Goal: Task Accomplishment & Management: Manage account settings

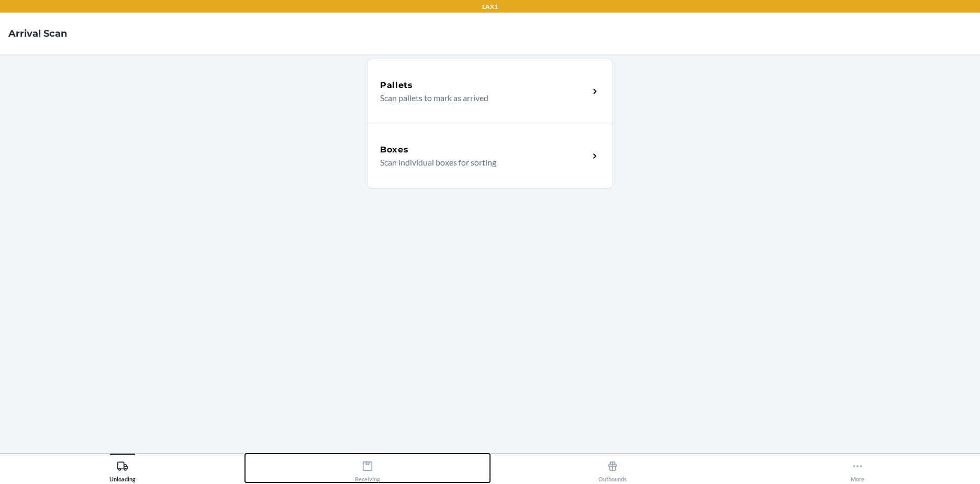
click at [372, 467] on icon at bounding box center [367, 465] width 9 height 9
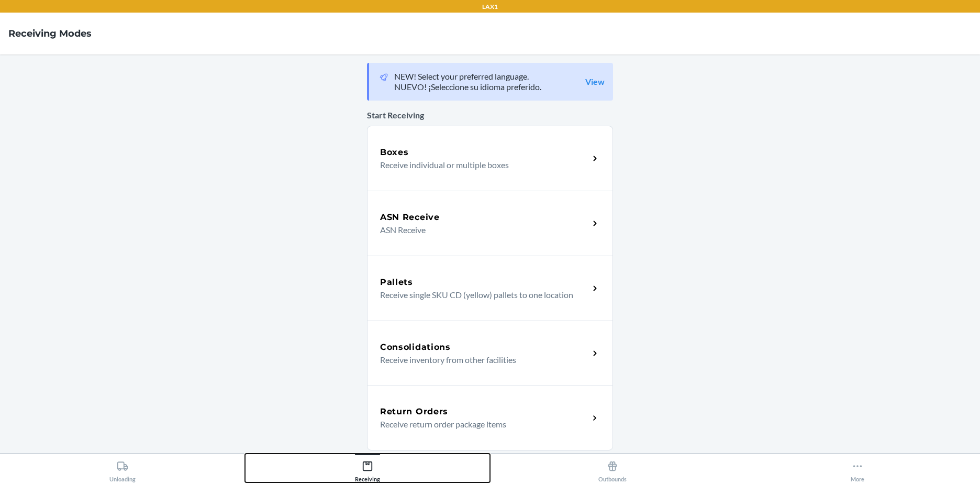
scroll to position [157, 0]
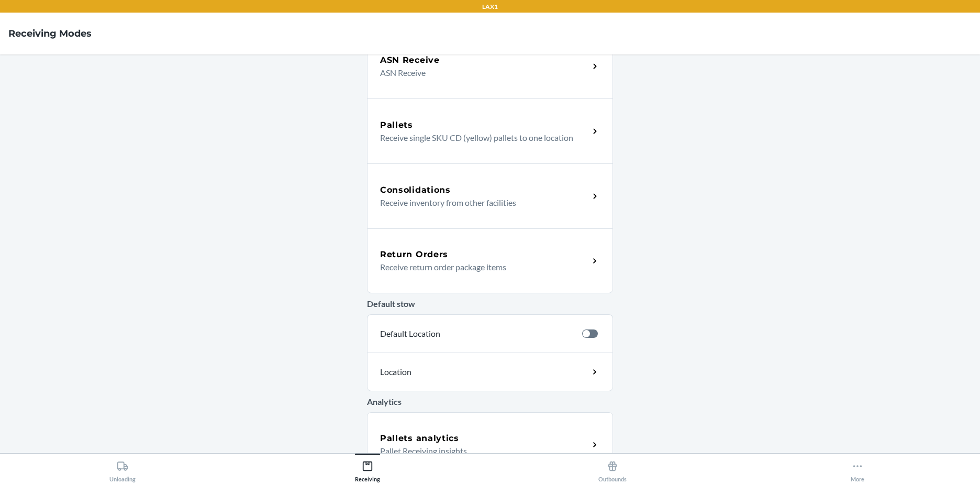
click at [447, 264] on p "Receive return order package items" at bounding box center [480, 267] width 200 height 13
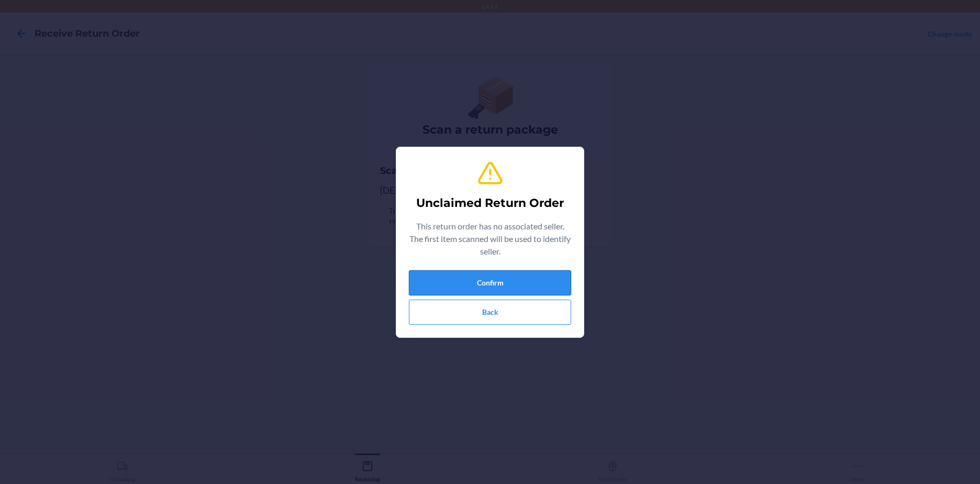
click at [492, 285] on button "Confirm" at bounding box center [490, 282] width 162 height 25
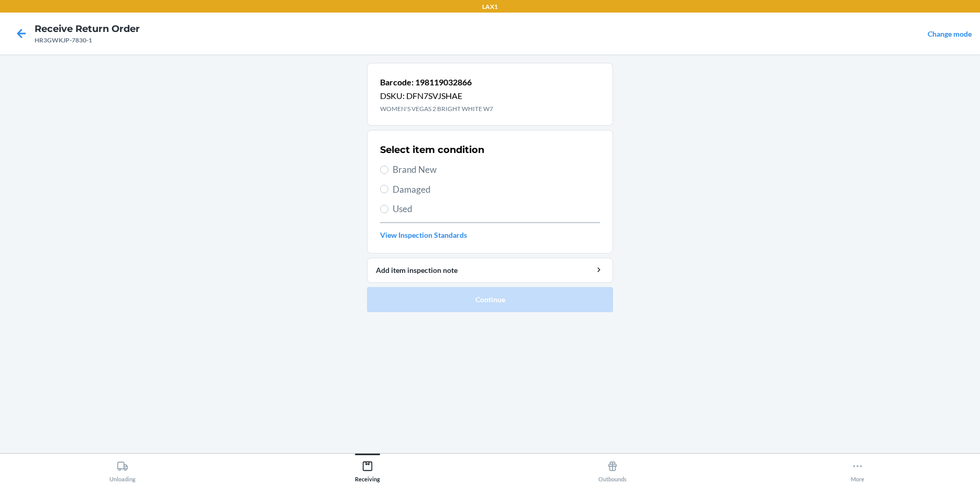
click at [397, 167] on span "Brand New" at bounding box center [496, 170] width 207 height 14
click at [388, 167] on input "Brand New" at bounding box center [384, 169] width 8 height 8
radio input "true"
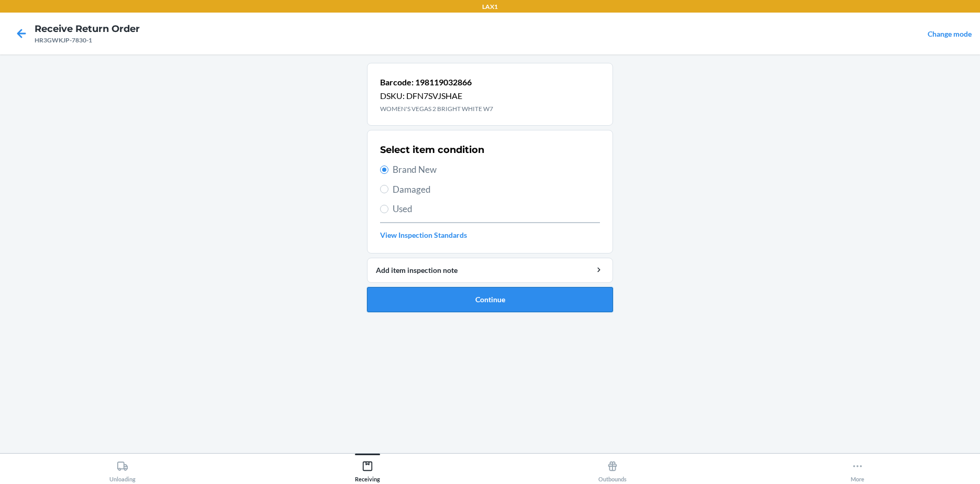
click at [470, 293] on button "Continue" at bounding box center [490, 299] width 246 height 25
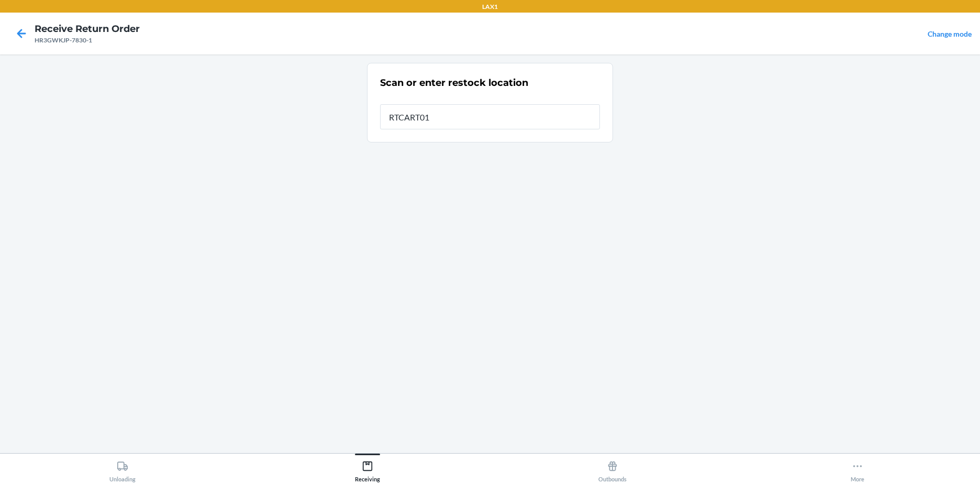
type input "RTCART018"
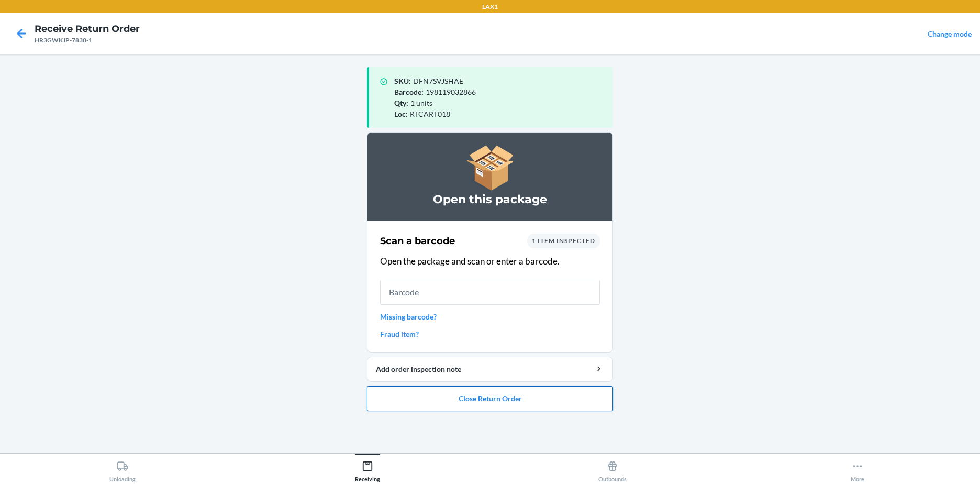
click at [541, 402] on button "Close Return Order" at bounding box center [490, 398] width 246 height 25
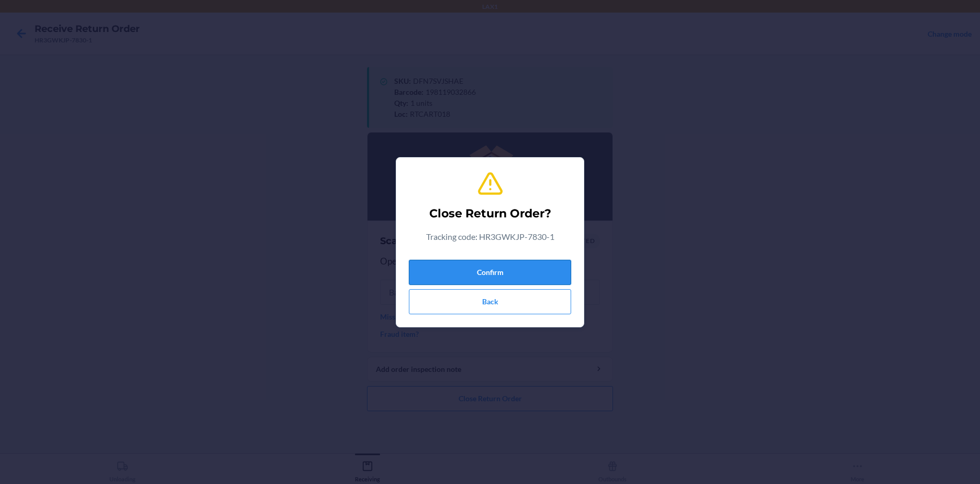
click at [501, 268] on button "Confirm" at bounding box center [490, 272] width 162 height 25
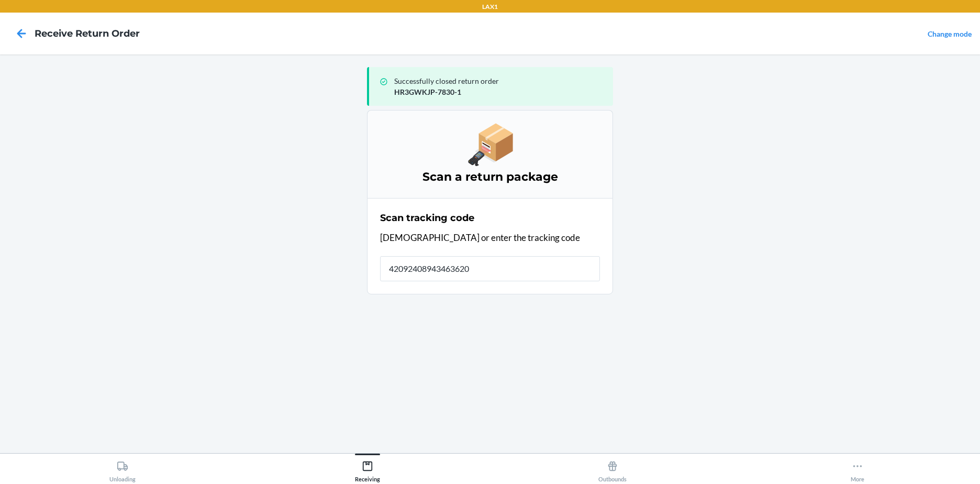
type input "420924089434636208"
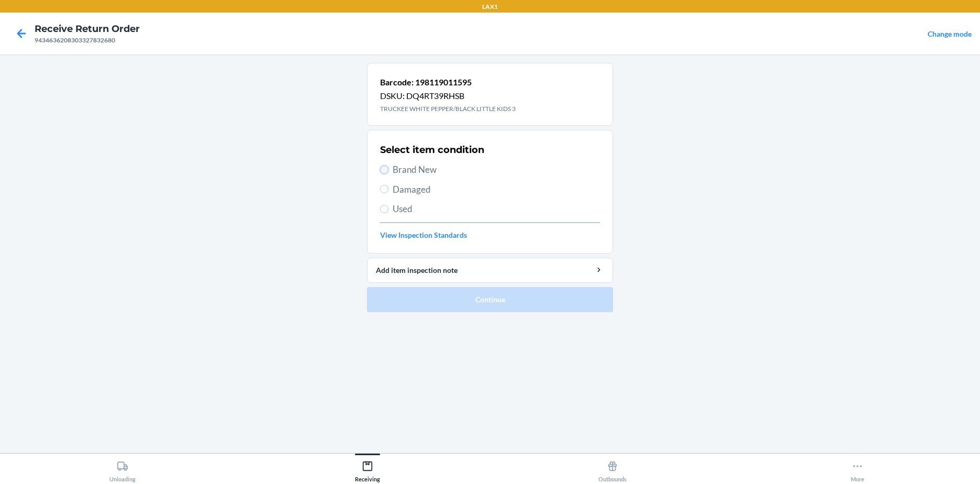
click at [387, 171] on input "Brand New" at bounding box center [384, 169] width 8 height 8
radio input "true"
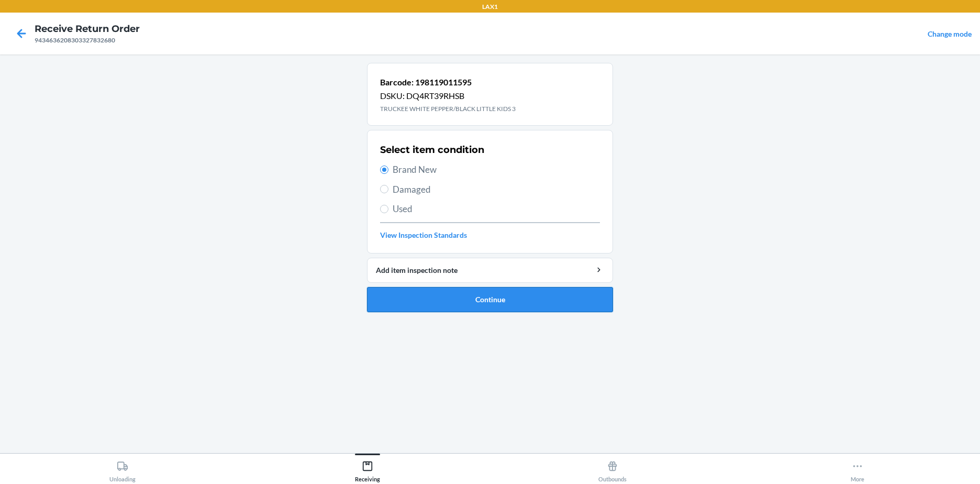
click at [467, 301] on button "Continue" at bounding box center [490, 299] width 246 height 25
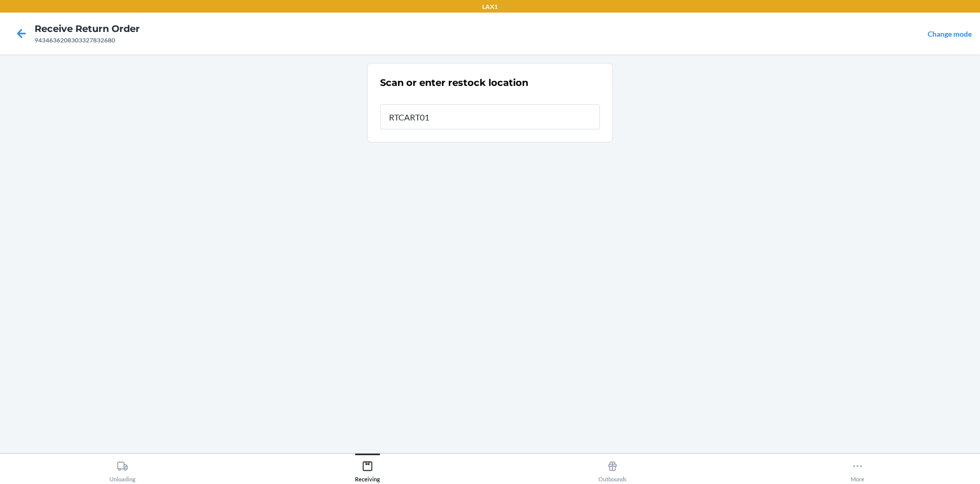
type input "RTCART018"
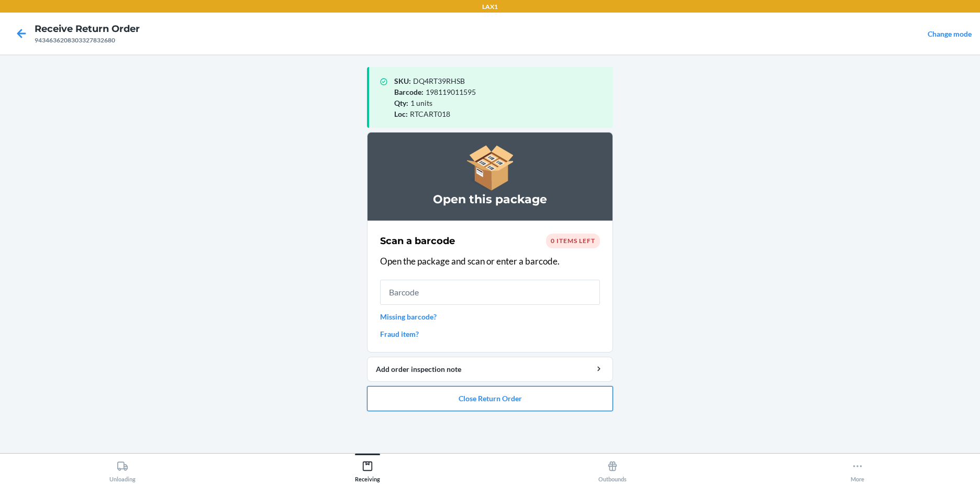
click at [502, 390] on button "Close Return Order" at bounding box center [490, 398] width 246 height 25
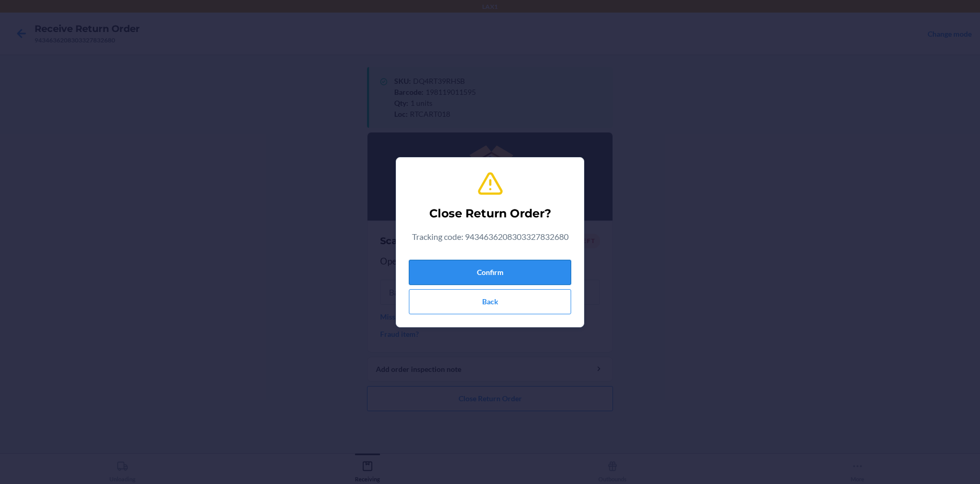
click at [519, 265] on button "Confirm" at bounding box center [490, 272] width 162 height 25
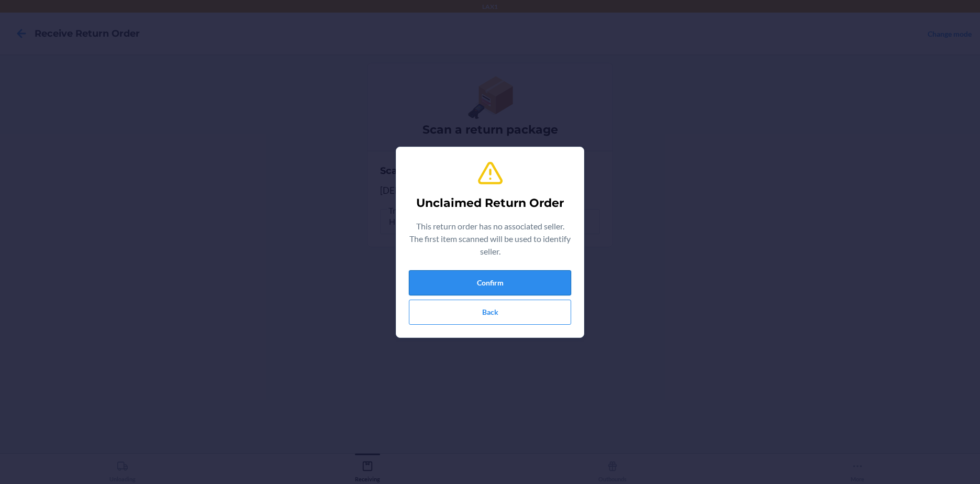
click at [534, 278] on button "Confirm" at bounding box center [490, 282] width 162 height 25
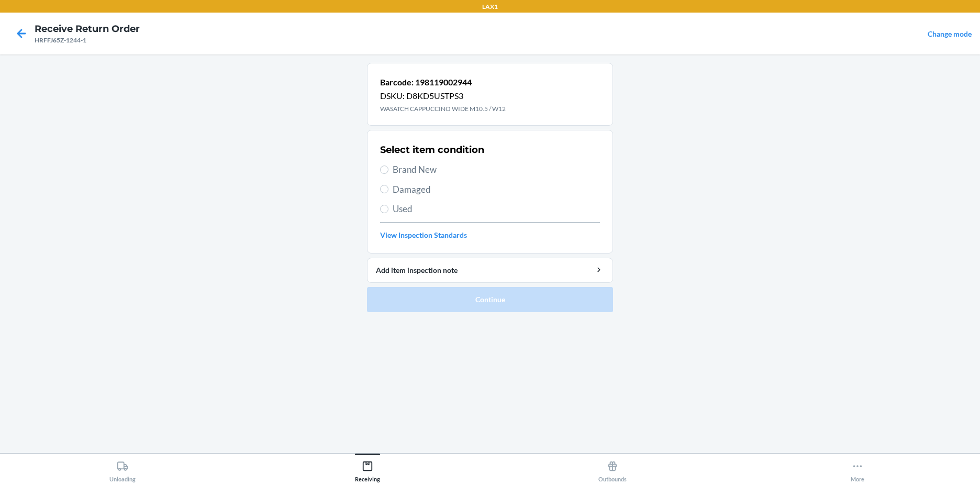
click at [398, 172] on span "Brand New" at bounding box center [496, 170] width 207 height 14
click at [388, 172] on input "Brand New" at bounding box center [384, 169] width 8 height 8
radio input "true"
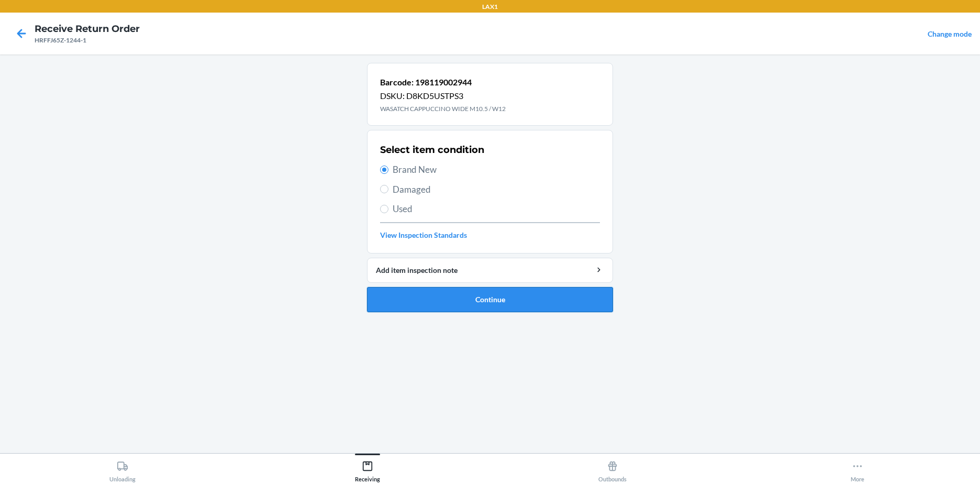
click at [469, 305] on button "Continue" at bounding box center [490, 299] width 246 height 25
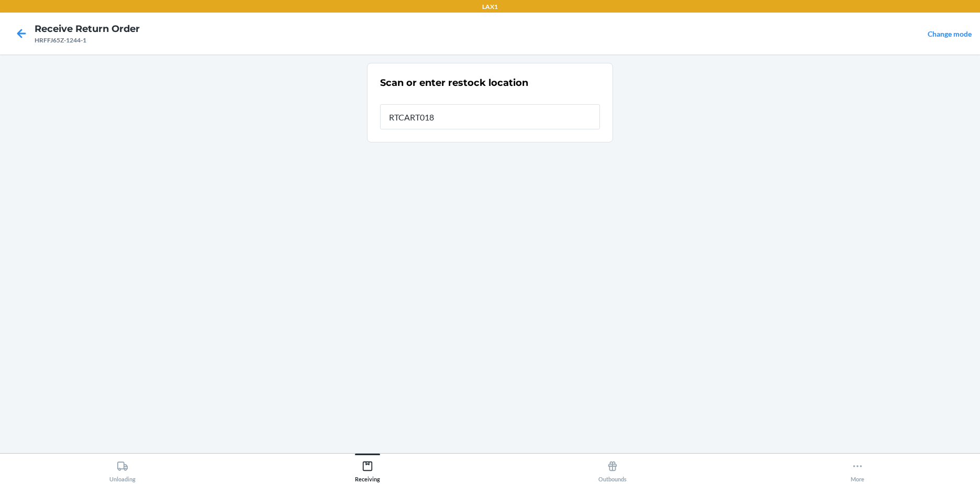
type input "RTCART018"
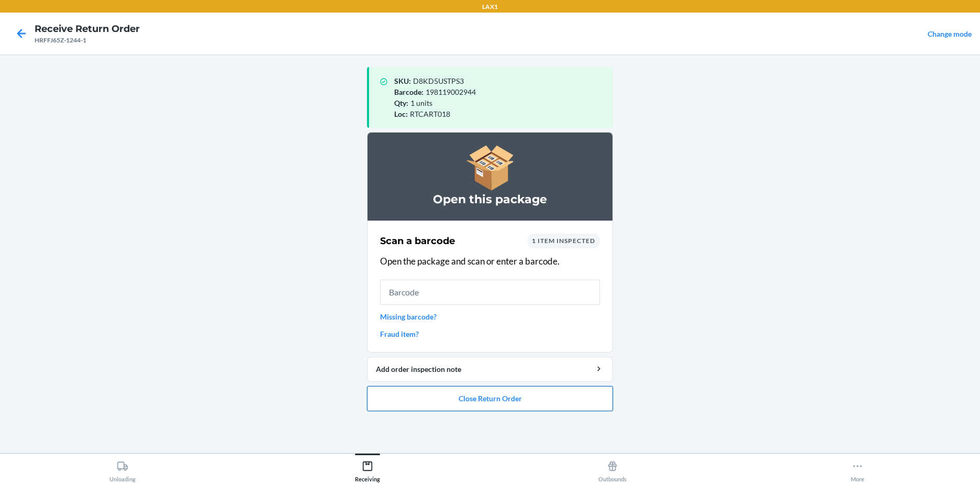
click at [482, 397] on button "Close Return Order" at bounding box center [490, 398] width 246 height 25
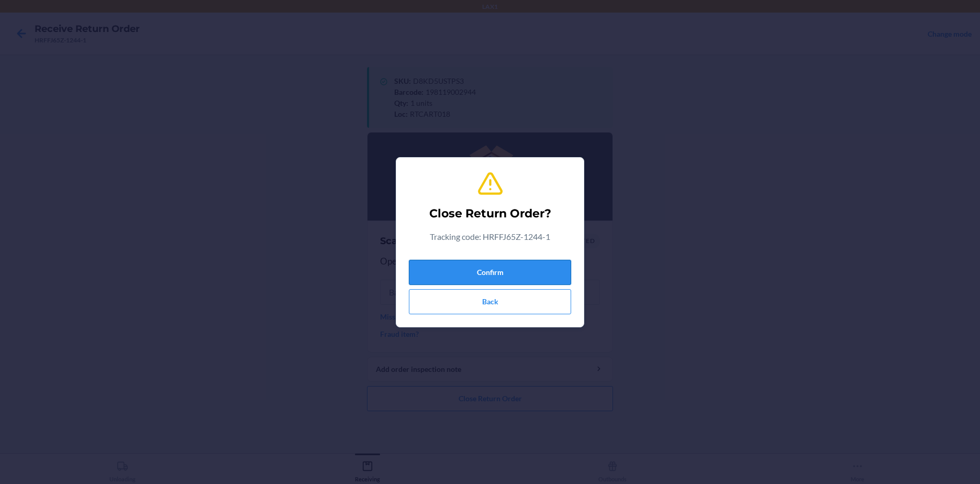
click at [472, 274] on button "Confirm" at bounding box center [490, 272] width 162 height 25
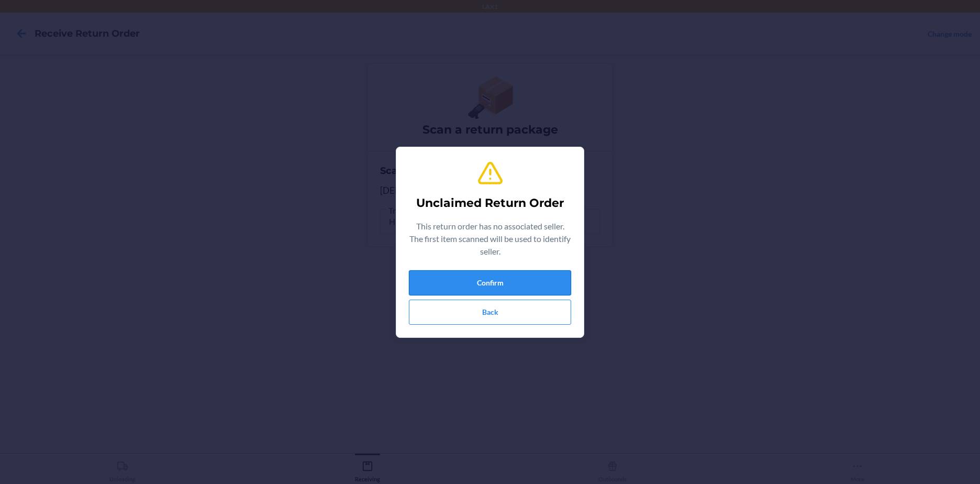
click at [479, 277] on button "Confirm" at bounding box center [490, 282] width 162 height 25
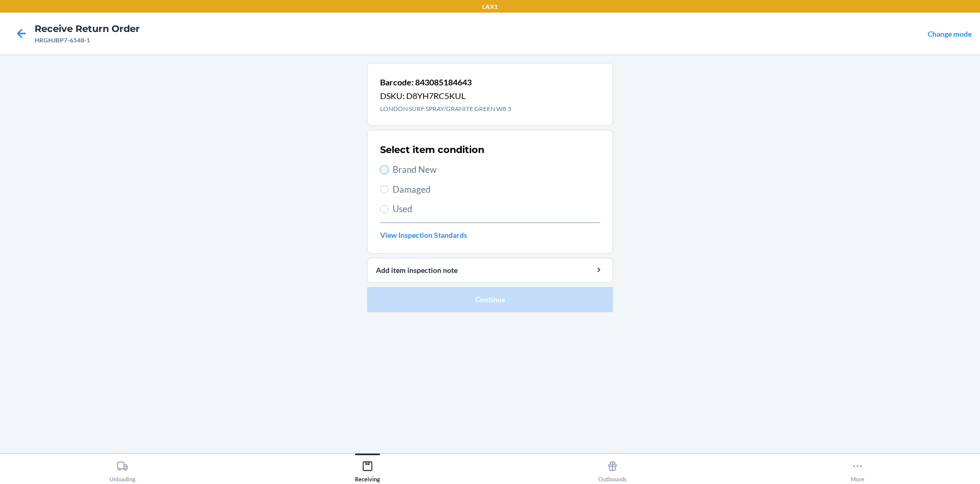
click at [384, 170] on input "Brand New" at bounding box center [384, 169] width 8 height 8
radio input "true"
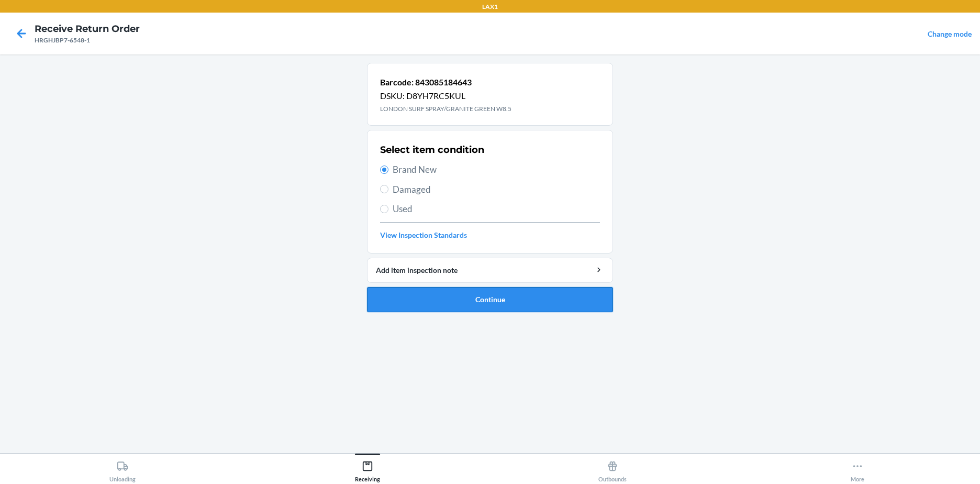
click at [469, 300] on button "Continue" at bounding box center [490, 299] width 246 height 25
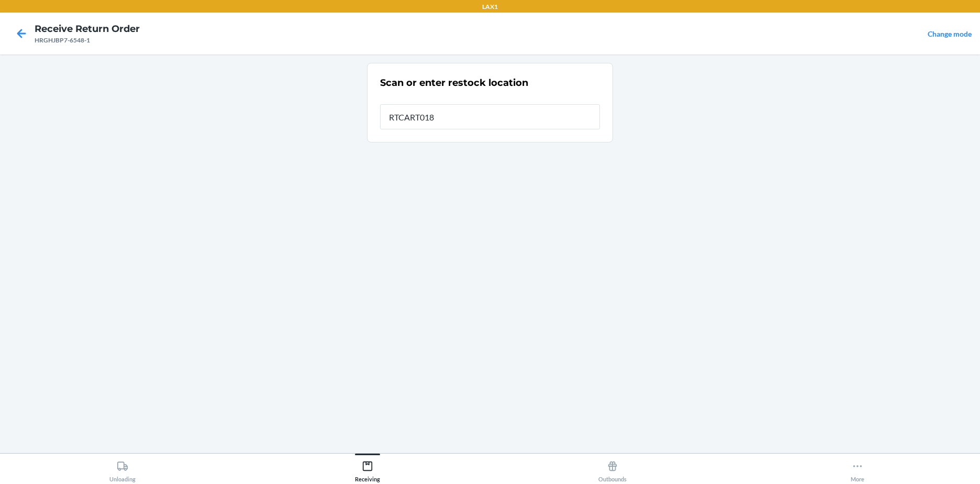
type input "RTCART018"
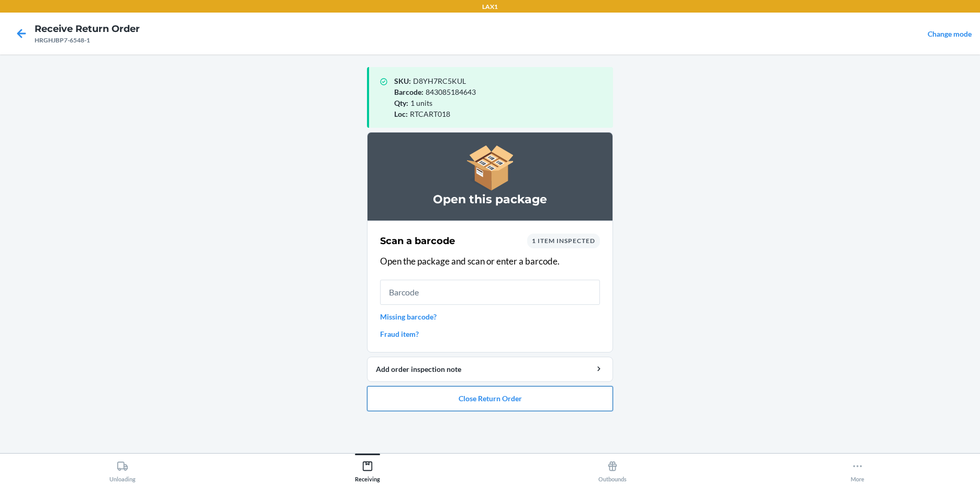
click at [484, 399] on button "Close Return Order" at bounding box center [490, 398] width 246 height 25
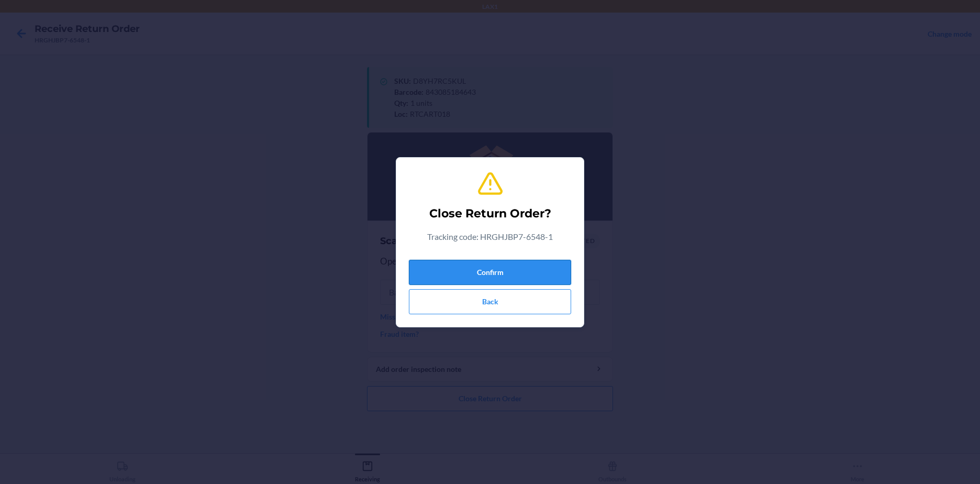
click at [487, 272] on button "Confirm" at bounding box center [490, 272] width 162 height 25
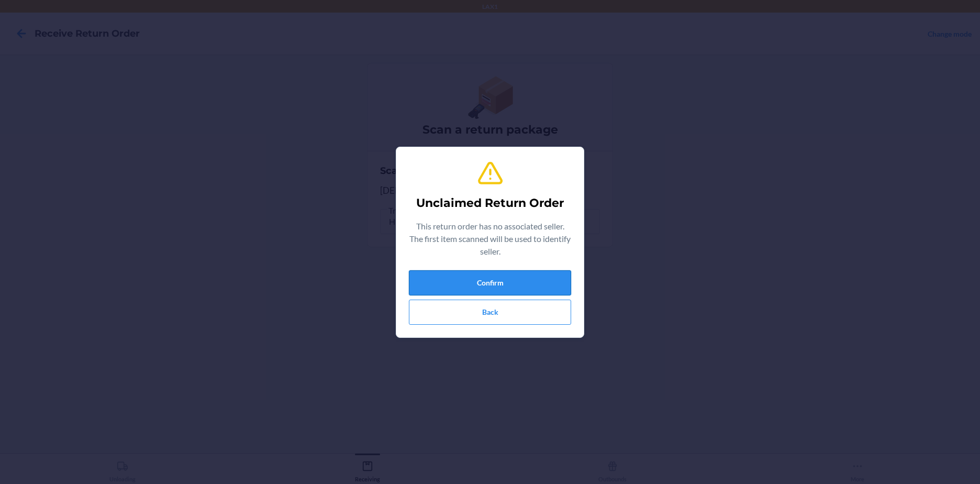
click at [491, 281] on button "Confirm" at bounding box center [490, 282] width 162 height 25
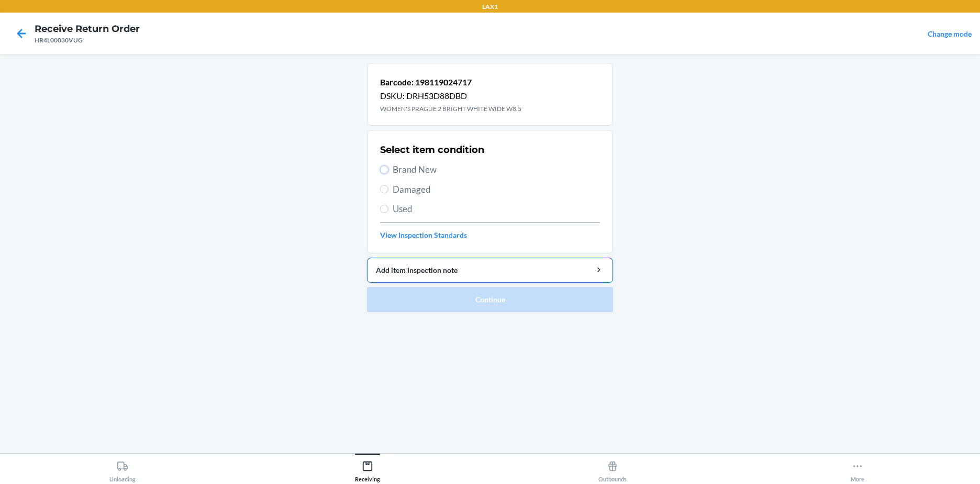
drag, startPoint x: 383, startPoint y: 171, endPoint x: 440, endPoint y: 275, distance: 118.7
click at [383, 171] on input "Brand New" at bounding box center [384, 169] width 8 height 8
radio input "true"
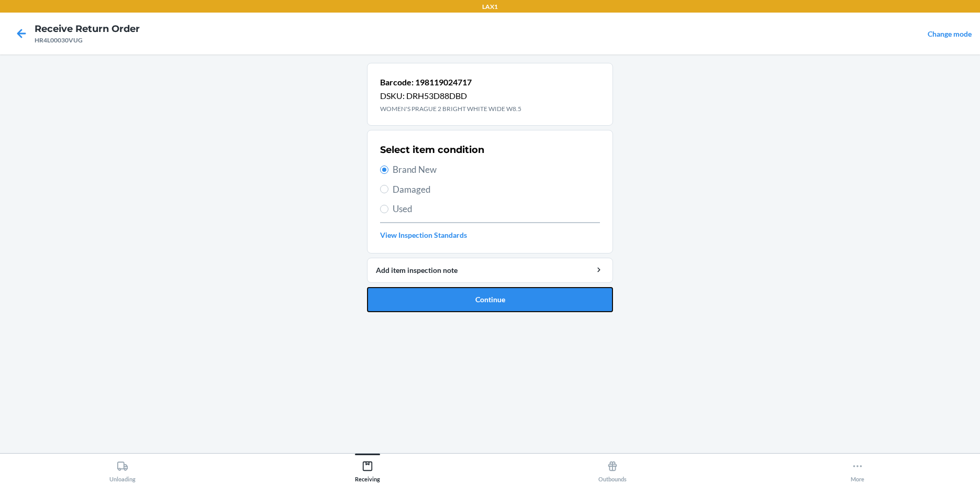
click at [453, 295] on button "Continue" at bounding box center [490, 299] width 246 height 25
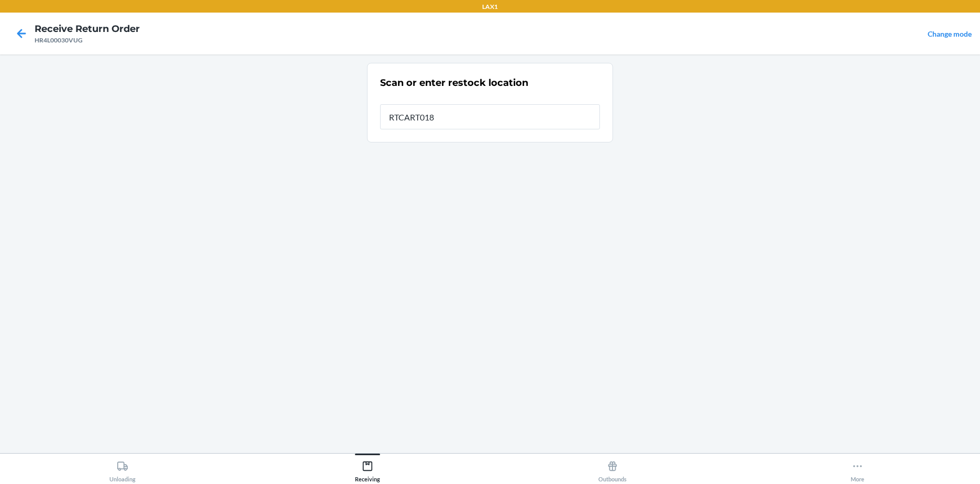
type input "RTCART018"
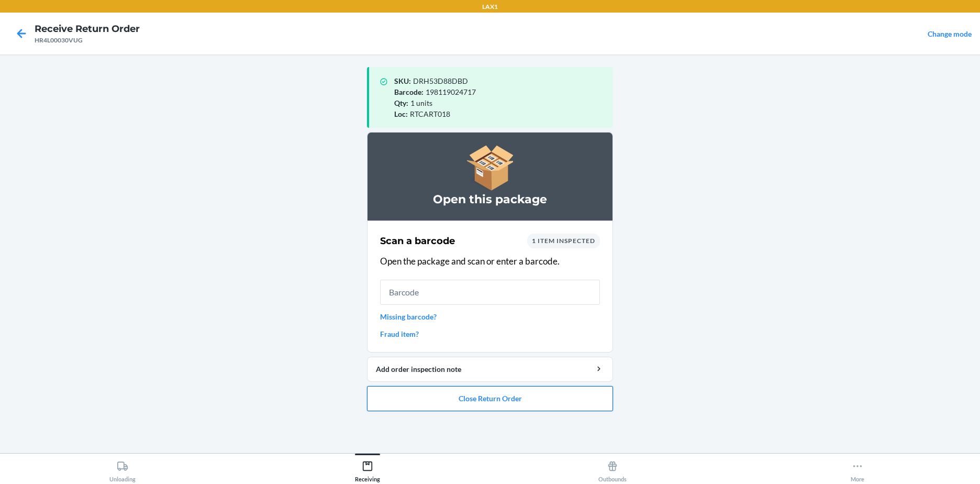
click at [502, 397] on button "Close Return Order" at bounding box center [490, 398] width 246 height 25
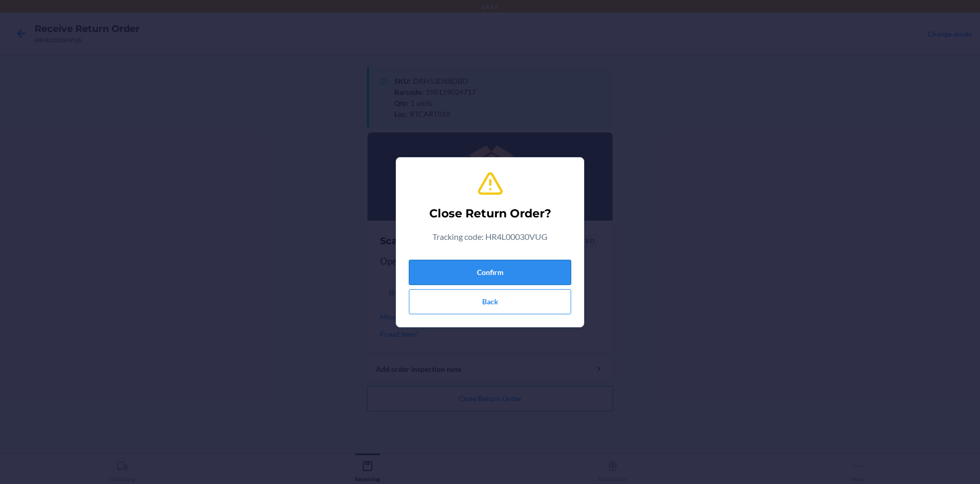
click at [492, 272] on button "Confirm" at bounding box center [490, 272] width 162 height 25
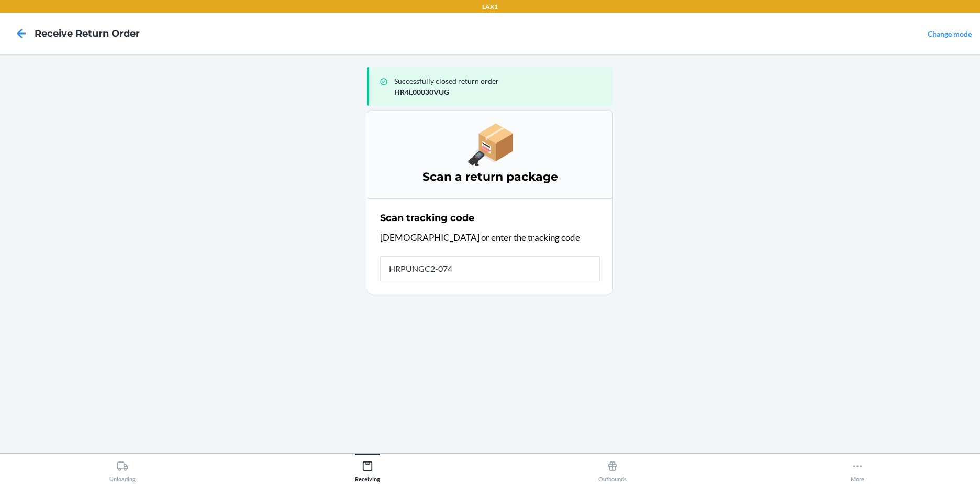
type input "HRPUNGC2-0740"
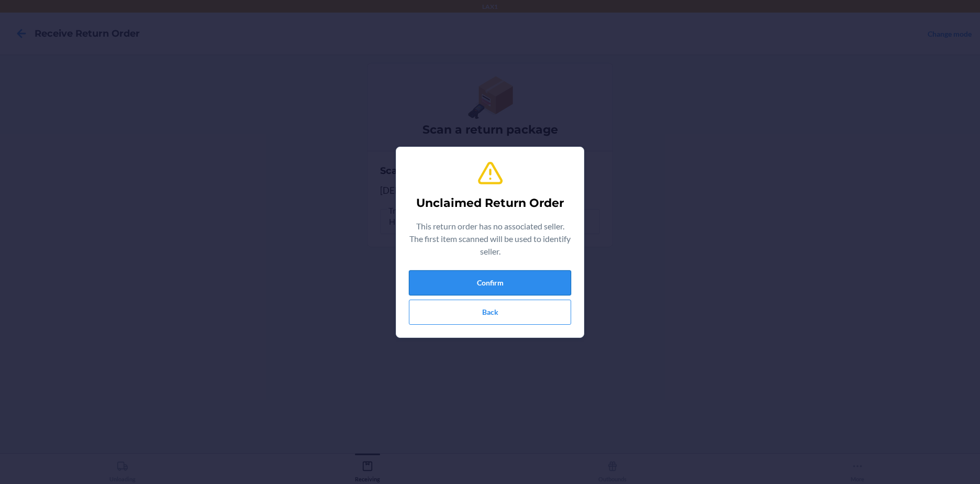
click at [480, 284] on button "Confirm" at bounding box center [490, 282] width 162 height 25
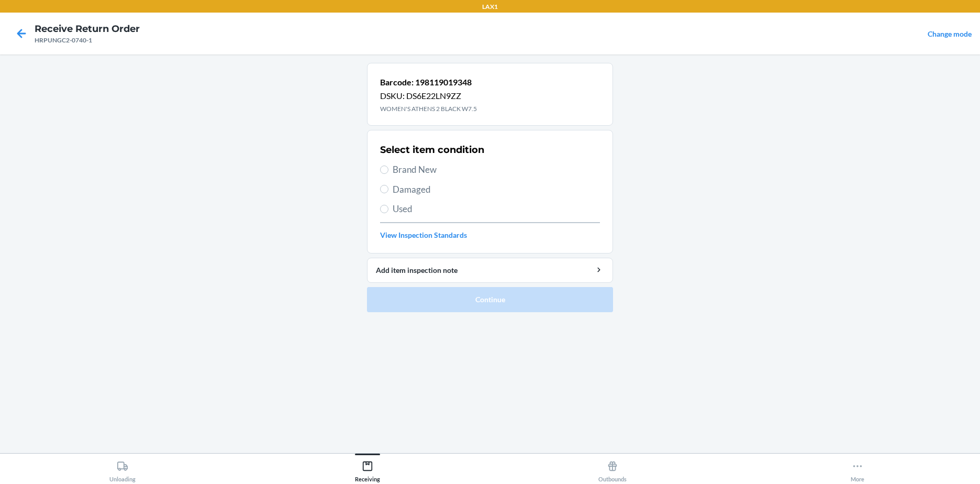
click at [377, 166] on section "Select item condition Brand New Damaged Used View Inspection Standards" at bounding box center [490, 192] width 246 height 124
click at [397, 164] on span "Brand New" at bounding box center [496, 170] width 207 height 14
click at [388, 165] on input "Brand New" at bounding box center [384, 169] width 8 height 8
radio input "true"
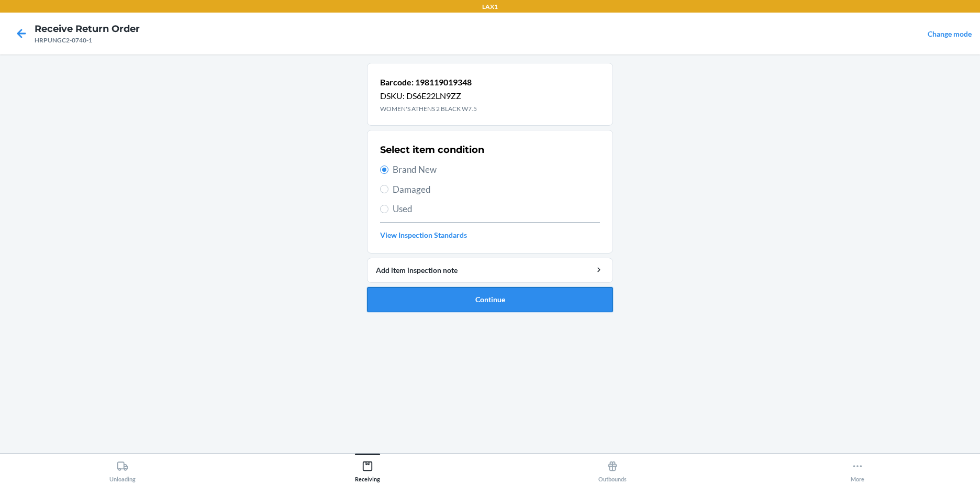
click at [478, 299] on button "Continue" at bounding box center [490, 299] width 246 height 25
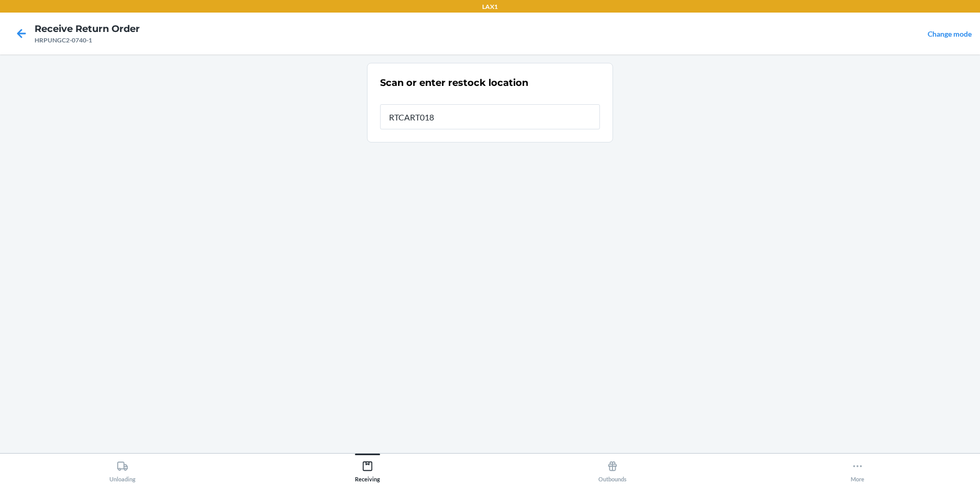
type input "RTCART018"
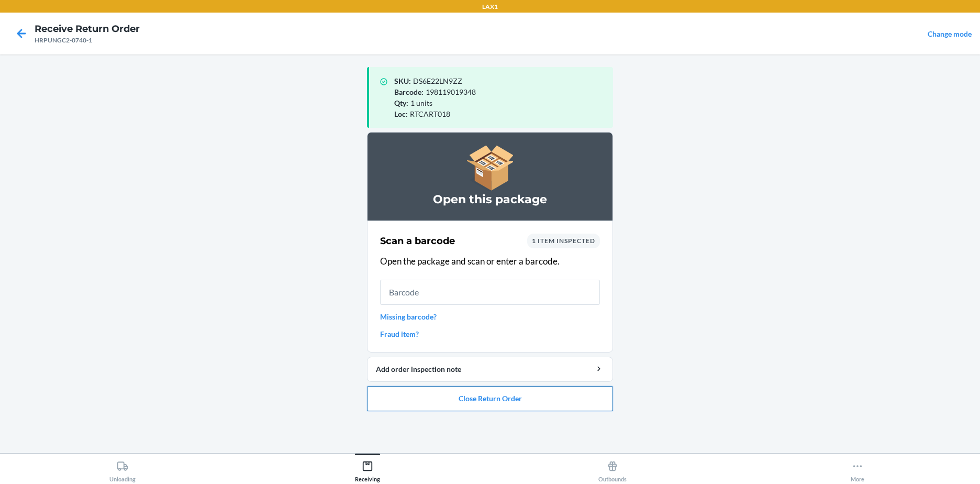
click at [496, 401] on button "Close Return Order" at bounding box center [490, 398] width 246 height 25
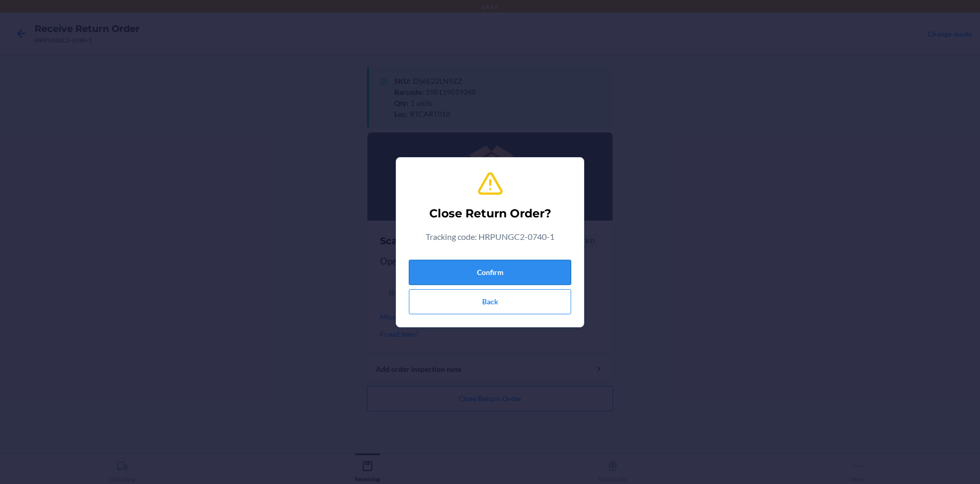
click at [480, 267] on button "Confirm" at bounding box center [490, 272] width 162 height 25
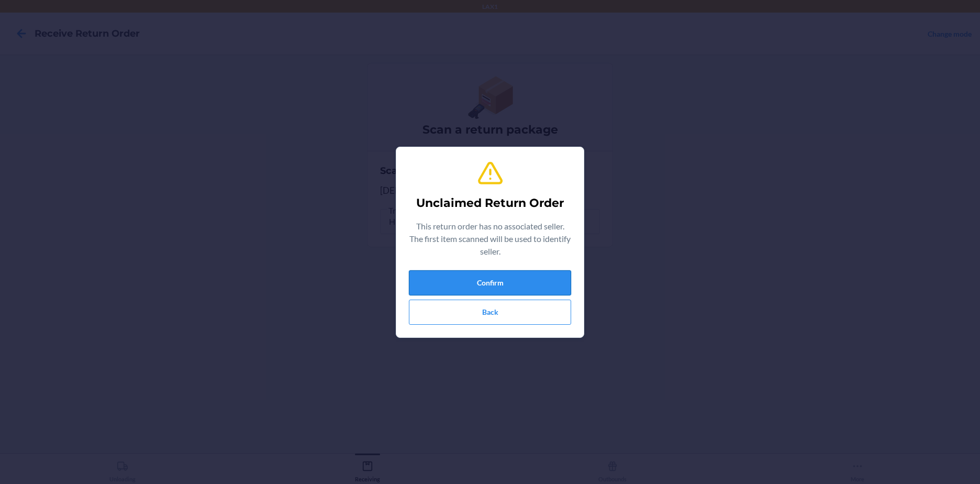
click at [502, 275] on button "Confirm" at bounding box center [490, 282] width 162 height 25
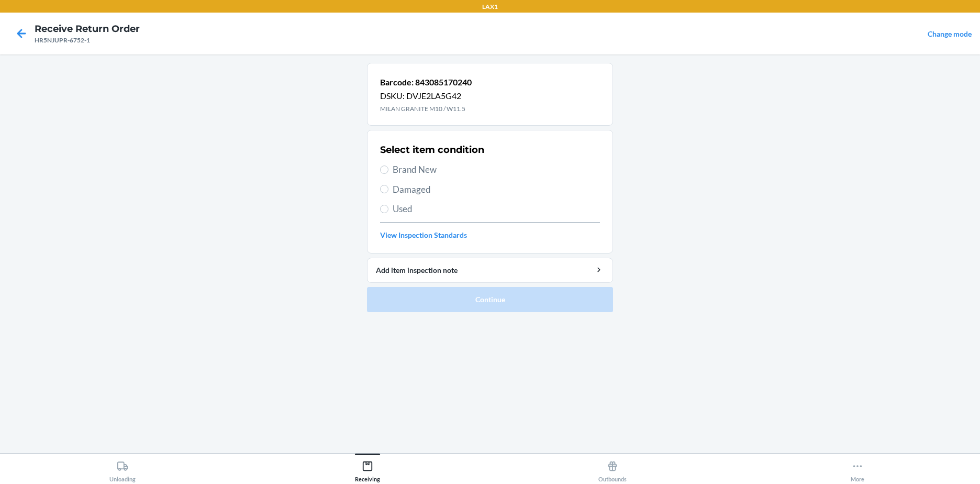
click at [395, 169] on span "Brand New" at bounding box center [496, 170] width 207 height 14
click at [388, 169] on input "Brand New" at bounding box center [384, 169] width 8 height 8
radio input "true"
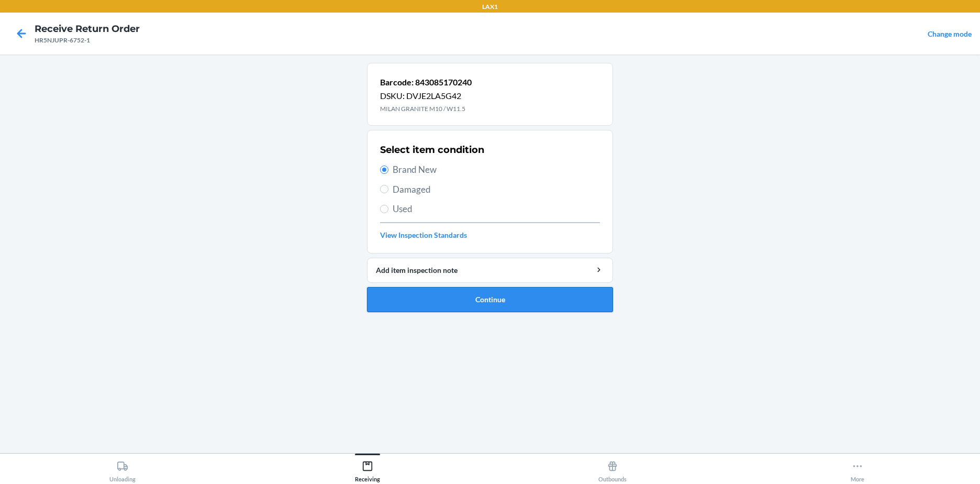
click at [470, 292] on button "Continue" at bounding box center [490, 299] width 246 height 25
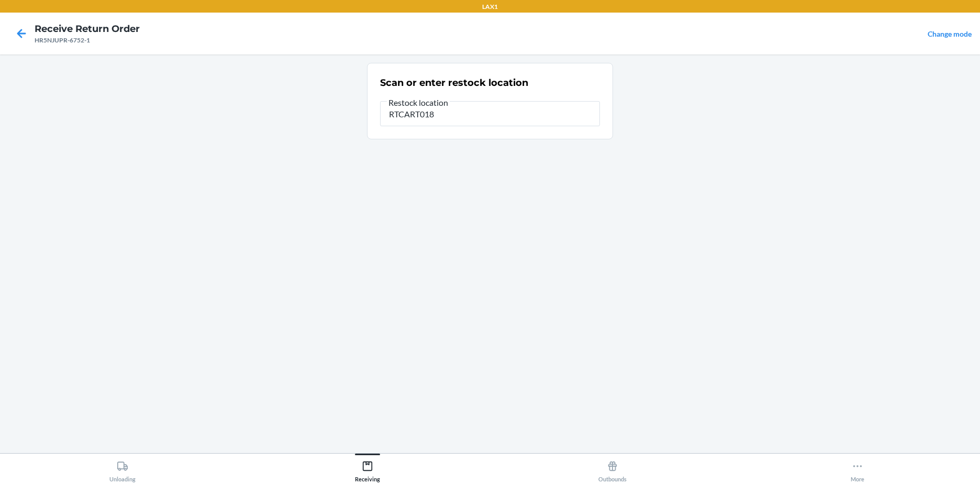
type input "RTCART018"
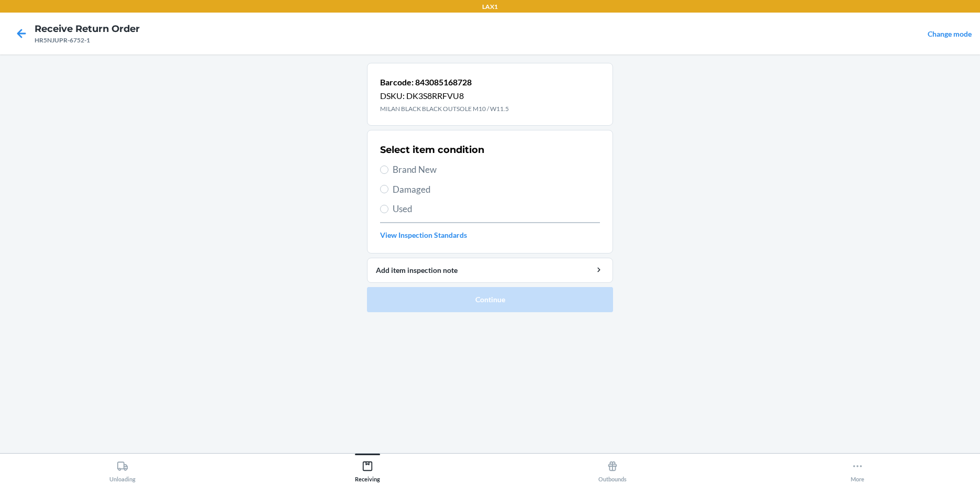
click at [396, 174] on span "Brand New" at bounding box center [496, 170] width 207 height 14
click at [388, 174] on input "Brand New" at bounding box center [384, 169] width 8 height 8
radio input "true"
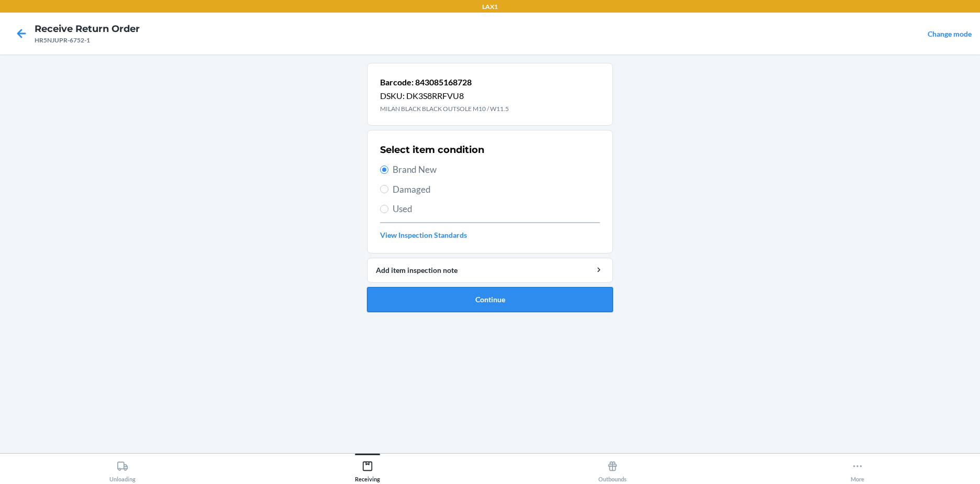
click at [508, 303] on button "Continue" at bounding box center [490, 299] width 246 height 25
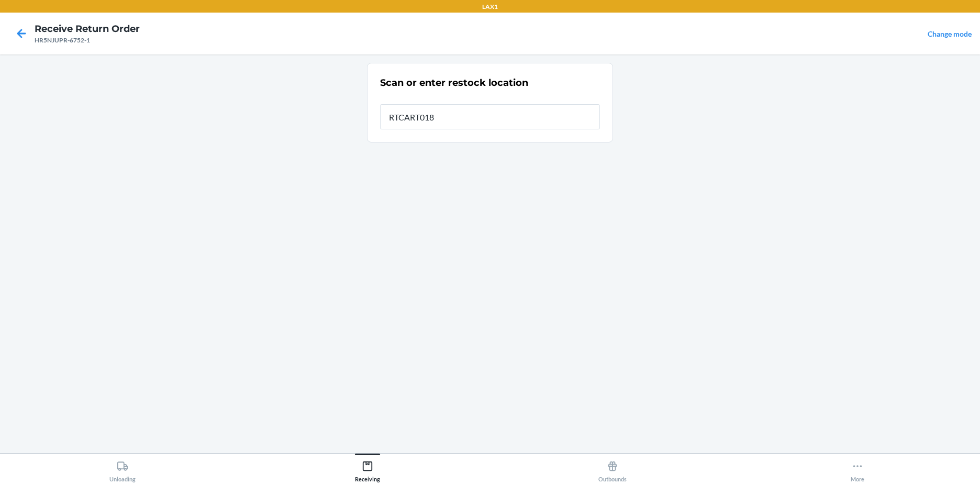
type input "RTCART018"
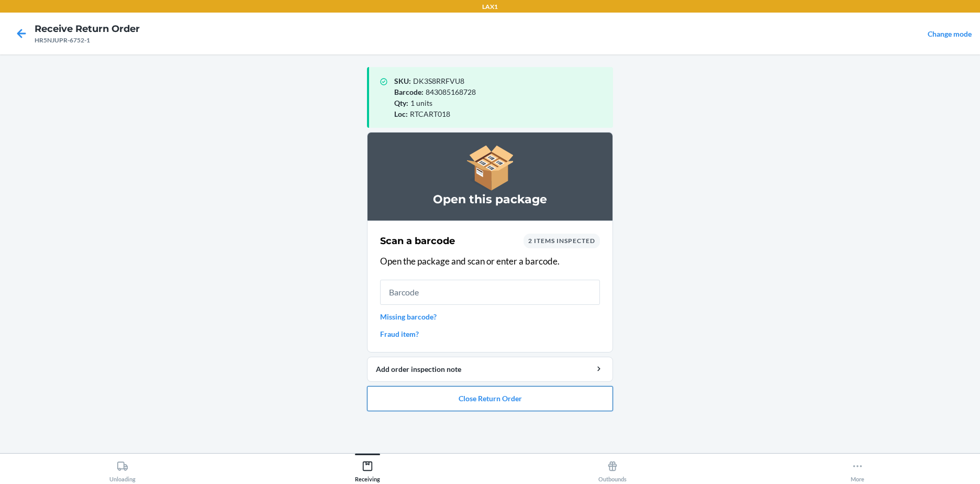
click at [493, 397] on button "Close Return Order" at bounding box center [490, 398] width 246 height 25
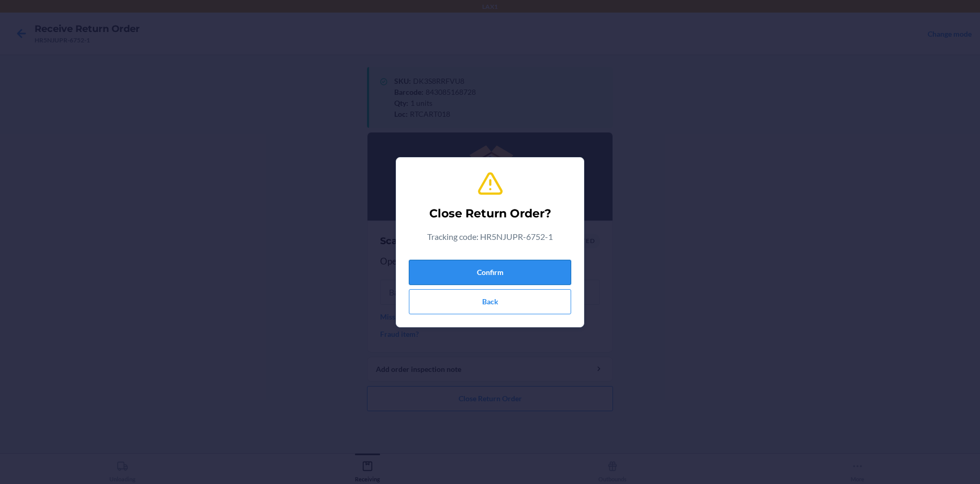
click at [504, 278] on button "Confirm" at bounding box center [490, 272] width 162 height 25
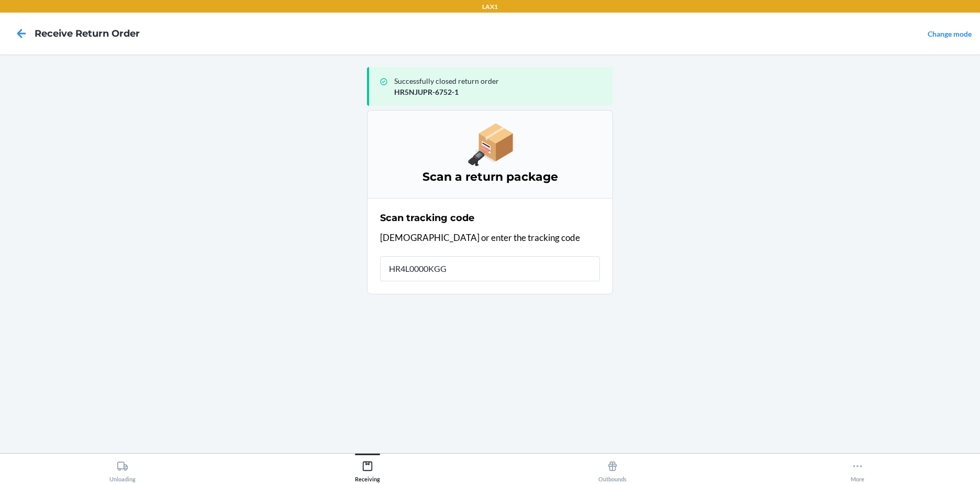
type input "HR4L0000KGGK"
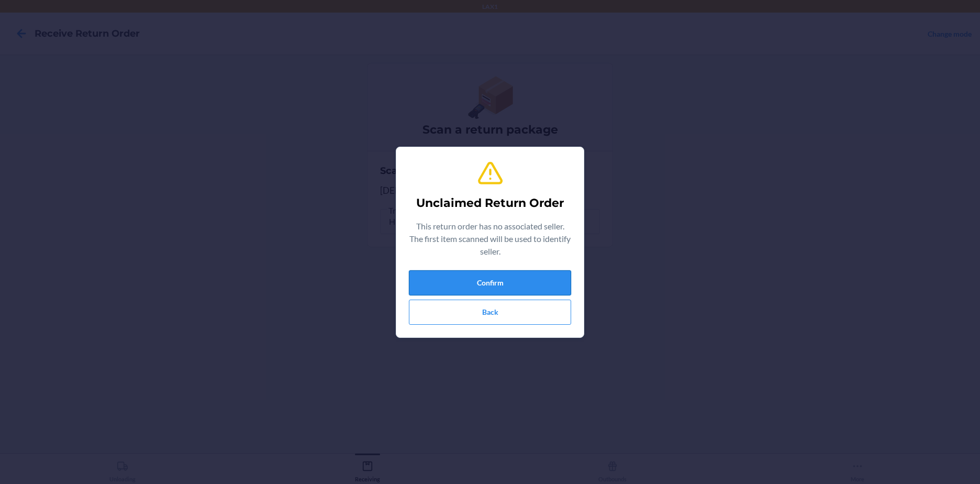
click at [498, 276] on button "Confirm" at bounding box center [490, 282] width 162 height 25
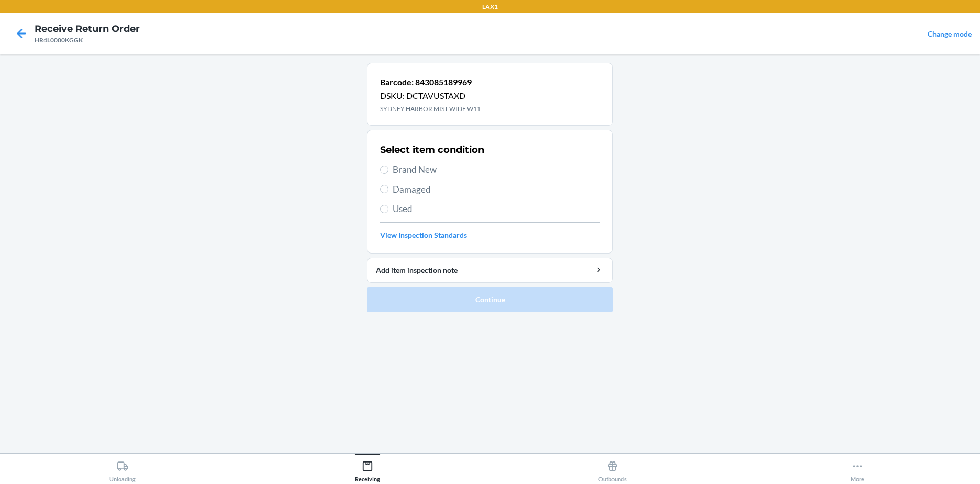
click at [395, 170] on span "Brand New" at bounding box center [496, 170] width 207 height 14
click at [388, 170] on input "Brand New" at bounding box center [384, 169] width 8 height 8
radio input "true"
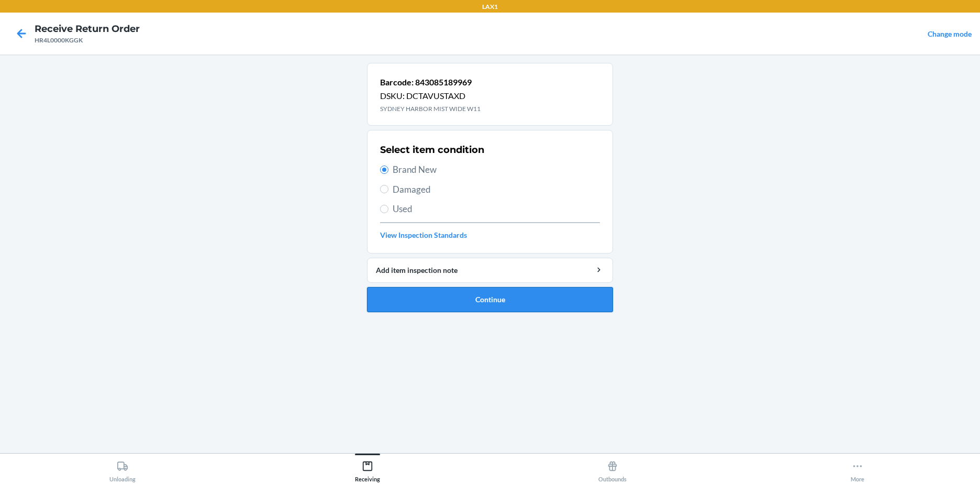
click at [457, 294] on button "Continue" at bounding box center [490, 299] width 246 height 25
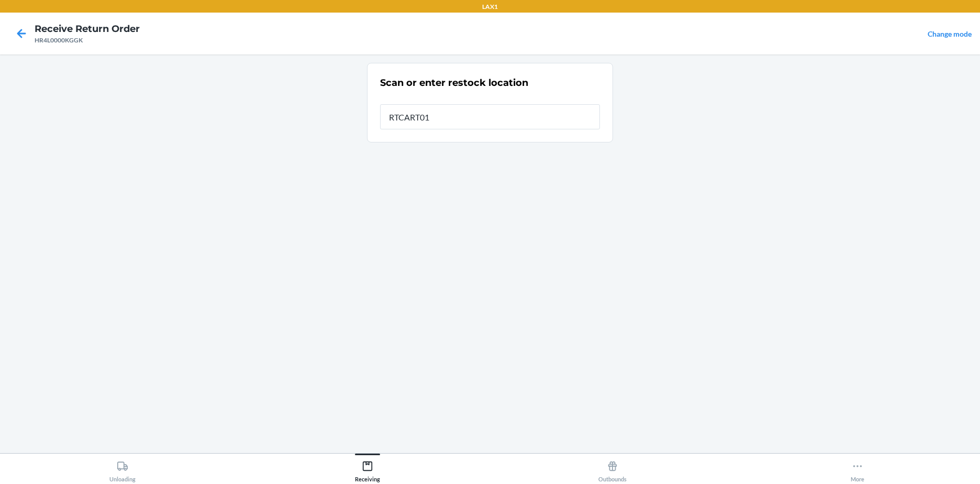
type input "RTCART018"
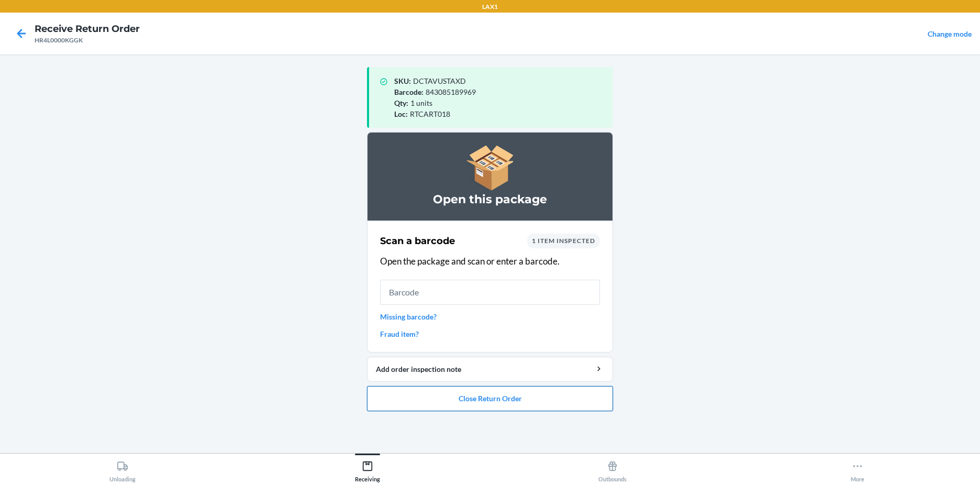
click at [499, 400] on button "Close Return Order" at bounding box center [490, 398] width 246 height 25
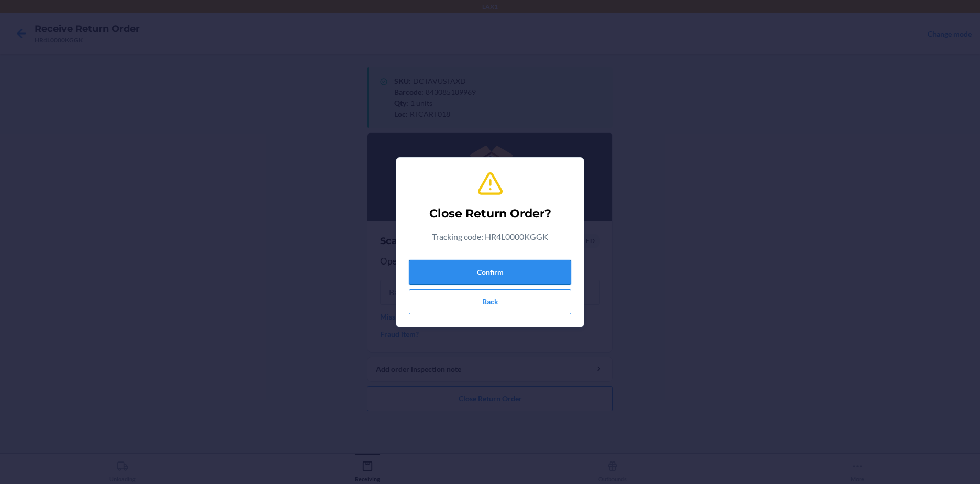
click at [483, 266] on button "Confirm" at bounding box center [490, 272] width 162 height 25
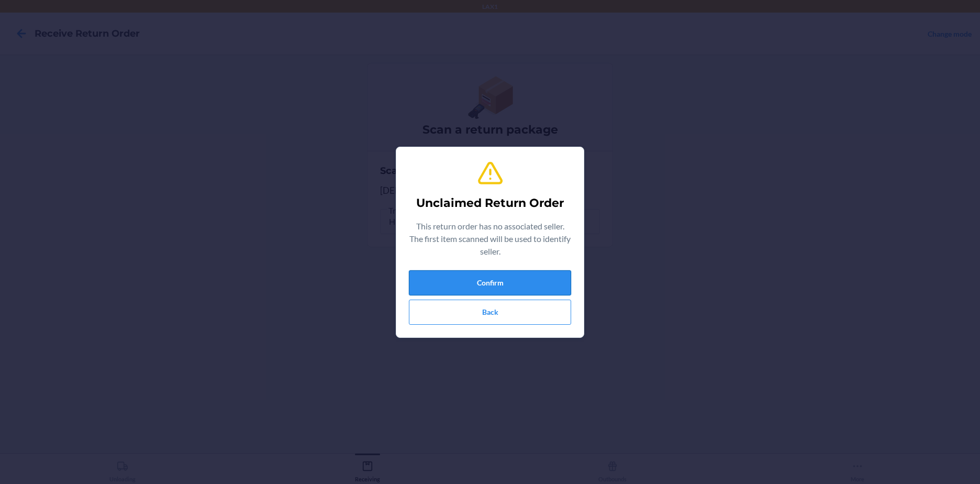
click at [520, 277] on button "Confirm" at bounding box center [490, 282] width 162 height 25
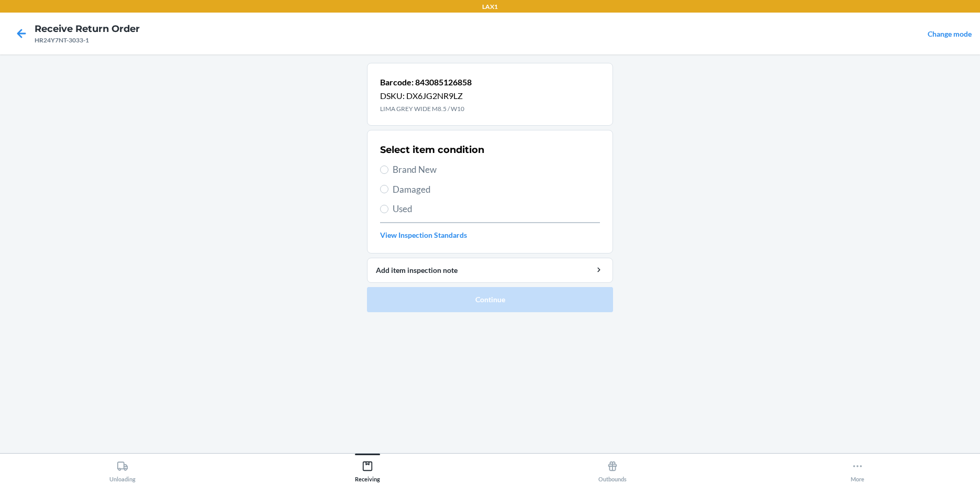
click at [399, 168] on span "Brand New" at bounding box center [496, 170] width 207 height 14
click at [388, 168] on input "Brand New" at bounding box center [384, 169] width 8 height 8
radio input "true"
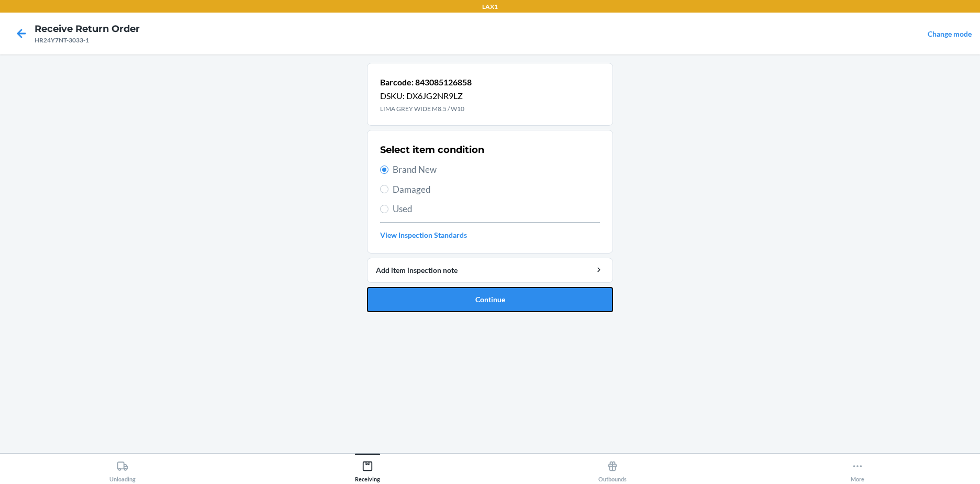
click at [481, 299] on button "Continue" at bounding box center [490, 299] width 246 height 25
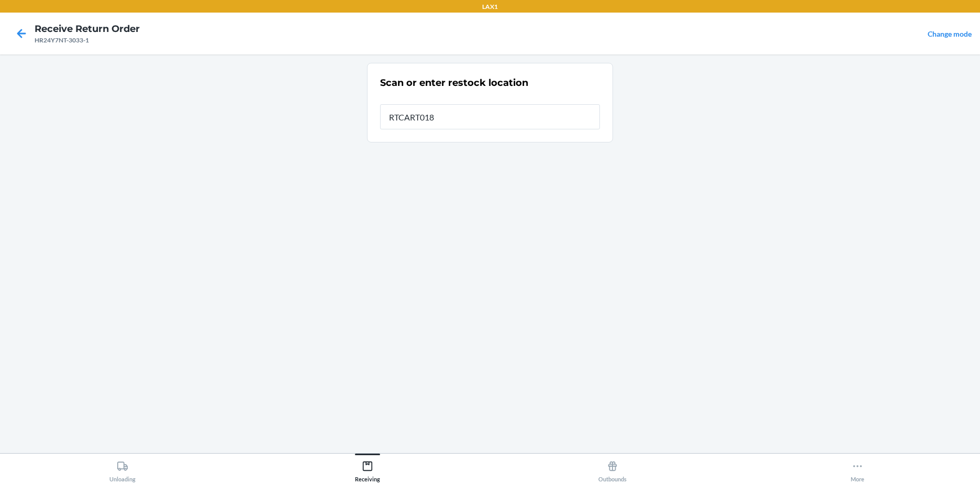
type input "RTCART018"
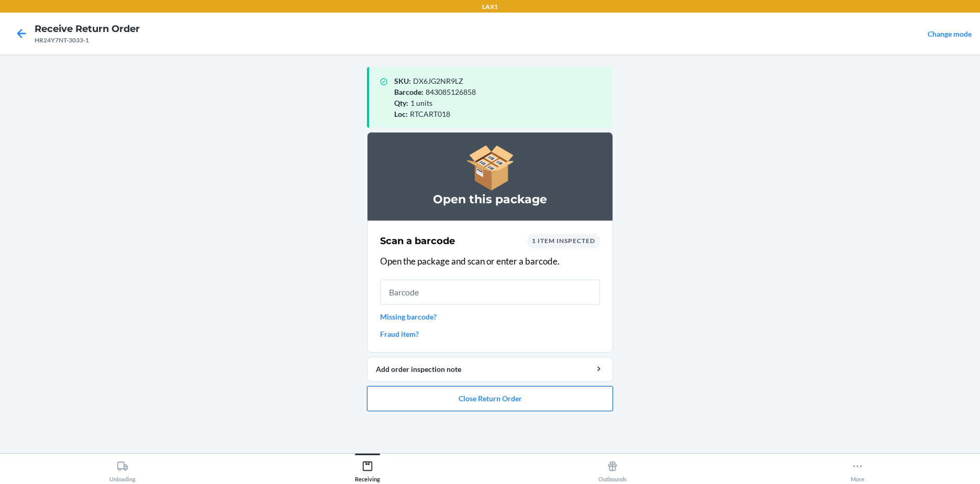
click at [492, 391] on button "Close Return Order" at bounding box center [490, 398] width 246 height 25
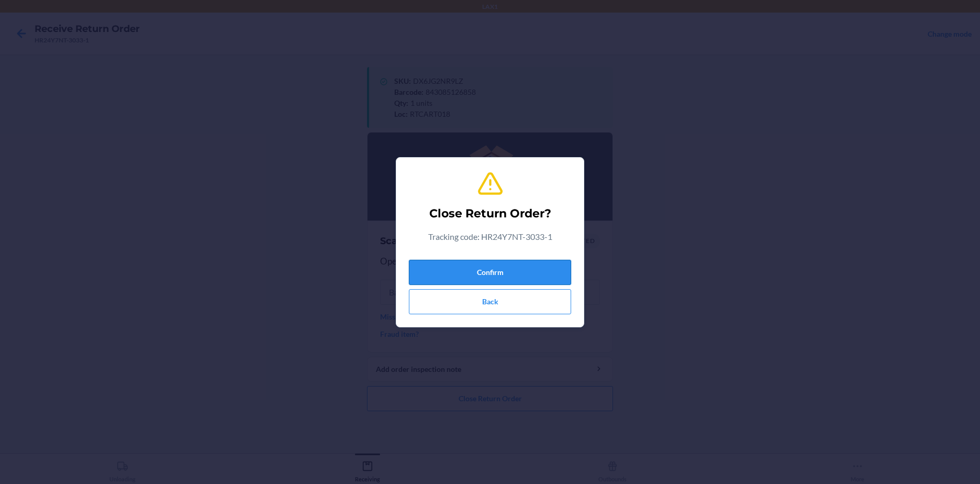
click at [461, 270] on button "Confirm" at bounding box center [490, 272] width 162 height 25
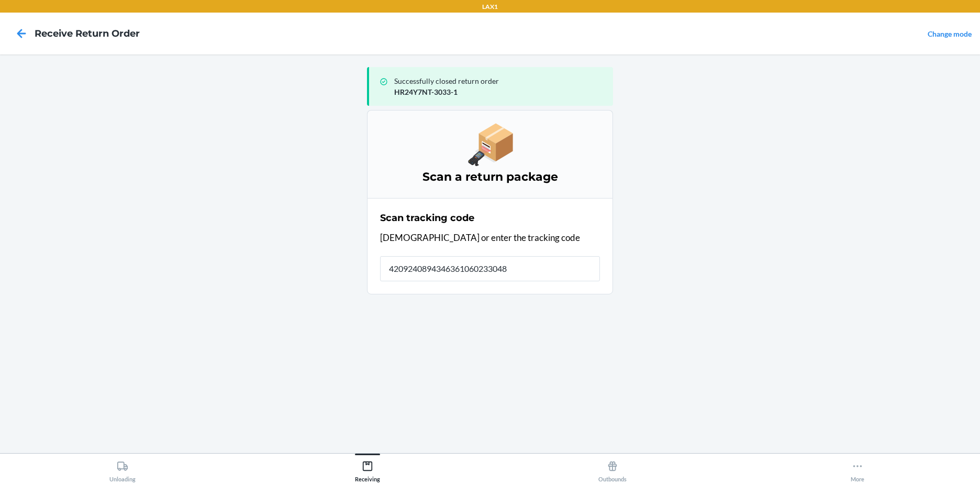
type input "42092408943463610602330485"
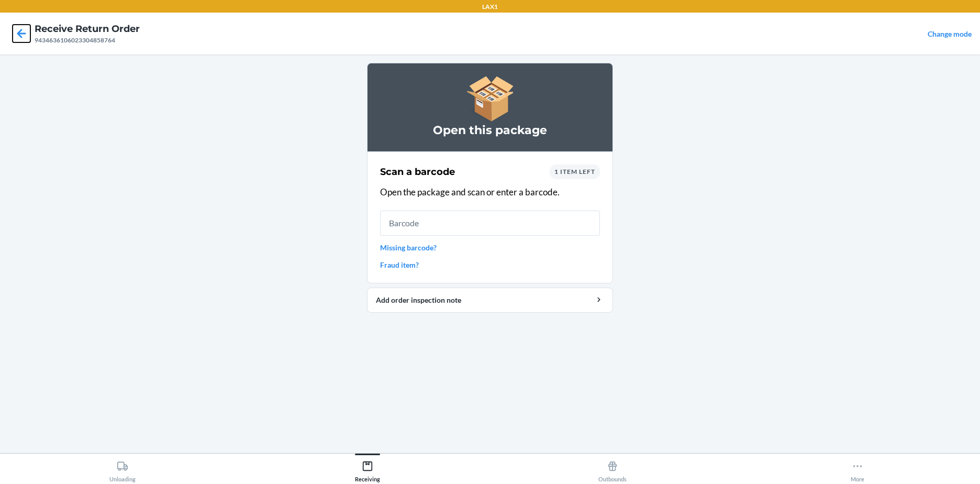
click at [17, 35] on icon at bounding box center [22, 34] width 18 height 18
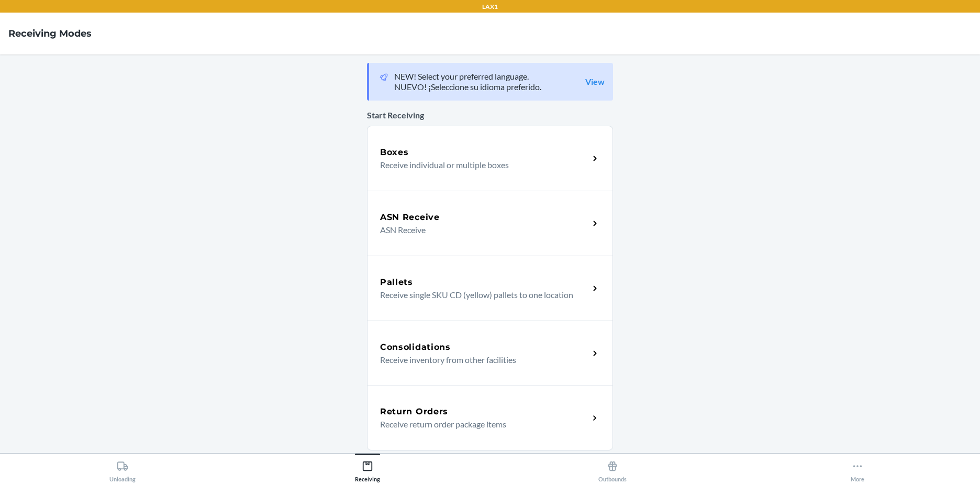
click at [427, 406] on h5 "Return Orders" at bounding box center [414, 411] width 68 height 13
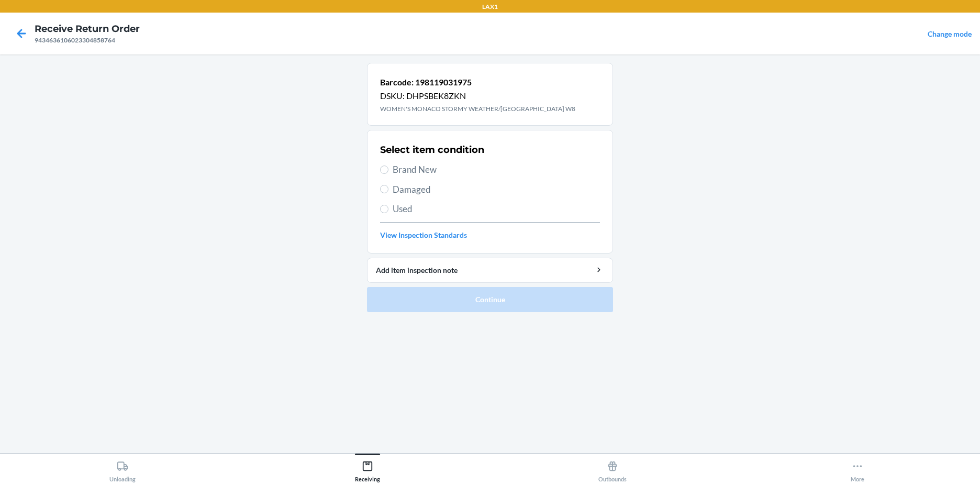
drag, startPoint x: 431, startPoint y: 237, endPoint x: 388, endPoint y: 244, distance: 44.1
click at [154, 261] on main "Barcode: 198119031975 DSKU: DHPSBEK8ZKN WOMEN'S MONACO STORMY WEATHER/NAVAL ACA…" at bounding box center [490, 253] width 980 height 398
click at [412, 174] on span "Brand New" at bounding box center [496, 170] width 207 height 14
click at [388, 174] on input "Brand New" at bounding box center [384, 169] width 8 height 8
radio input "true"
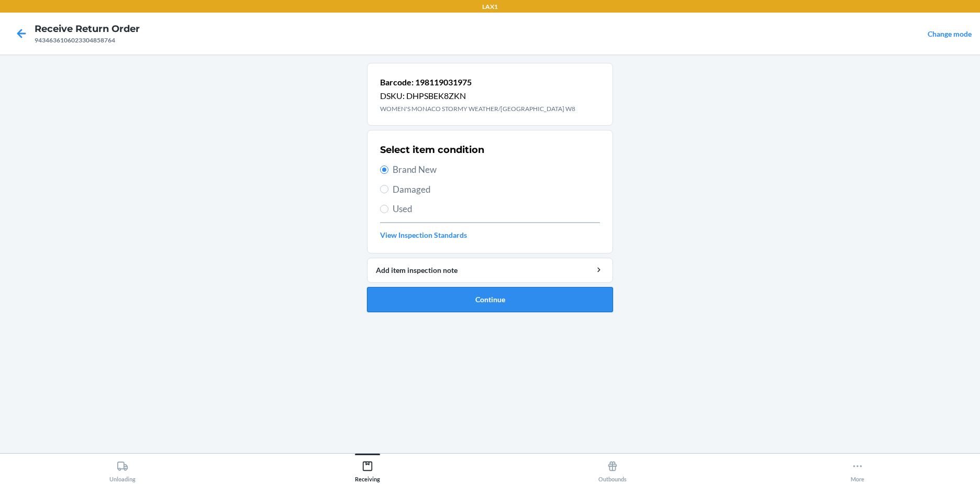
click at [497, 308] on button "Continue" at bounding box center [490, 299] width 246 height 25
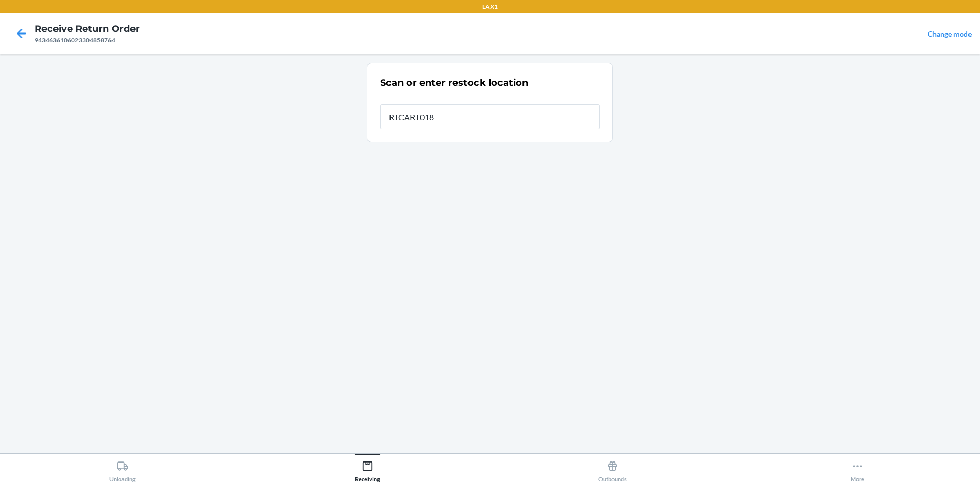
type input "RTCART018"
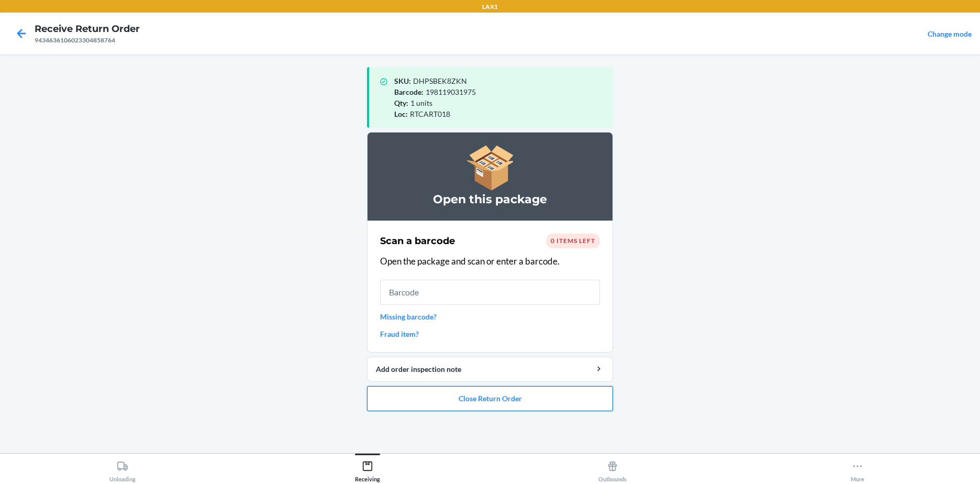
click at [515, 398] on button "Close Return Order" at bounding box center [490, 398] width 246 height 25
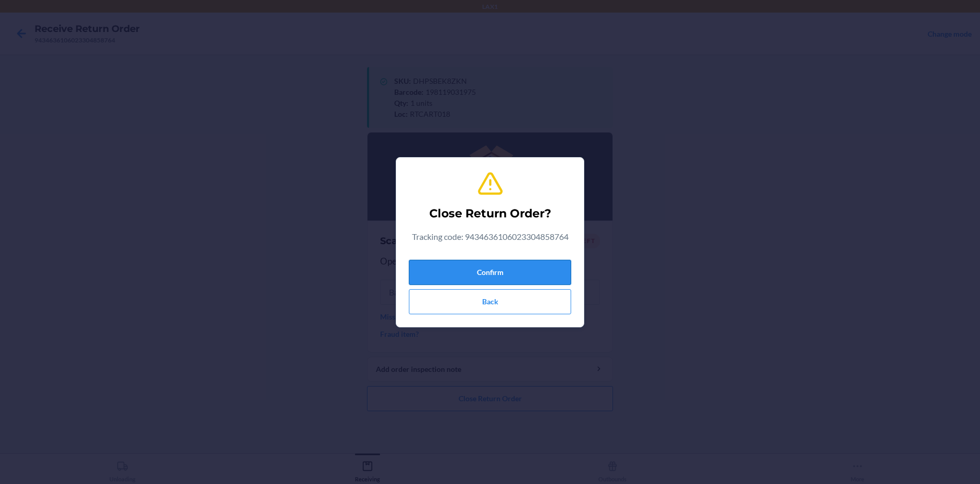
click at [485, 274] on button "Confirm" at bounding box center [490, 272] width 162 height 25
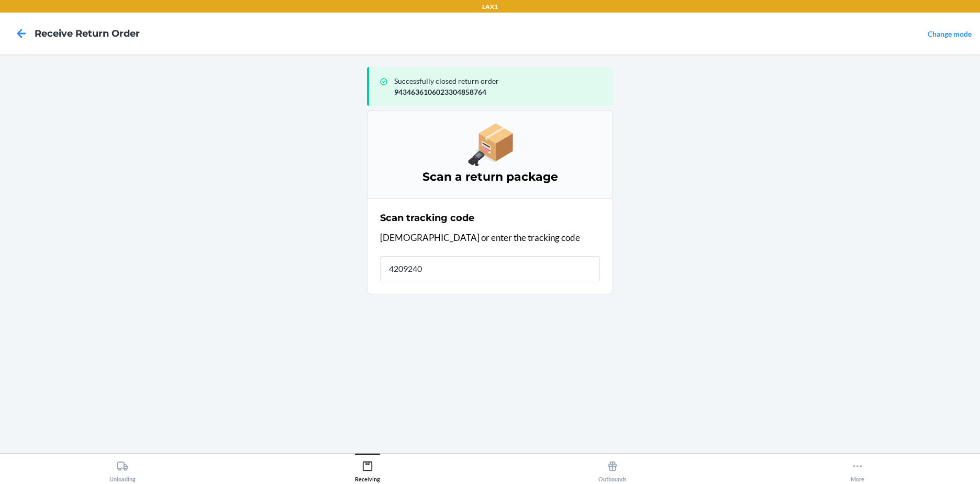
type input "42092408"
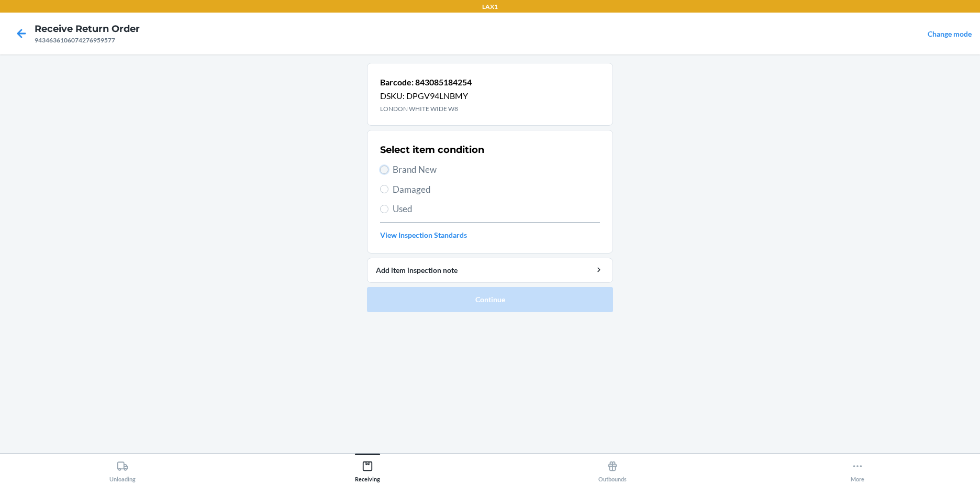
click at [385, 170] on input "Brand New" at bounding box center [384, 169] width 8 height 8
radio input "true"
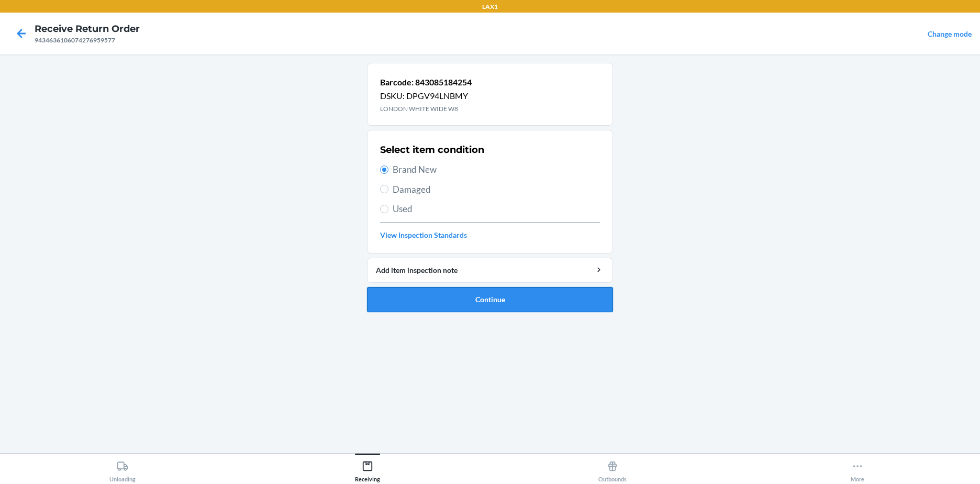
click at [470, 306] on button "Continue" at bounding box center [490, 299] width 246 height 25
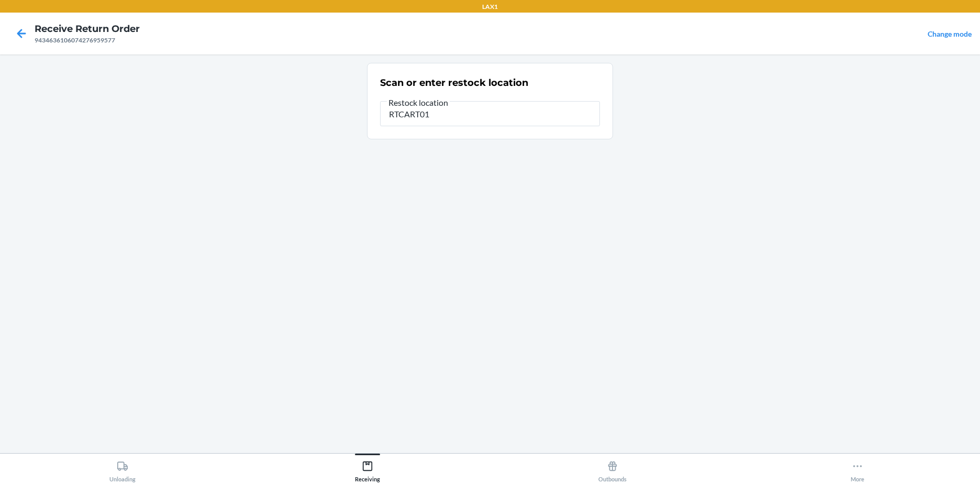
type input "RTCART018"
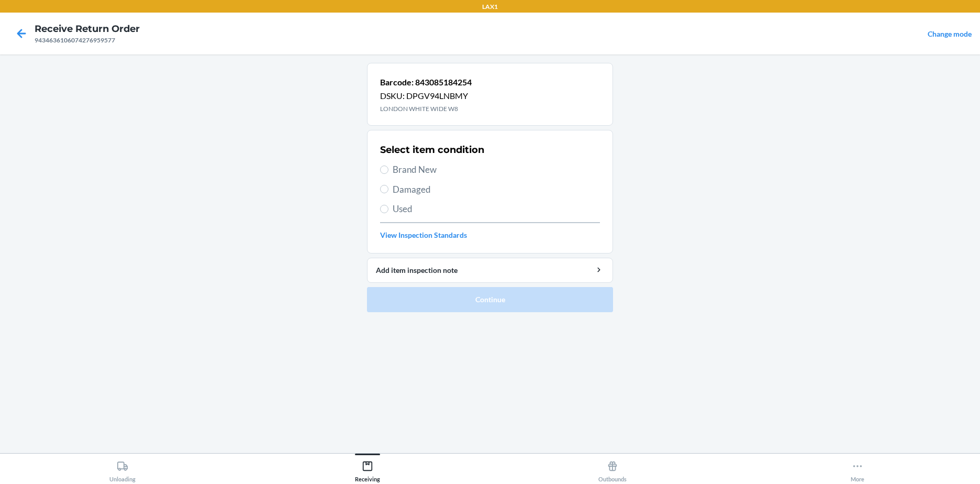
click at [393, 188] on span "Damaged" at bounding box center [496, 190] width 207 height 14
click at [388, 188] on input "Damaged" at bounding box center [384, 189] width 8 height 8
radio input "true"
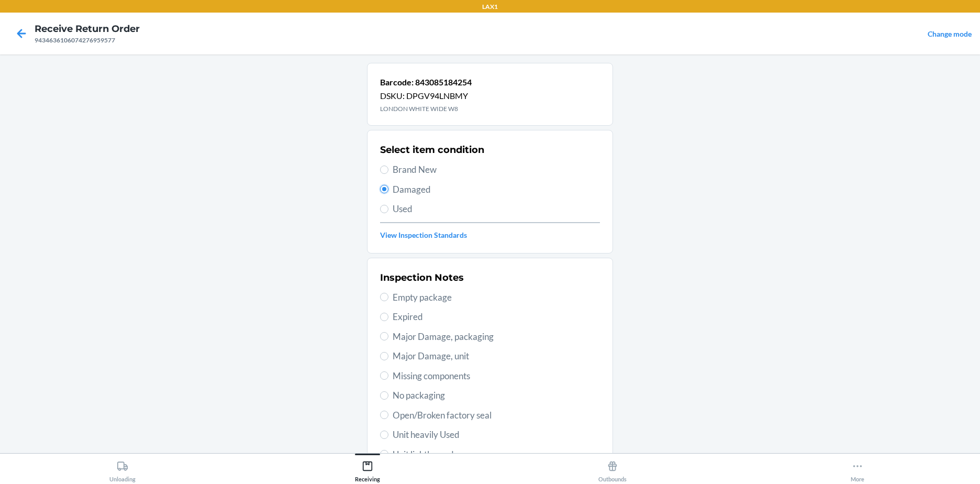
scroll to position [147, 0]
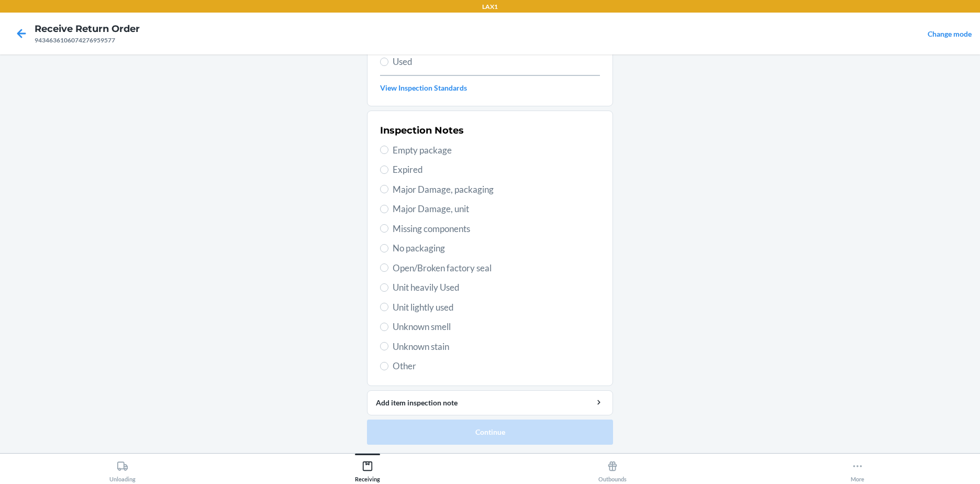
click at [393, 303] on span "Unit lightly used" at bounding box center [496, 307] width 207 height 14
click at [388, 303] on input "Unit lightly used" at bounding box center [384, 306] width 8 height 8
radio input "true"
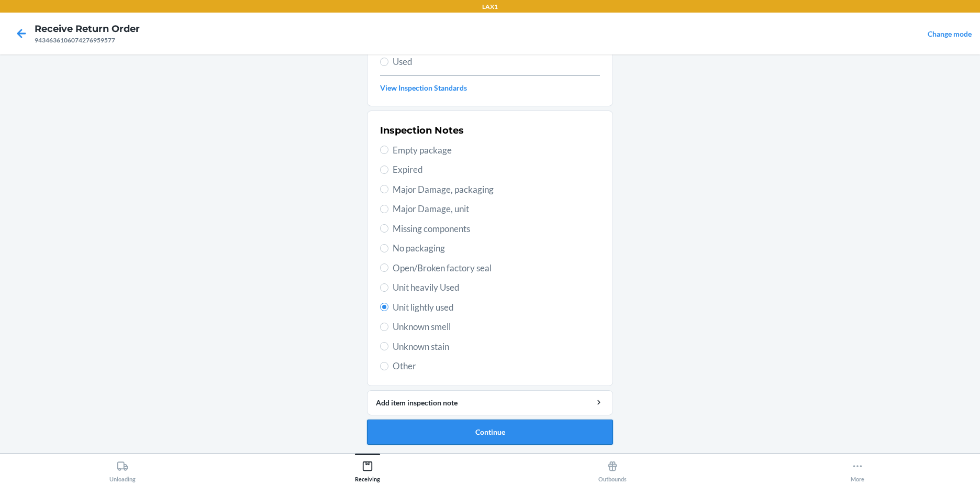
click at [463, 428] on button "Continue" at bounding box center [490, 431] width 246 height 25
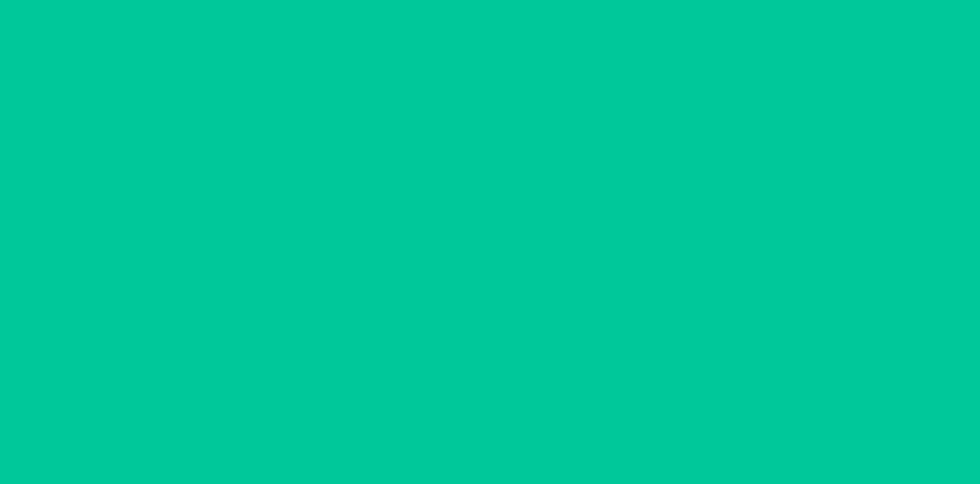
scroll to position [61, 0]
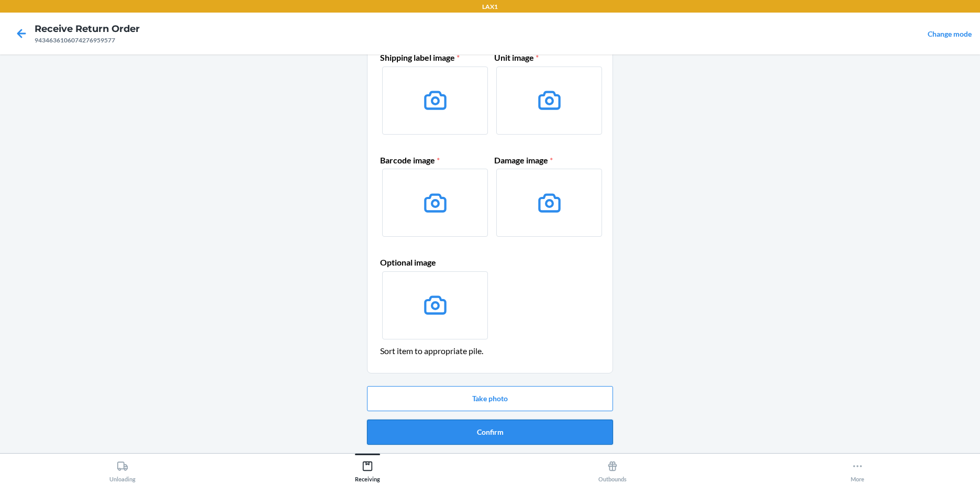
click at [510, 431] on button "Confirm" at bounding box center [490, 431] width 246 height 25
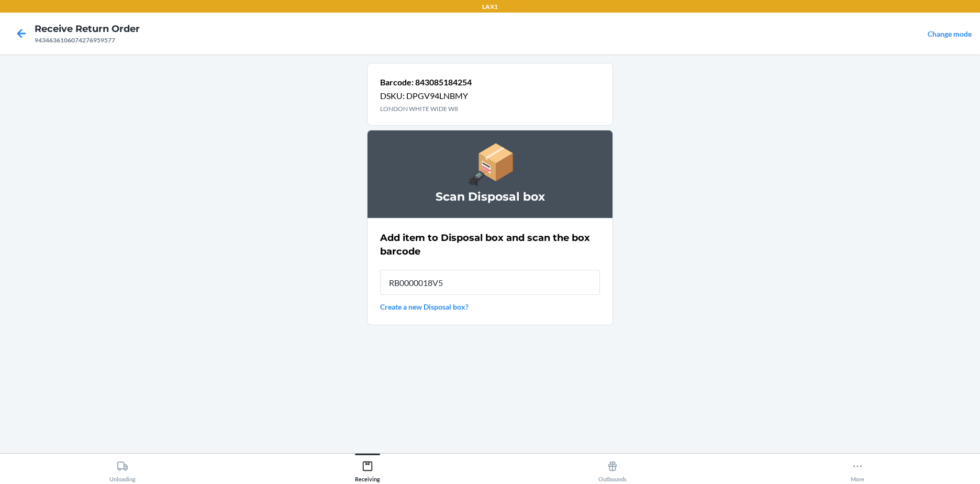
type input "RB0000018V5"
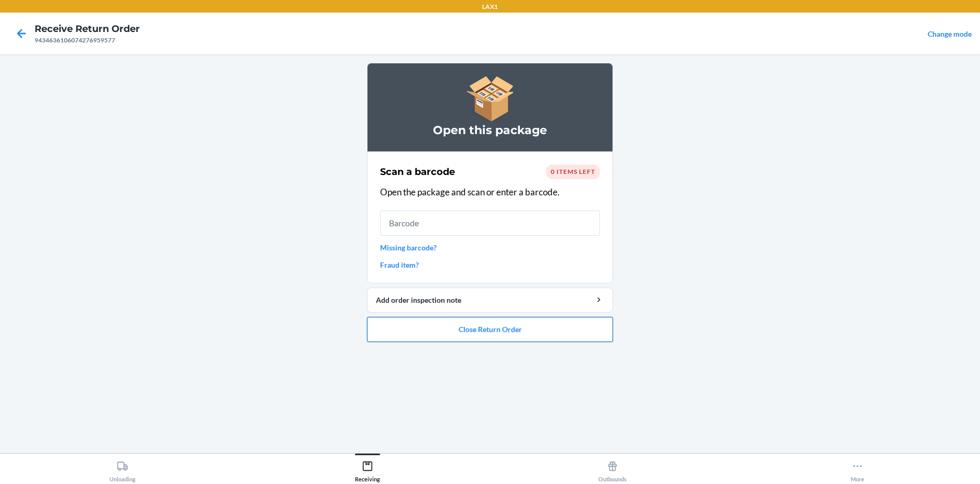
click at [470, 325] on button "Close Return Order" at bounding box center [490, 329] width 246 height 25
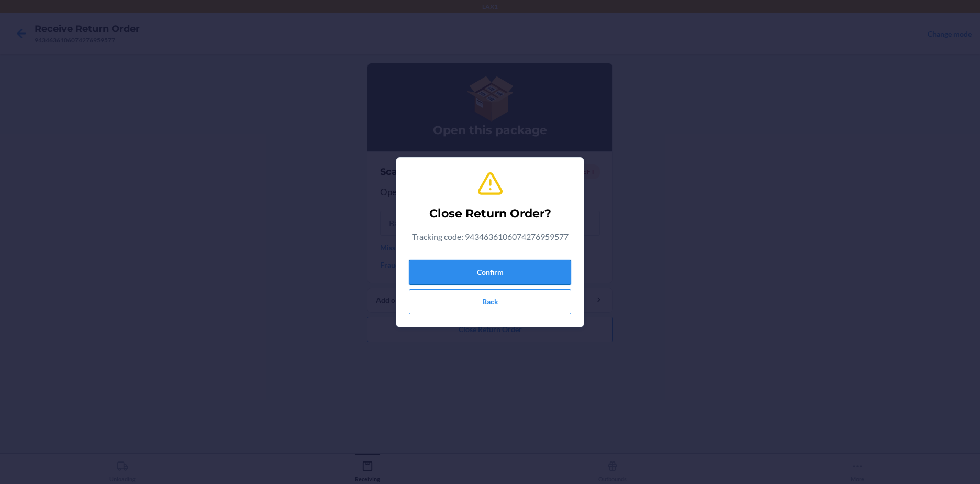
click at [481, 272] on button "Confirm" at bounding box center [490, 272] width 162 height 25
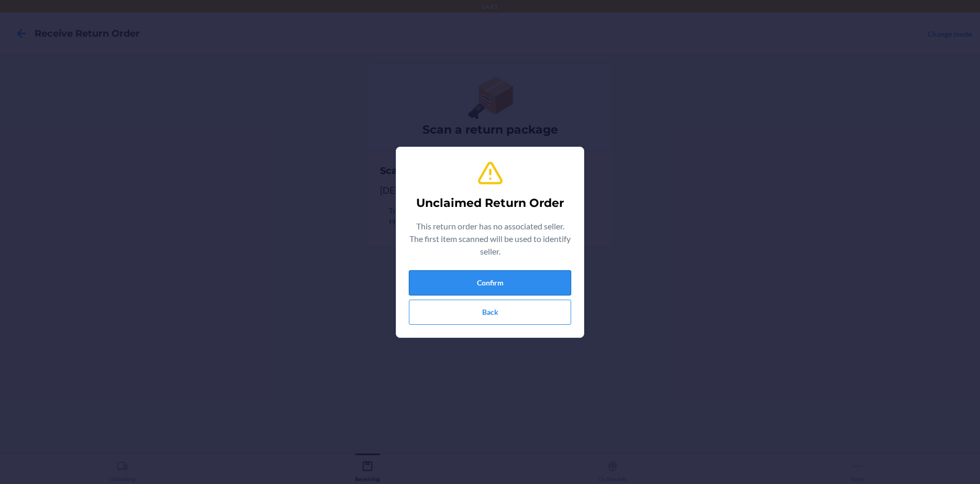
click at [483, 279] on button "Confirm" at bounding box center [490, 282] width 162 height 25
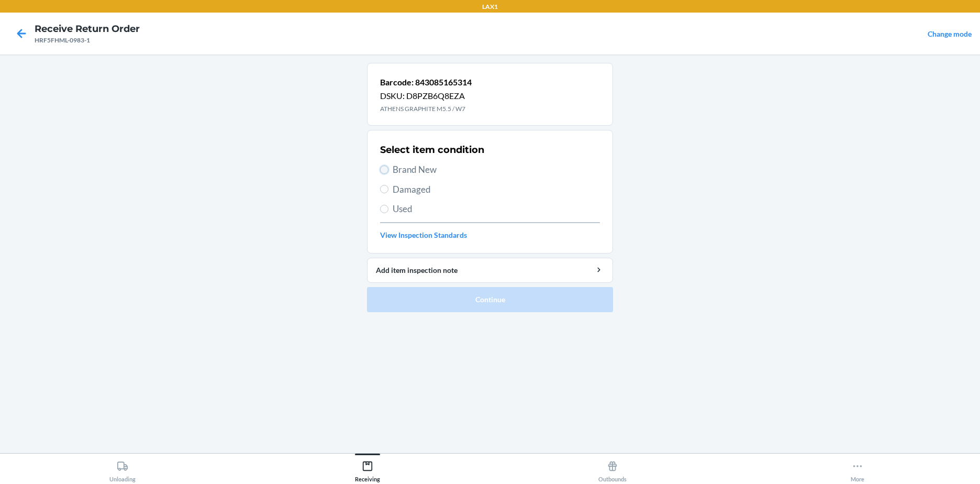
click at [387, 170] on input "Brand New" at bounding box center [384, 169] width 8 height 8
radio input "true"
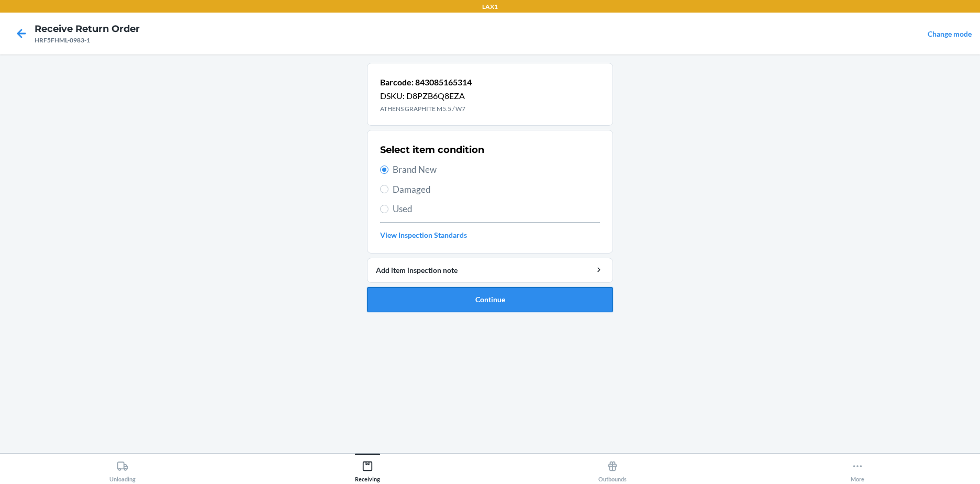
click at [511, 295] on button "Continue" at bounding box center [490, 299] width 246 height 25
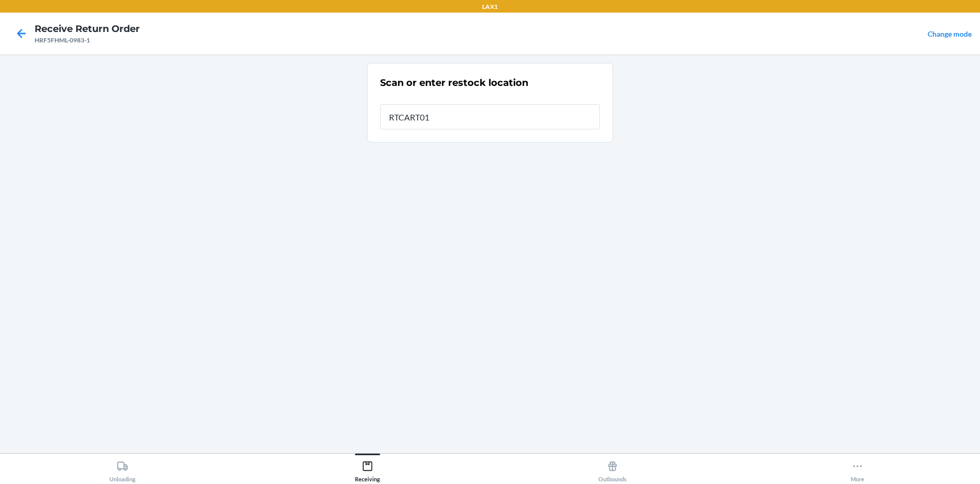
type input "RTCART018"
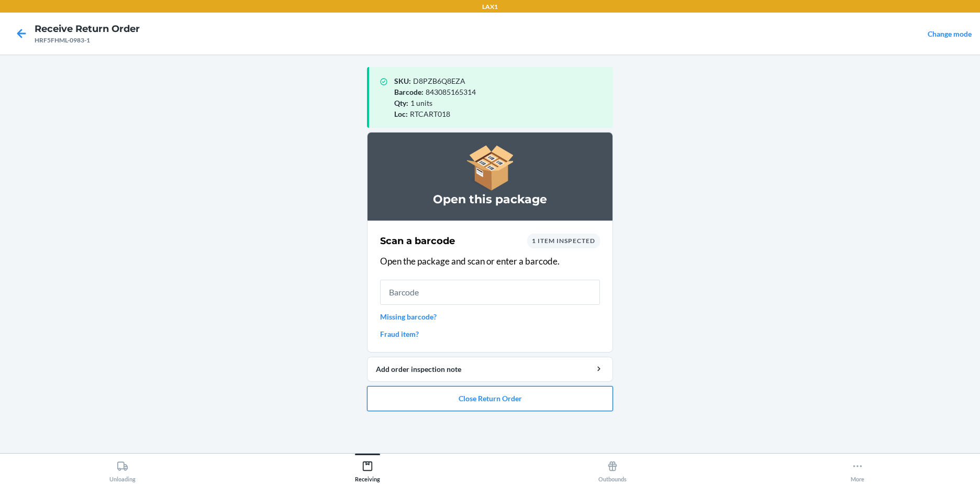
click at [518, 395] on button "Close Return Order" at bounding box center [490, 398] width 246 height 25
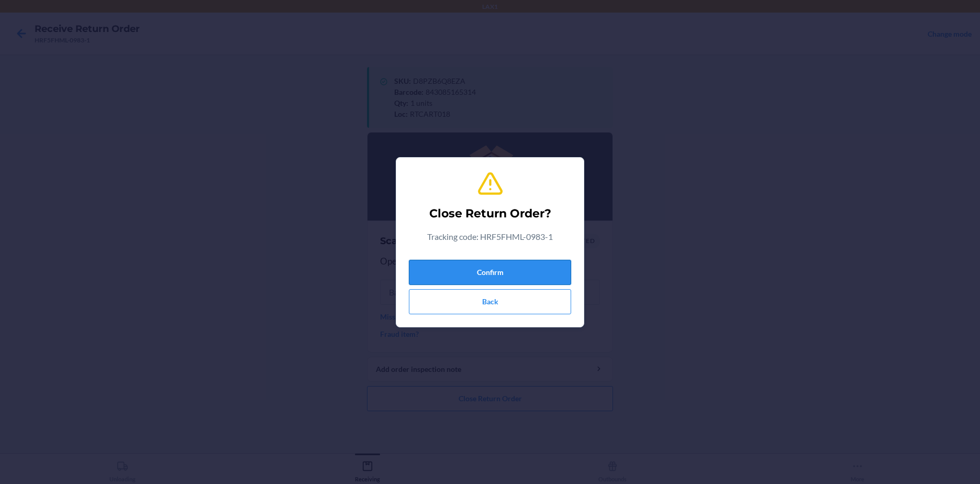
click at [492, 267] on button "Confirm" at bounding box center [490, 272] width 162 height 25
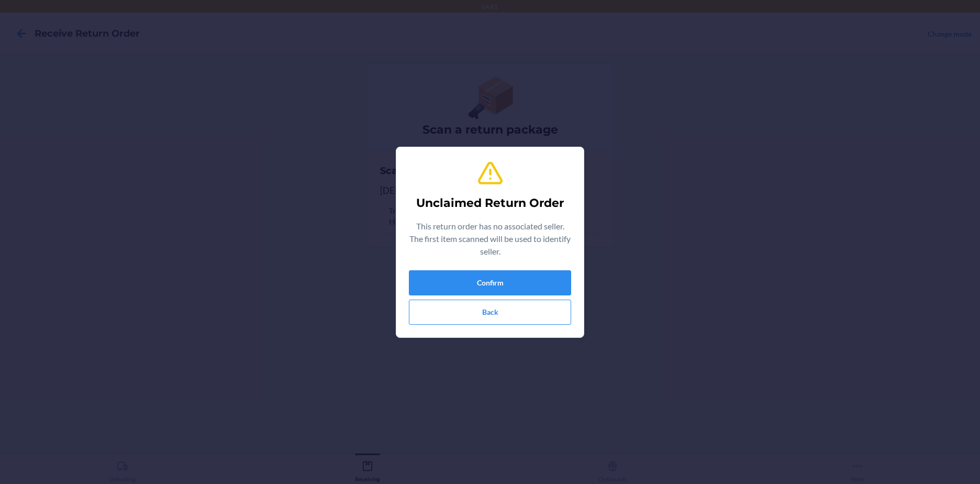
click at [502, 268] on div "Unclaimed Return Order This return order has no associated seller. The first it…" at bounding box center [490, 241] width 162 height 173
click at [514, 272] on button "Confirm" at bounding box center [490, 282] width 162 height 25
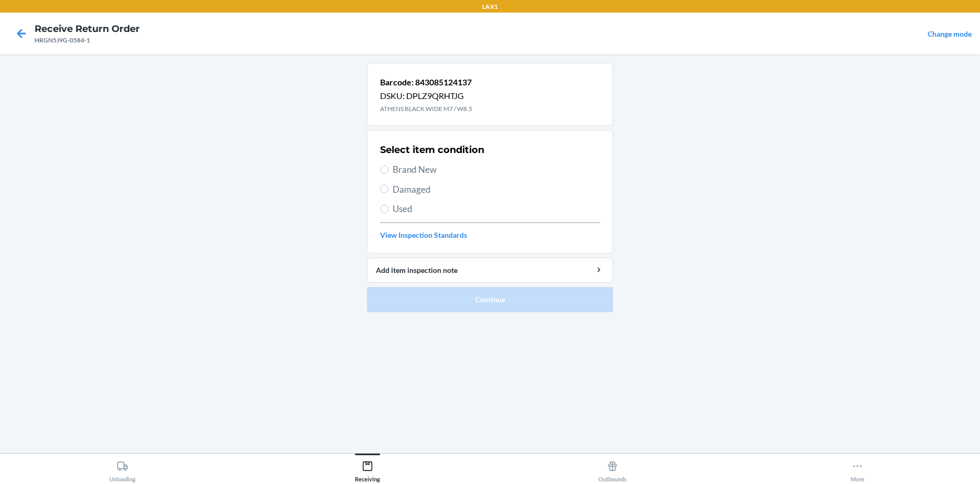
click at [393, 170] on span "Brand New" at bounding box center [496, 170] width 207 height 14
click at [388, 170] on input "Brand New" at bounding box center [384, 169] width 8 height 8
radio input "true"
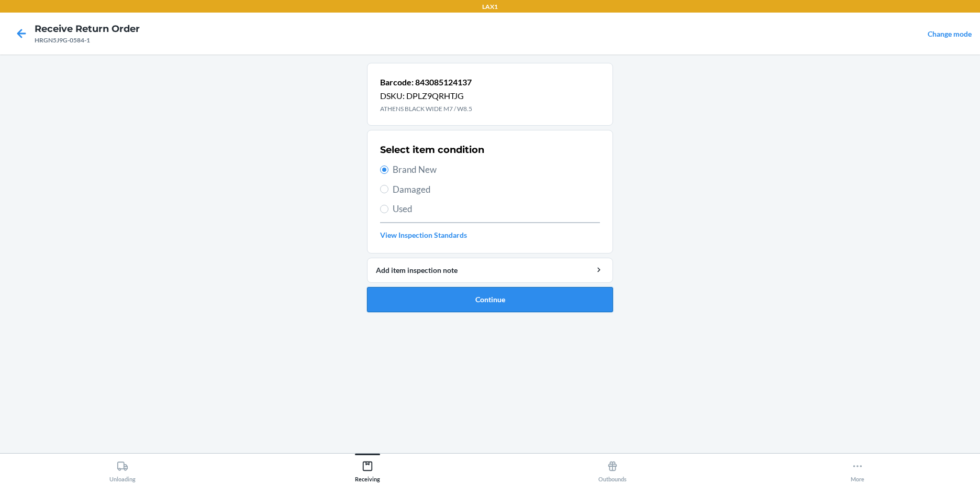
click at [462, 296] on button "Continue" at bounding box center [490, 299] width 246 height 25
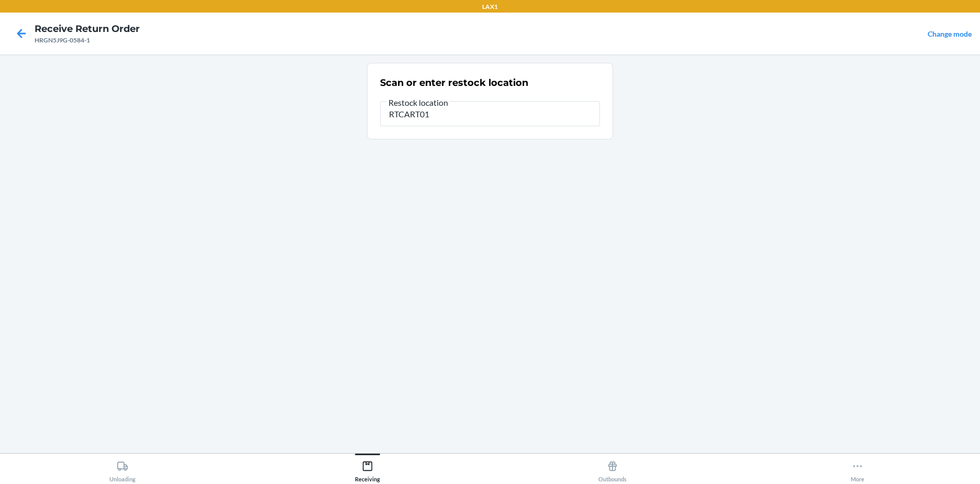
type input "RTCART018"
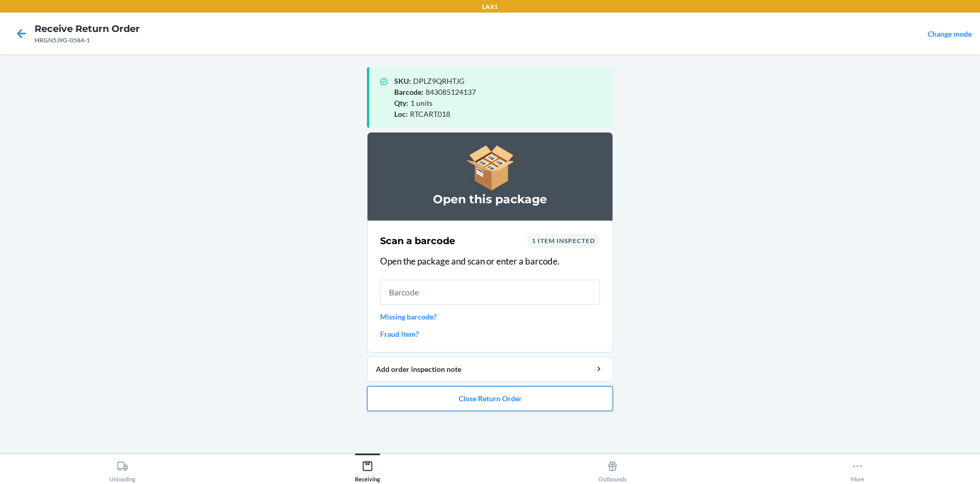
click at [525, 408] on button "Close Return Order" at bounding box center [490, 398] width 246 height 25
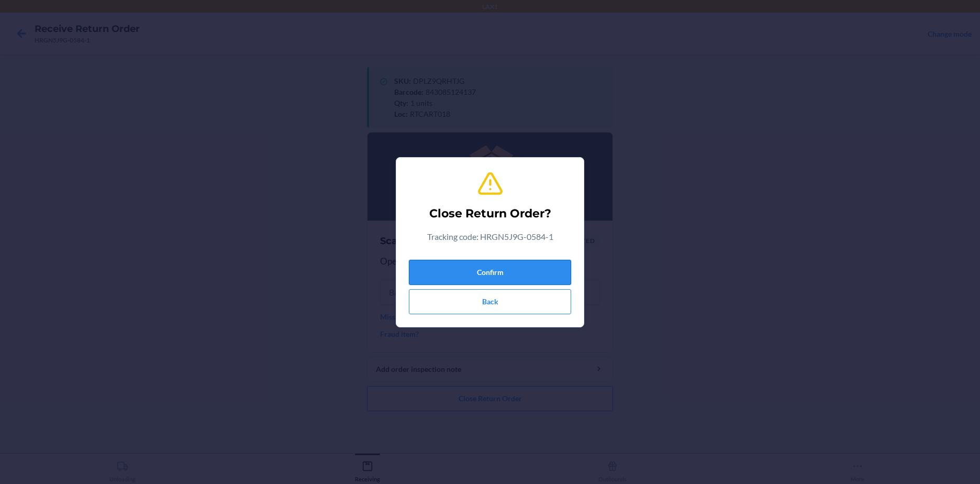
click at [528, 274] on button "Confirm" at bounding box center [490, 272] width 162 height 25
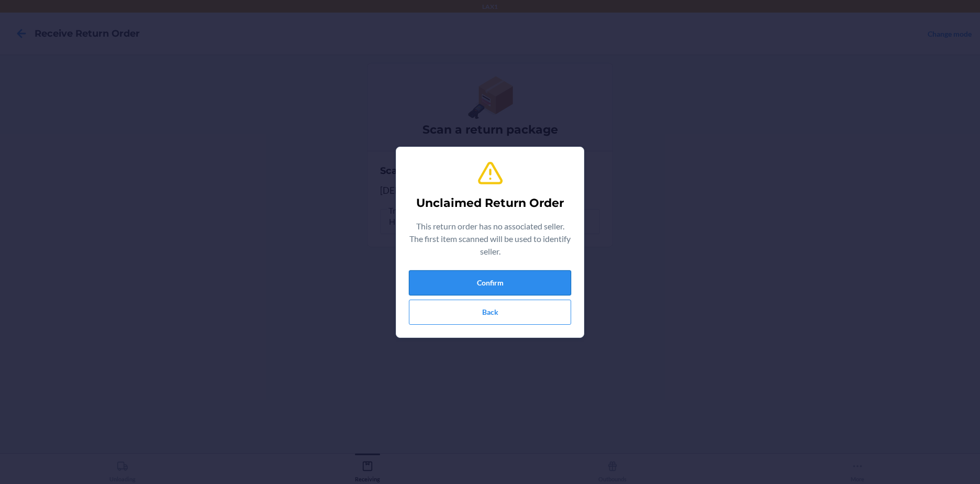
click at [556, 281] on button "Confirm" at bounding box center [490, 282] width 162 height 25
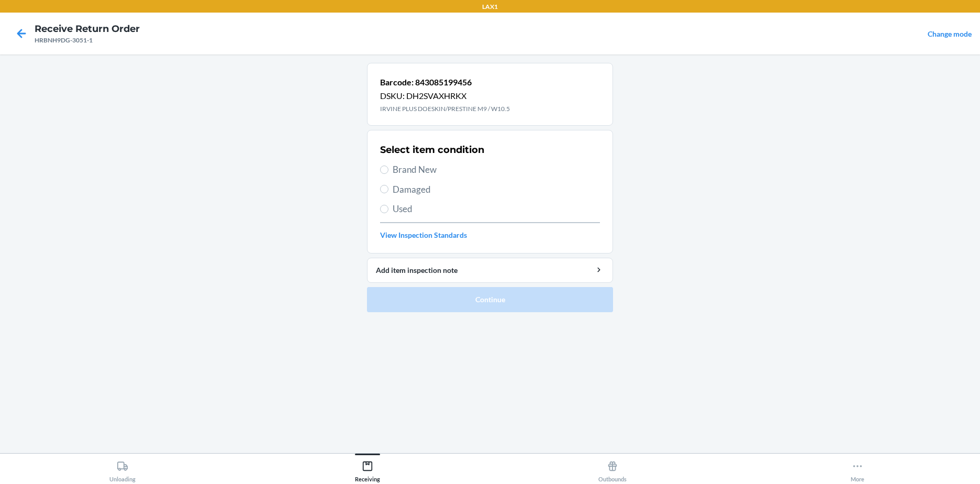
click at [399, 172] on span "Brand New" at bounding box center [496, 170] width 207 height 14
click at [388, 172] on input "Brand New" at bounding box center [384, 169] width 8 height 8
radio input "true"
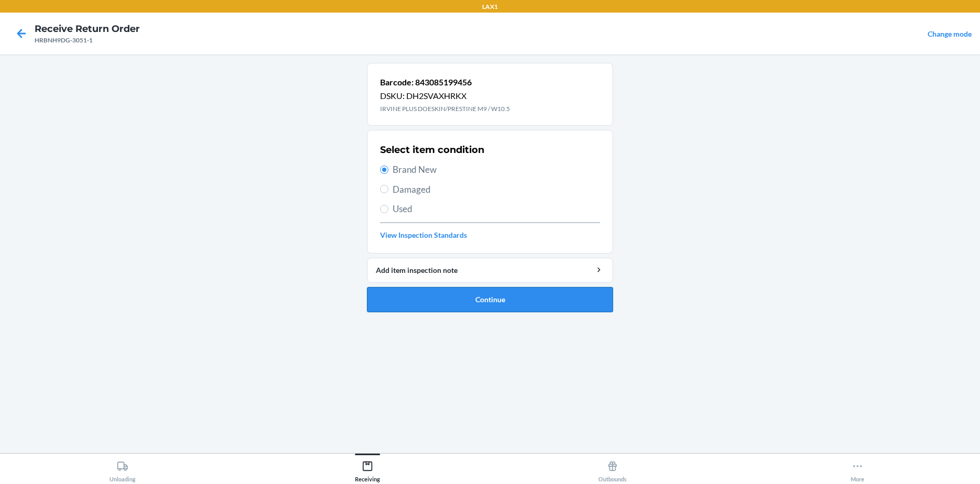
click at [474, 301] on button "Continue" at bounding box center [490, 299] width 246 height 25
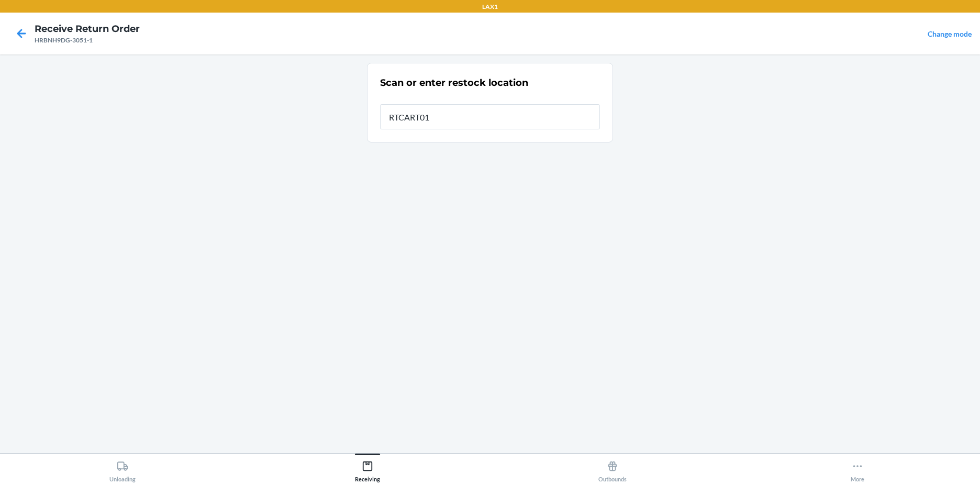
type input "RTCART018"
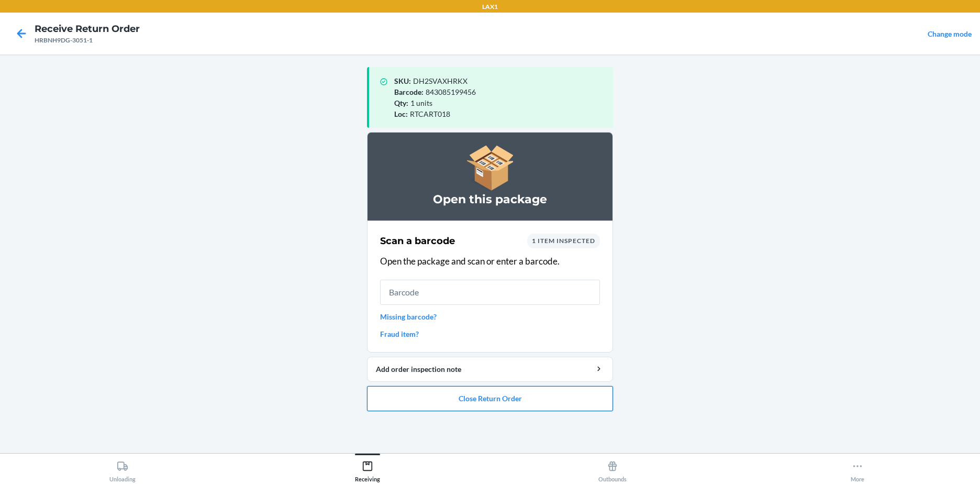
click at [523, 407] on button "Close Return Order" at bounding box center [490, 398] width 246 height 25
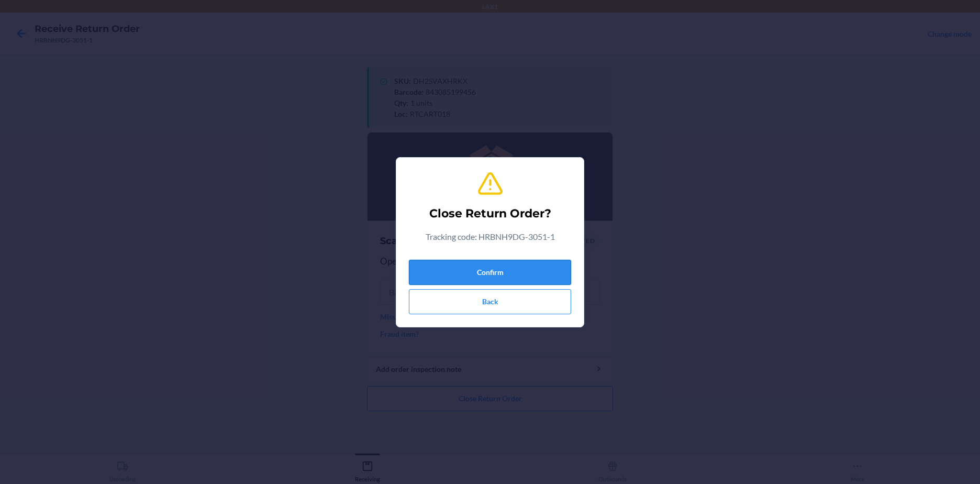
click at [503, 266] on button "Confirm" at bounding box center [490, 272] width 162 height 25
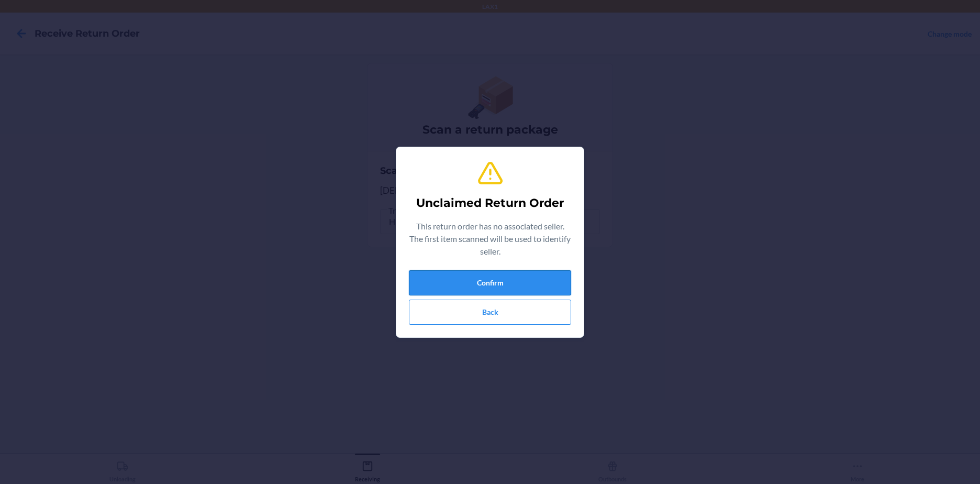
click at [530, 279] on button "Confirm" at bounding box center [490, 282] width 162 height 25
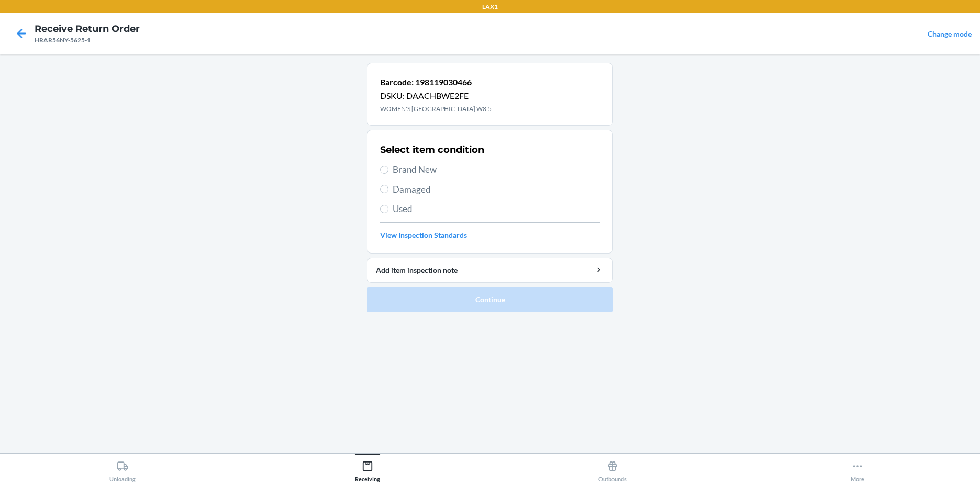
click at [394, 172] on span "Brand New" at bounding box center [496, 170] width 207 height 14
click at [388, 172] on input "Brand New" at bounding box center [384, 169] width 8 height 8
radio input "true"
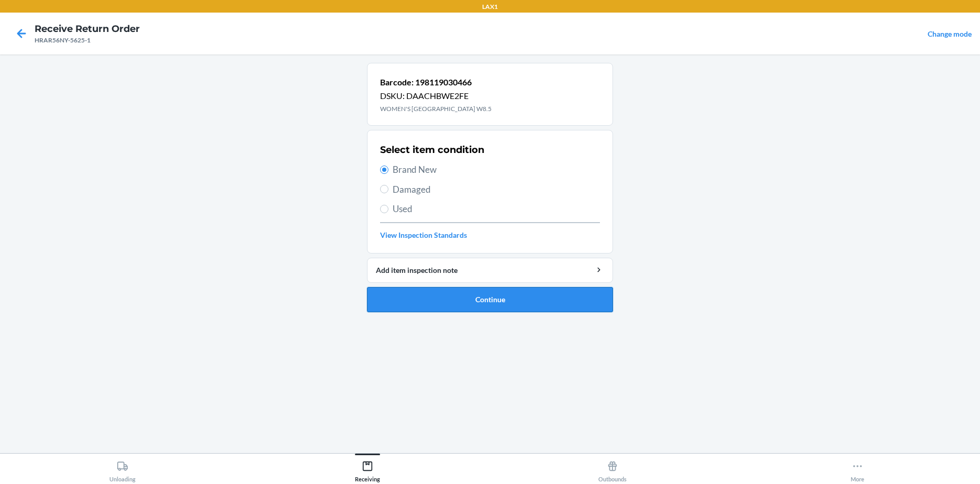
click at [501, 297] on button "Continue" at bounding box center [490, 299] width 246 height 25
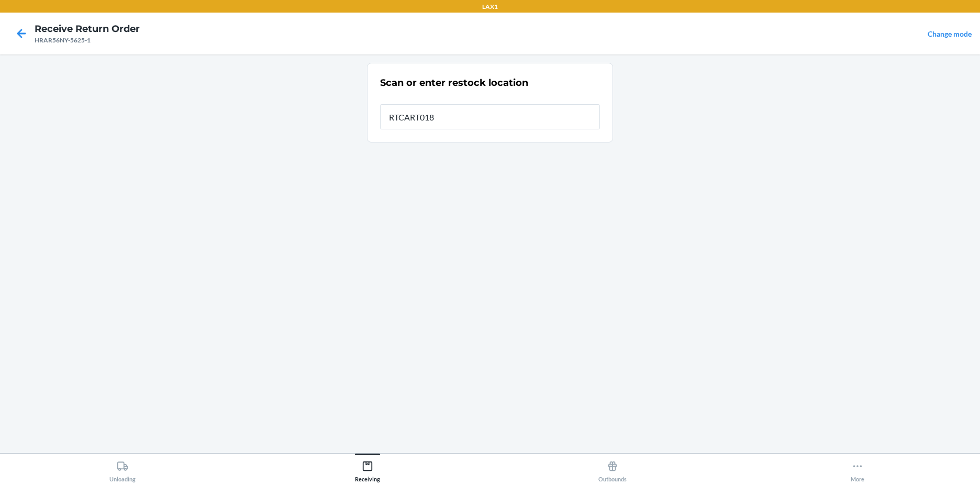
type input "RTCART018"
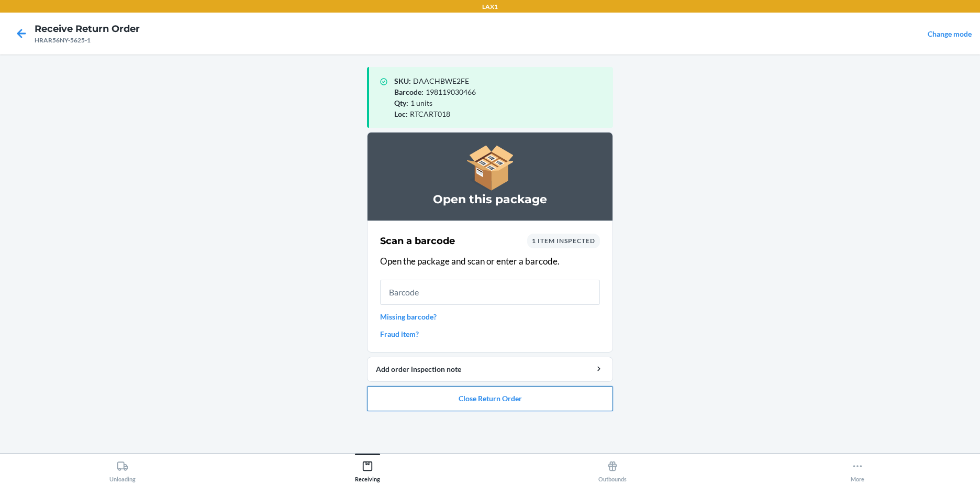
click at [544, 398] on button "Close Return Order" at bounding box center [490, 398] width 246 height 25
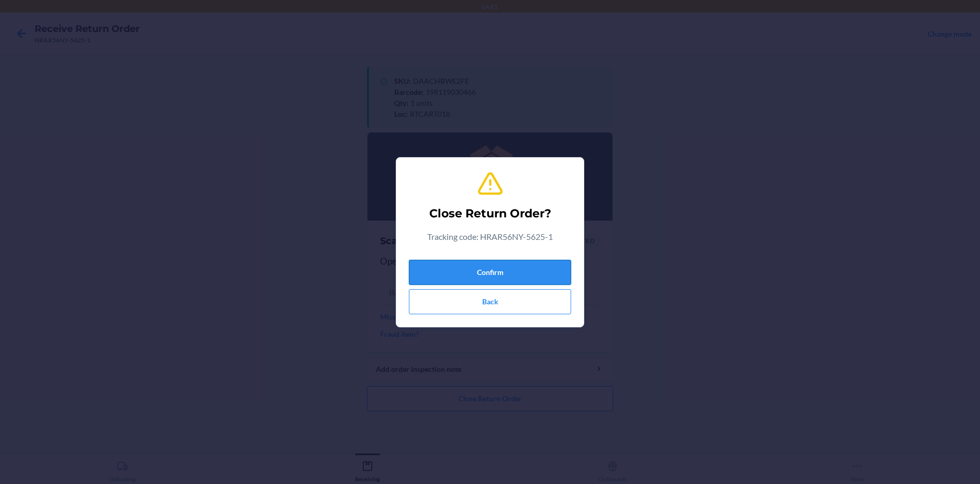
click at [513, 275] on button "Confirm" at bounding box center [490, 272] width 162 height 25
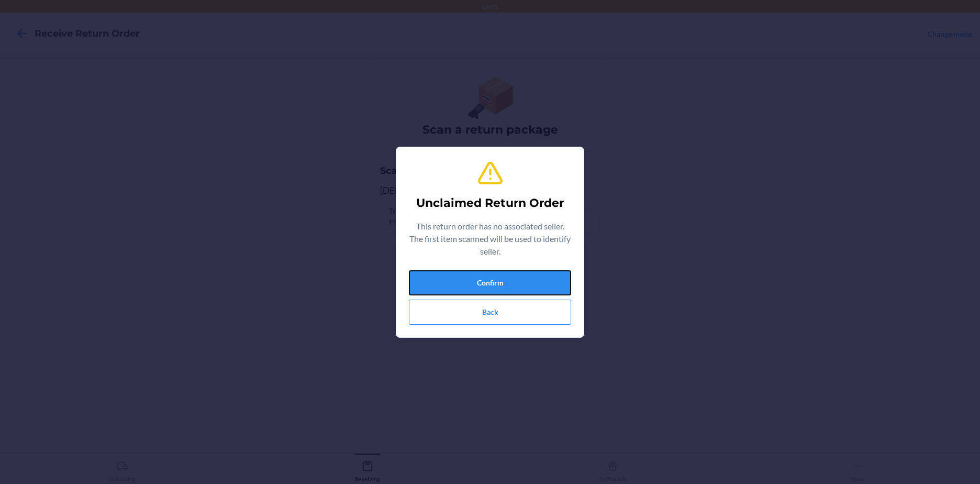
click at [513, 275] on button "Confirm" at bounding box center [490, 282] width 162 height 25
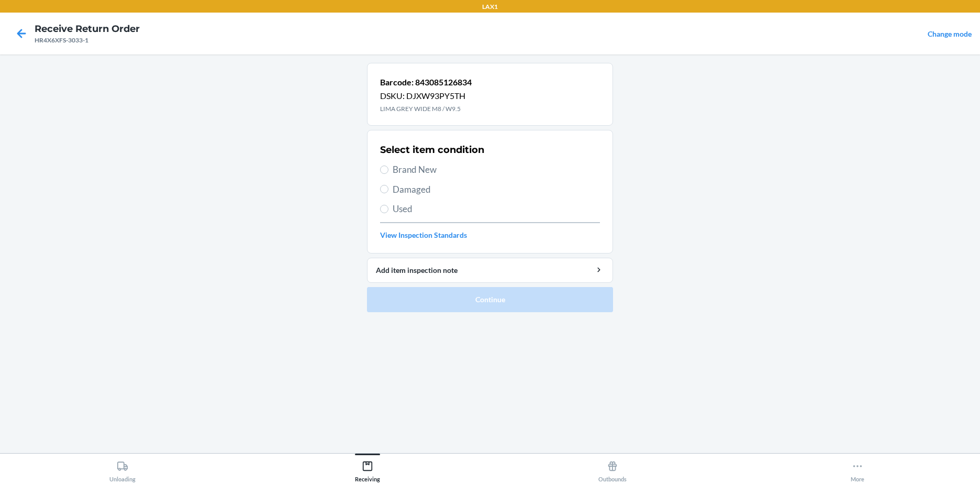
click at [424, 169] on span "Brand New" at bounding box center [496, 170] width 207 height 14
click at [388, 169] on input "Brand New" at bounding box center [384, 169] width 8 height 8
radio input "true"
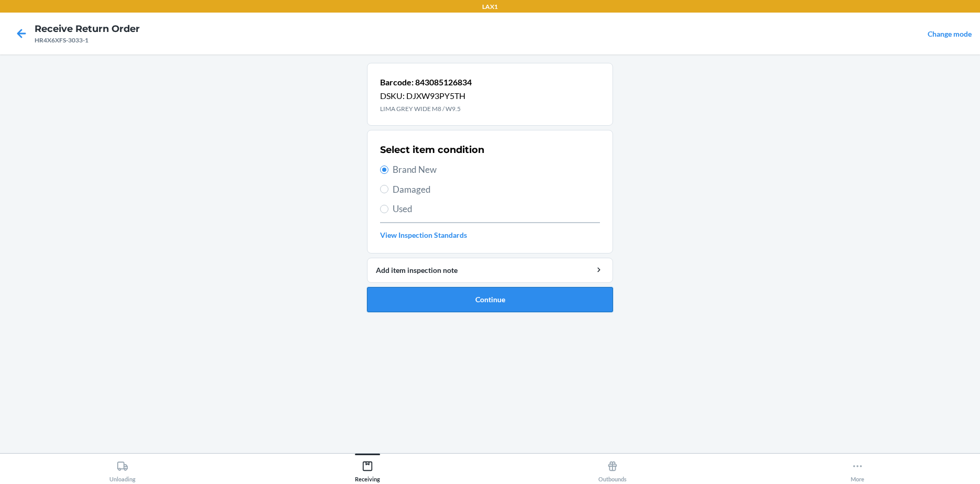
click at [507, 304] on button "Continue" at bounding box center [490, 299] width 246 height 25
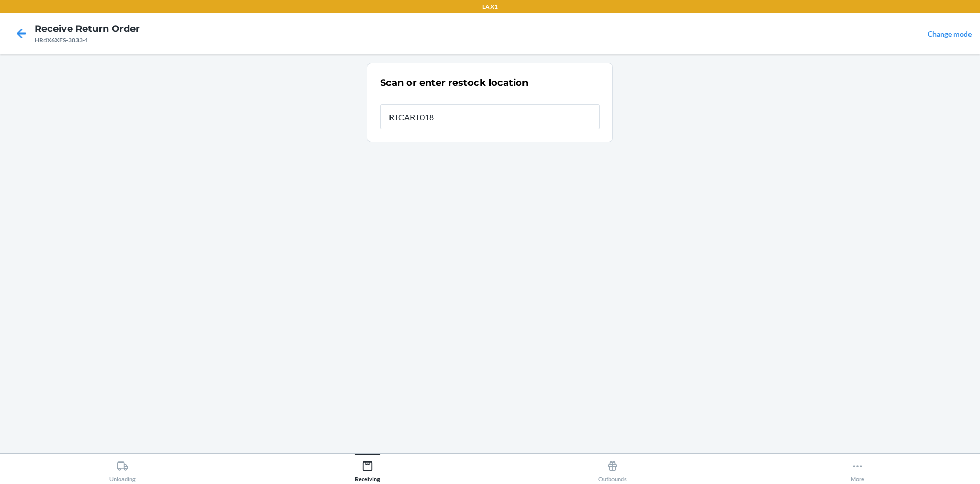
type input "RTCART018"
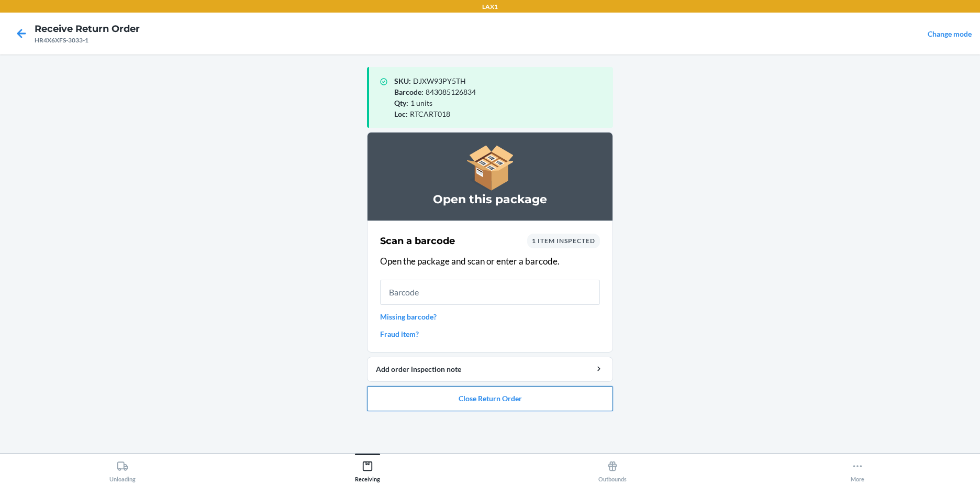
click at [454, 399] on button "Close Return Order" at bounding box center [490, 398] width 246 height 25
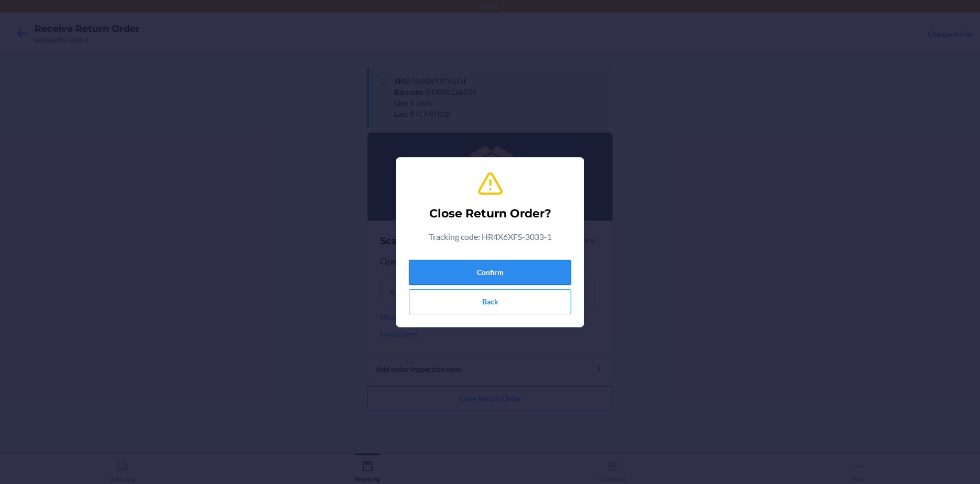
click at [508, 272] on button "Confirm" at bounding box center [490, 272] width 162 height 25
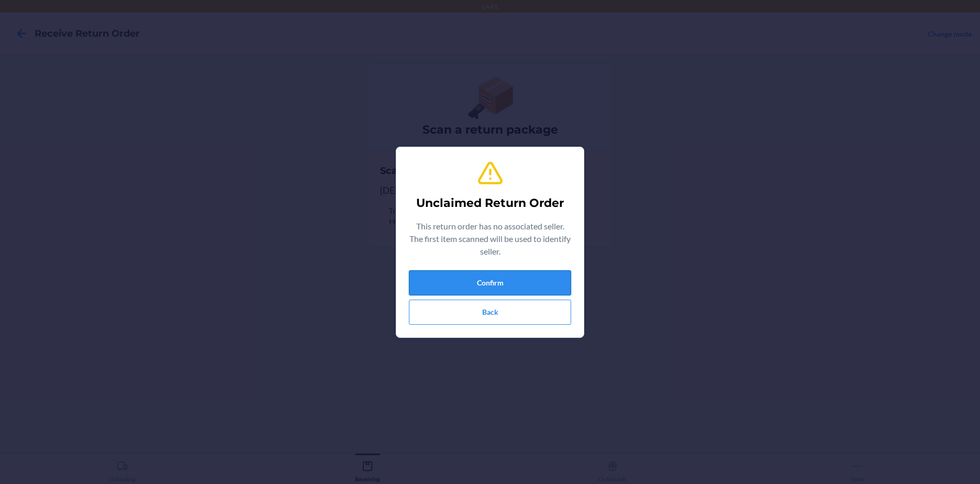
click at [551, 282] on button "Confirm" at bounding box center [490, 282] width 162 height 25
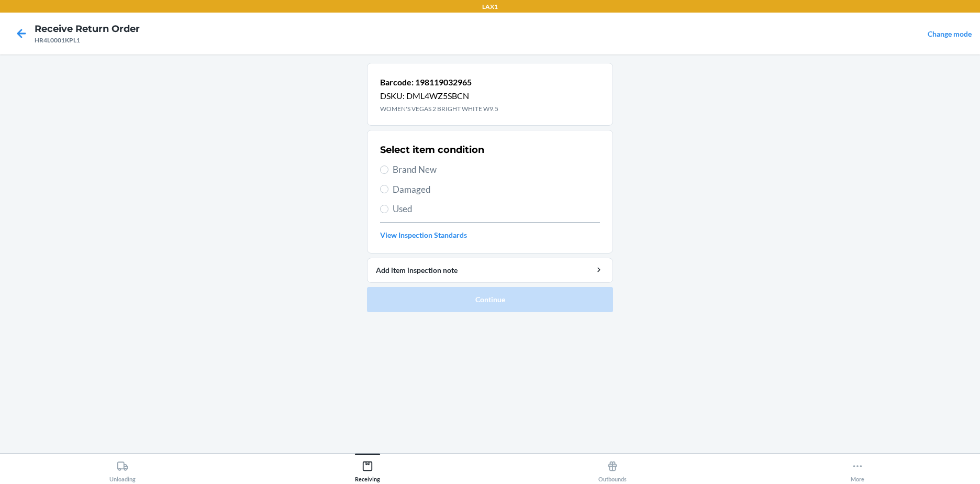
click at [393, 172] on span "Brand New" at bounding box center [496, 170] width 207 height 14
click at [388, 172] on input "Brand New" at bounding box center [384, 169] width 8 height 8
radio input "true"
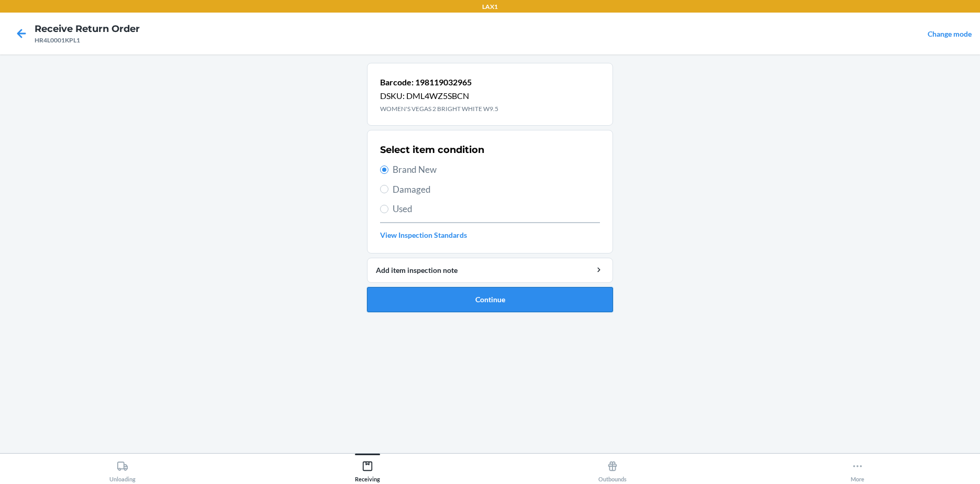
click at [498, 302] on button "Continue" at bounding box center [490, 299] width 246 height 25
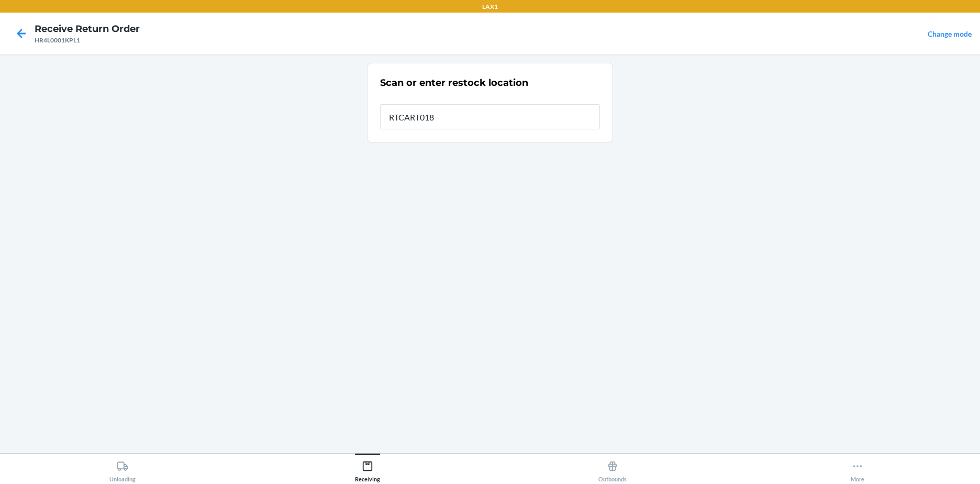
type input "RTCART018"
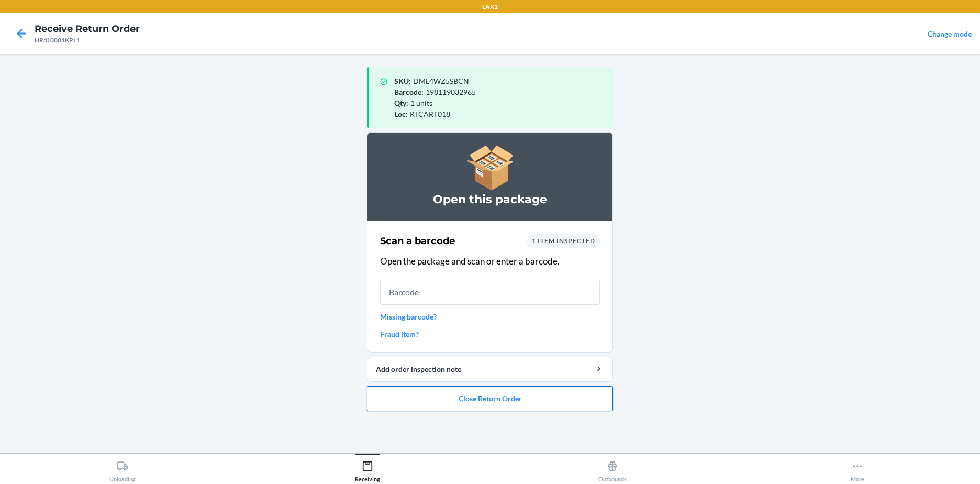
click at [453, 396] on button "Close Return Order" at bounding box center [490, 398] width 246 height 25
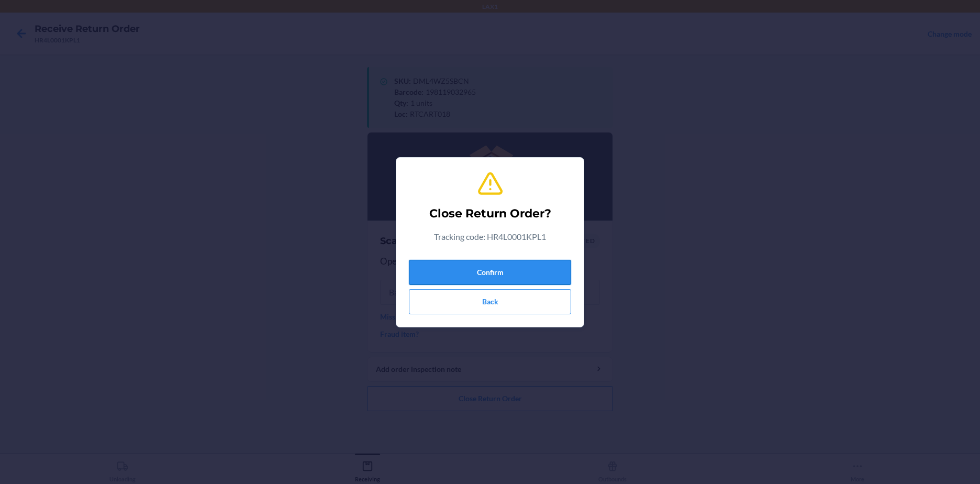
click at [484, 276] on button "Confirm" at bounding box center [490, 272] width 162 height 25
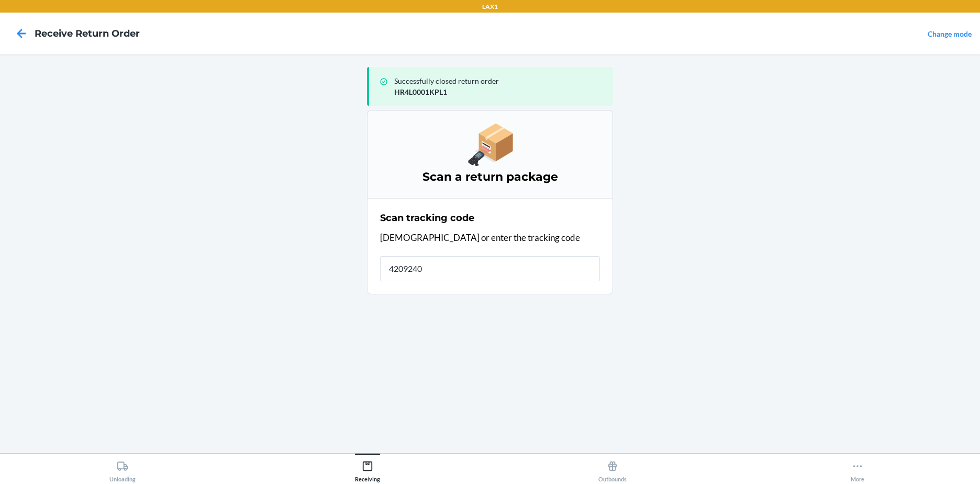
type input "42092408"
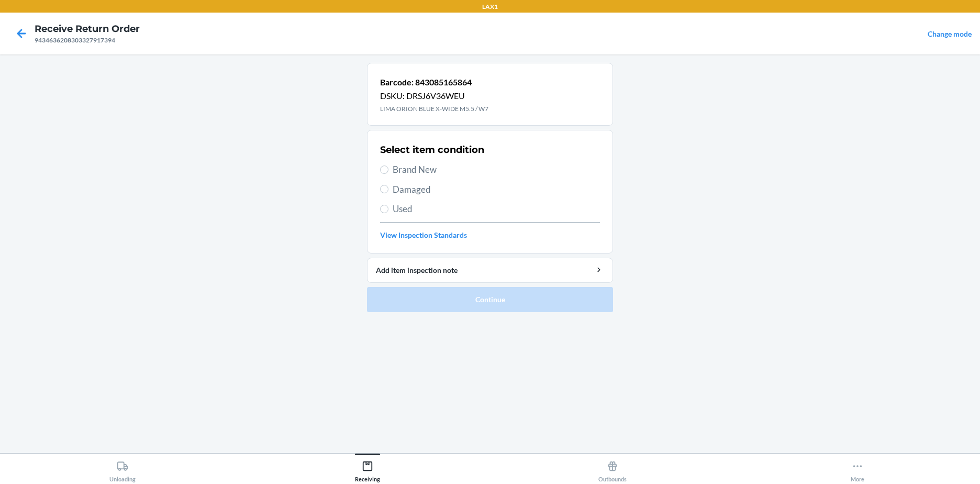
click at [395, 164] on span "Brand New" at bounding box center [496, 170] width 207 height 14
click at [388, 165] on input "Brand New" at bounding box center [384, 169] width 8 height 8
radio input "true"
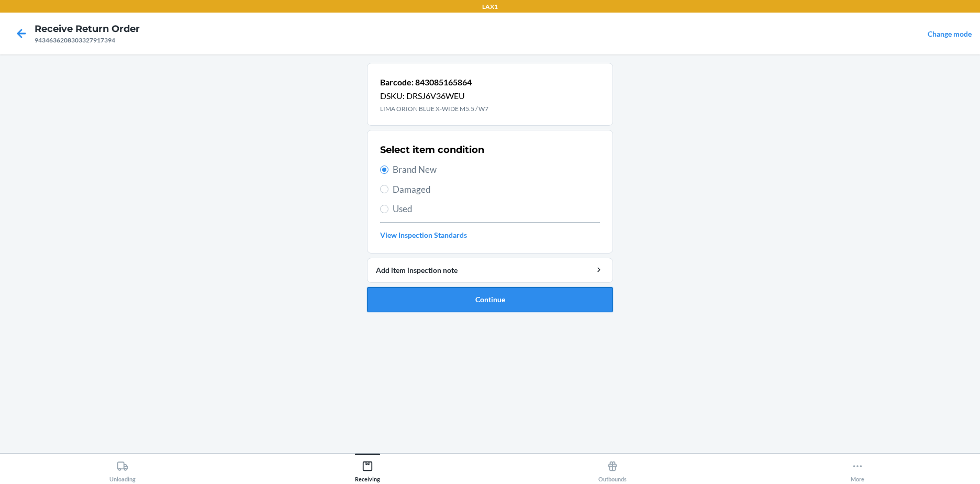
click at [487, 298] on button "Continue" at bounding box center [490, 299] width 246 height 25
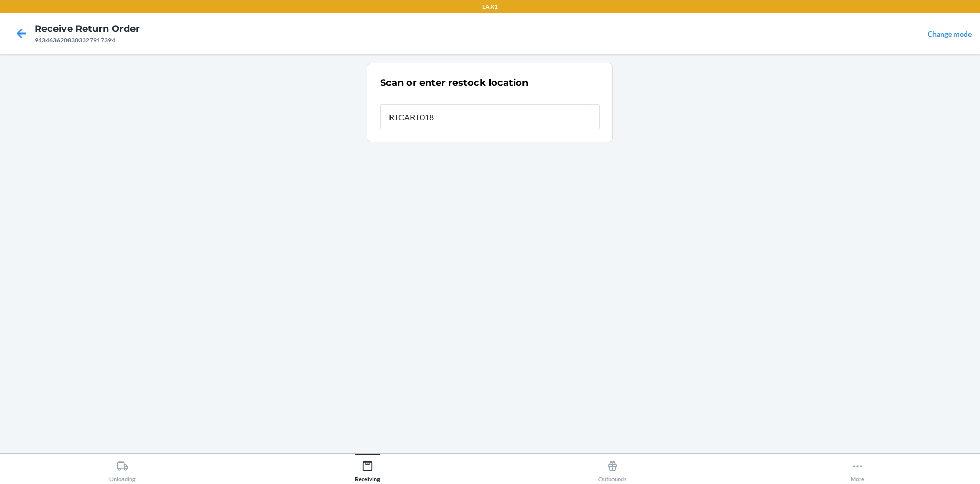
type input "RTCART018"
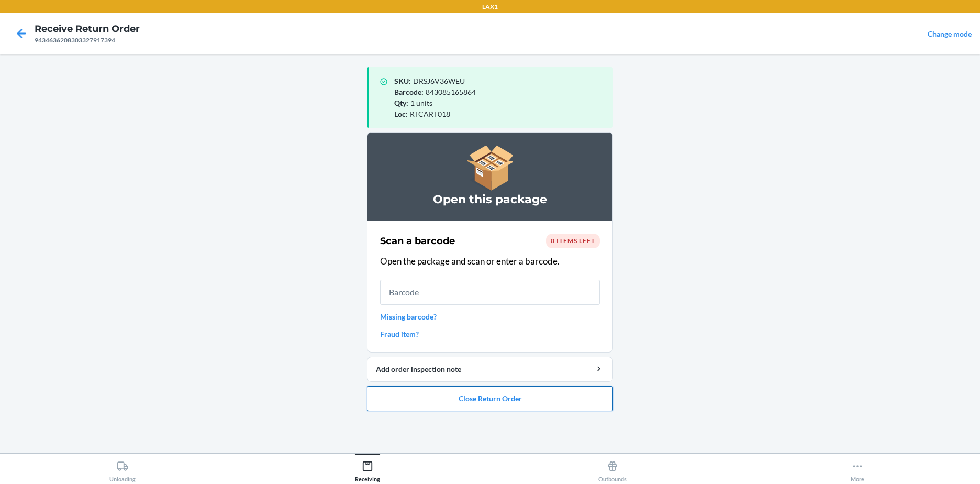
click at [524, 398] on button "Close Return Order" at bounding box center [490, 398] width 246 height 25
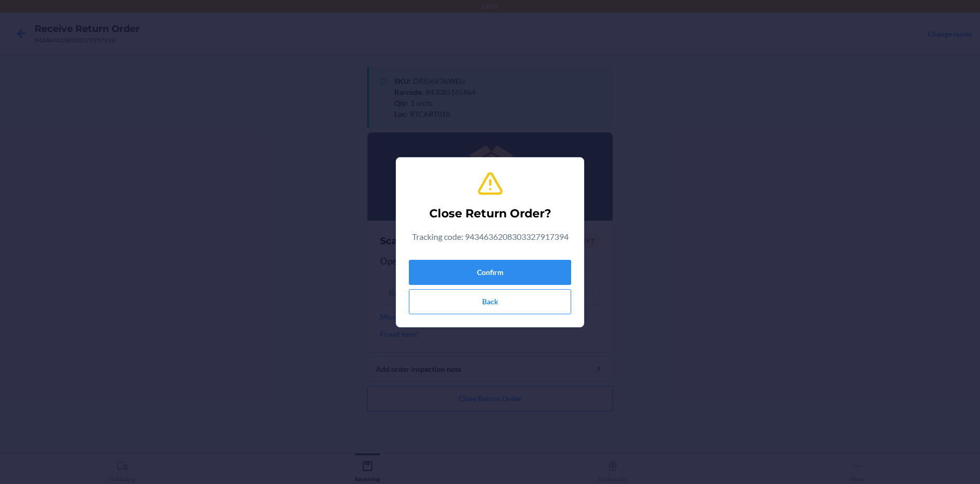
click at [516, 251] on div "Close Return Order? Tracking code: 9434636208303327917394 Confirm Back" at bounding box center [490, 242] width 162 height 152
click at [522, 270] on button "Confirm" at bounding box center [490, 272] width 162 height 25
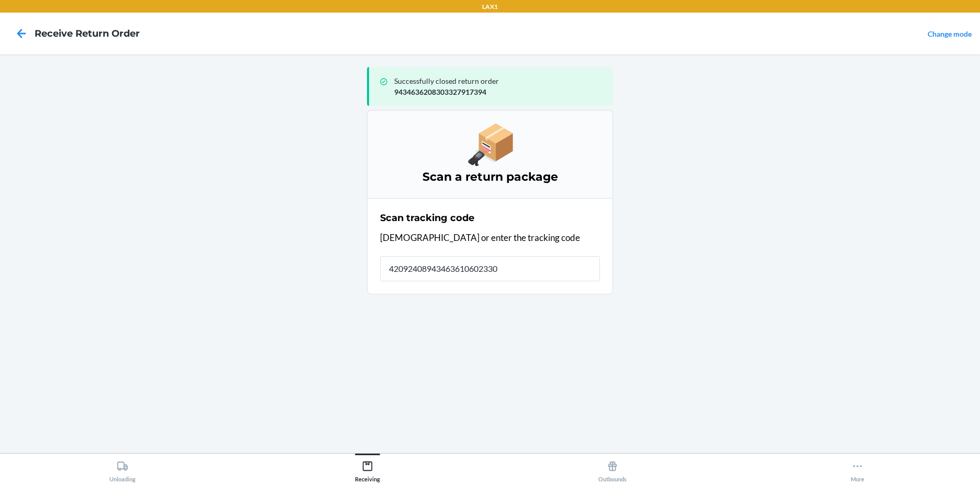
type input "420924089434636106023305"
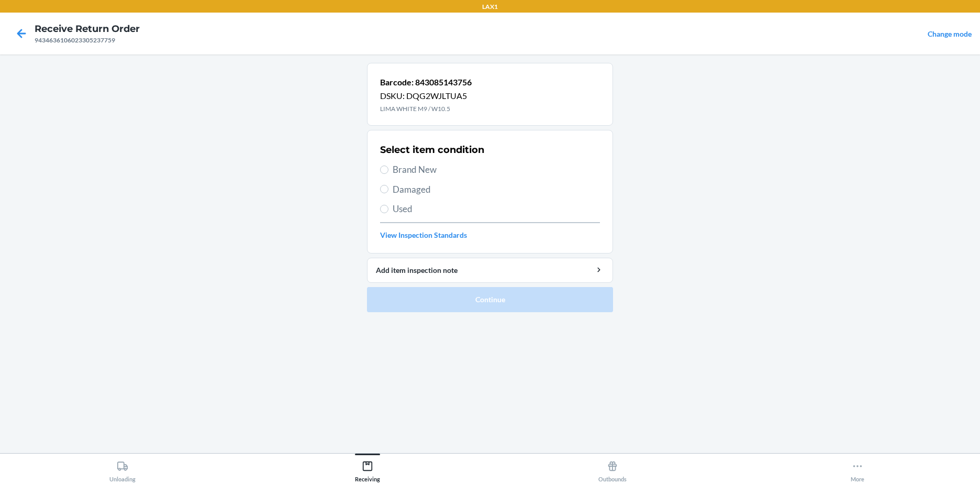
click at [393, 170] on span "Brand New" at bounding box center [496, 170] width 207 height 14
click at [388, 170] on input "Brand New" at bounding box center [384, 169] width 8 height 8
radio input "true"
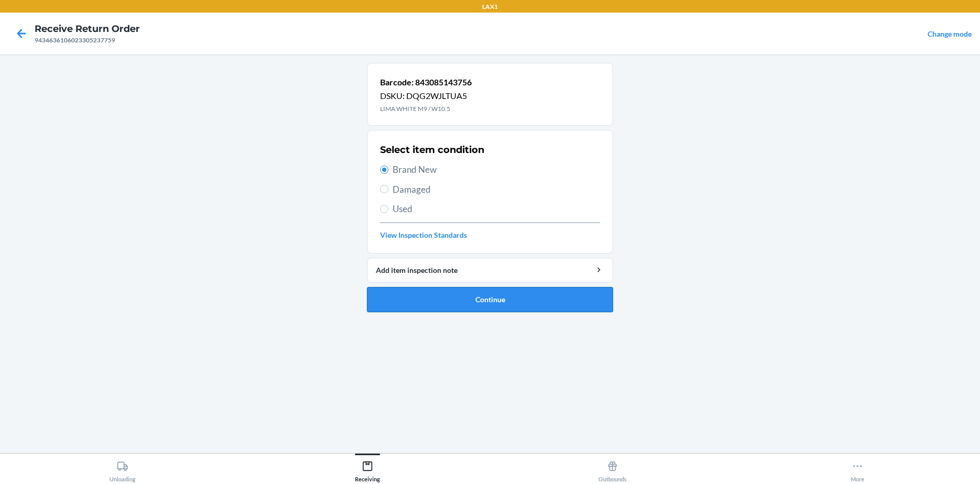
click at [484, 299] on button "Continue" at bounding box center [490, 299] width 246 height 25
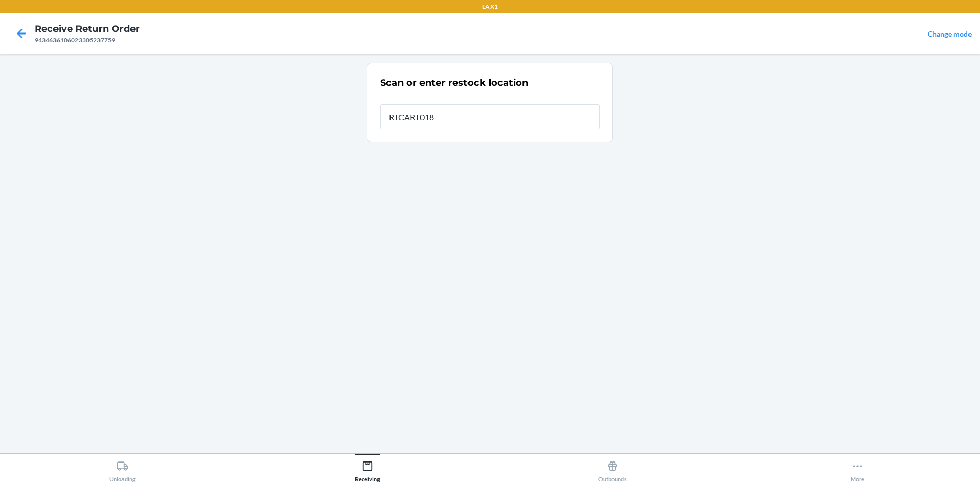
type input "RTCART018"
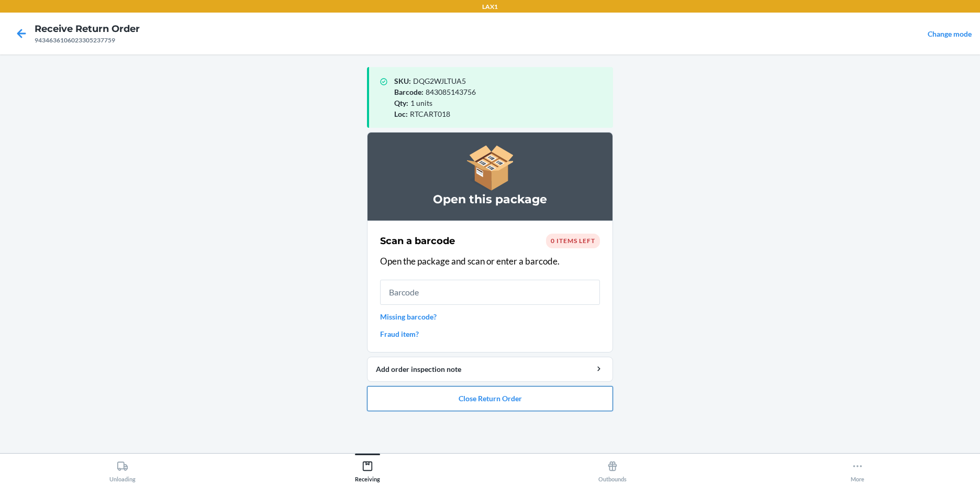
click at [523, 399] on button "Close Return Order" at bounding box center [490, 398] width 246 height 25
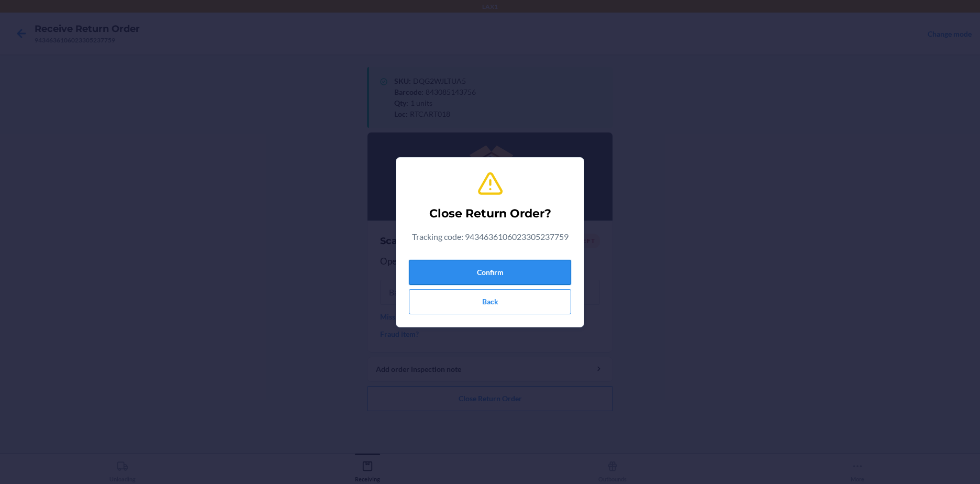
click at [507, 273] on button "Confirm" at bounding box center [490, 272] width 162 height 25
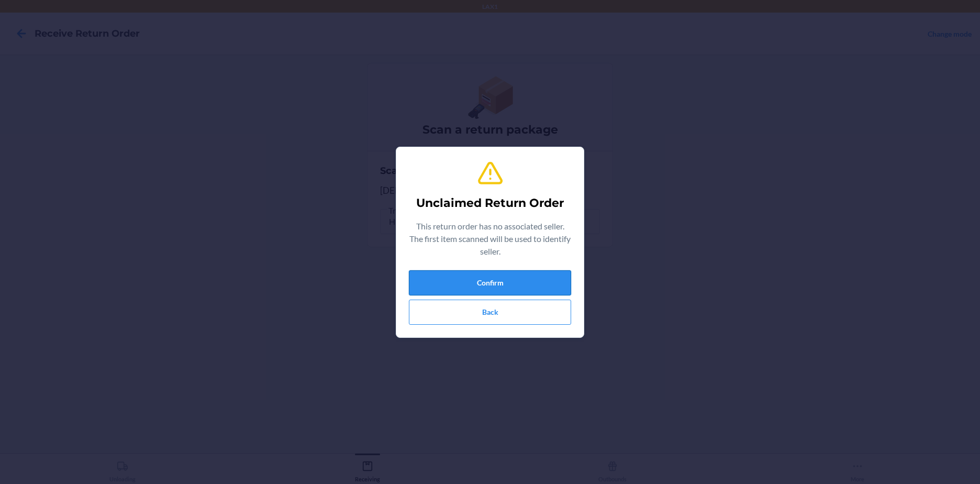
click at [506, 280] on button "Confirm" at bounding box center [490, 282] width 162 height 25
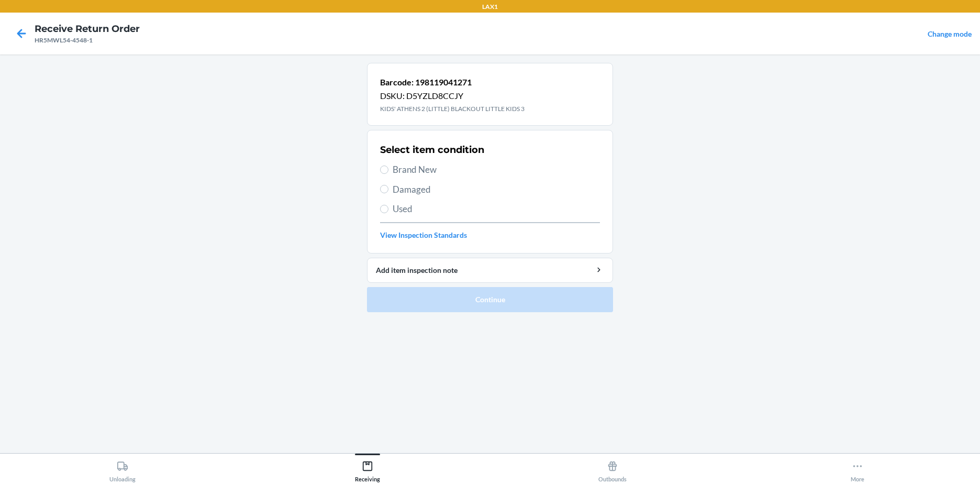
click at [398, 170] on span "Brand New" at bounding box center [496, 170] width 207 height 14
click at [388, 170] on input "Brand New" at bounding box center [384, 169] width 8 height 8
radio input "true"
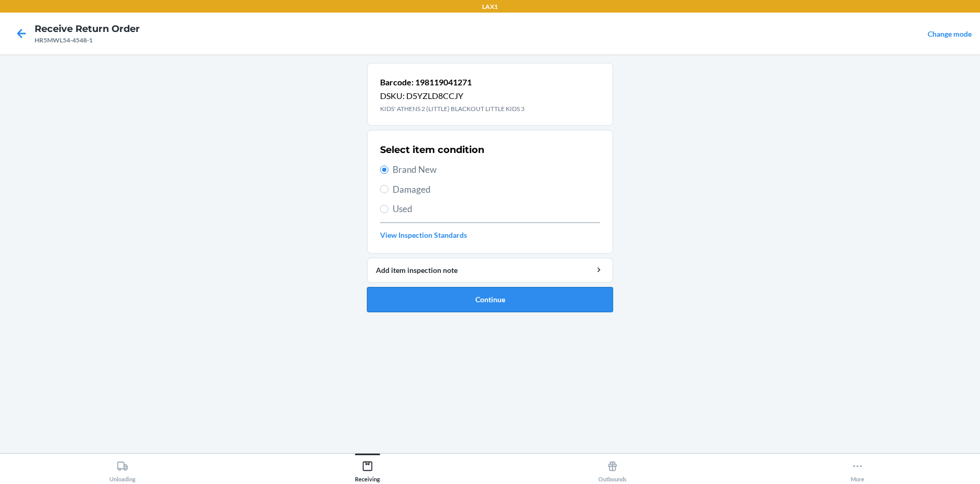
click at [463, 299] on button "Continue" at bounding box center [490, 299] width 246 height 25
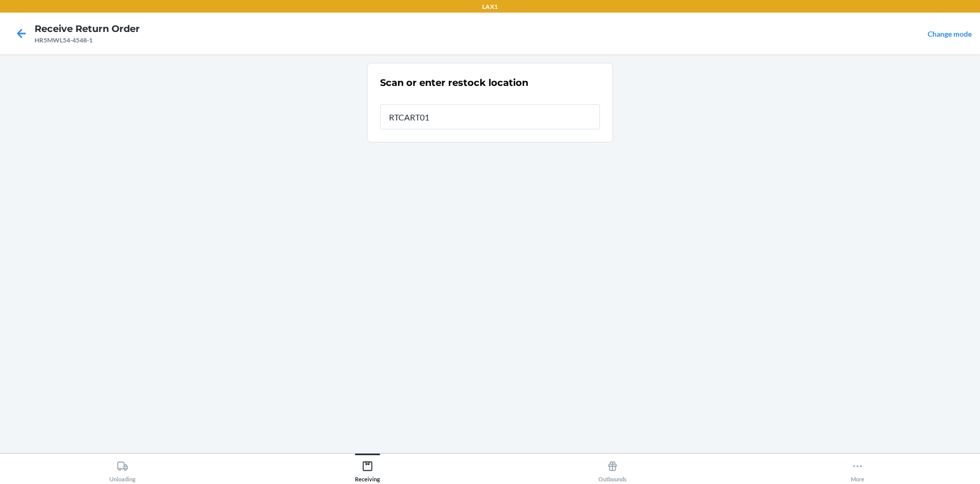
type input "RTCART018"
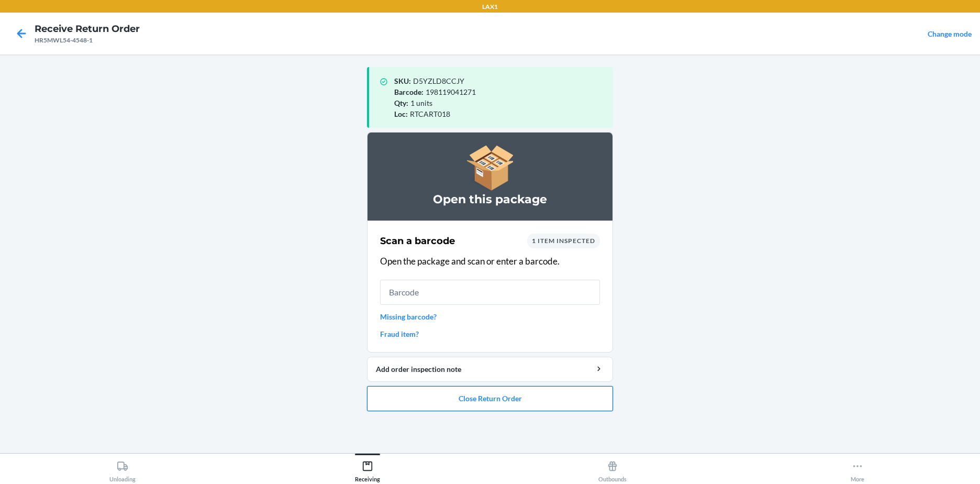
click at [474, 406] on button "Close Return Order" at bounding box center [490, 398] width 246 height 25
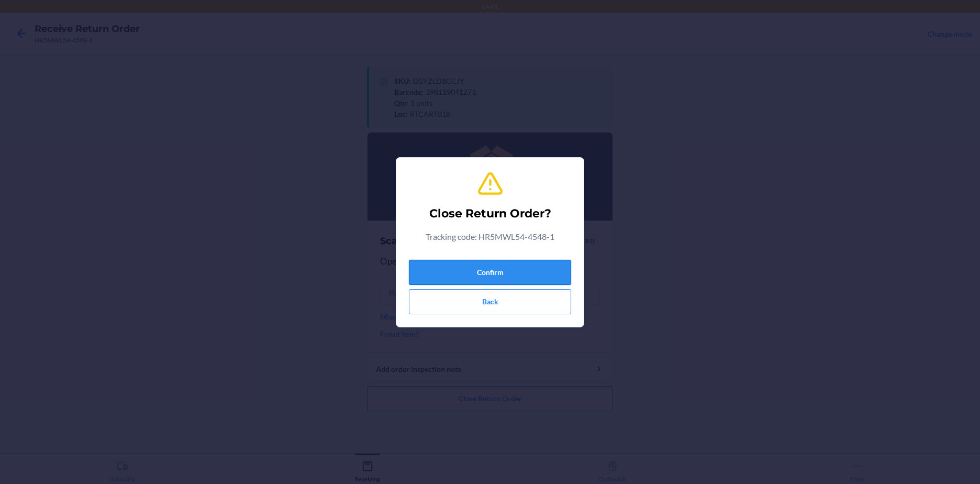
click at [472, 281] on button "Confirm" at bounding box center [490, 272] width 162 height 25
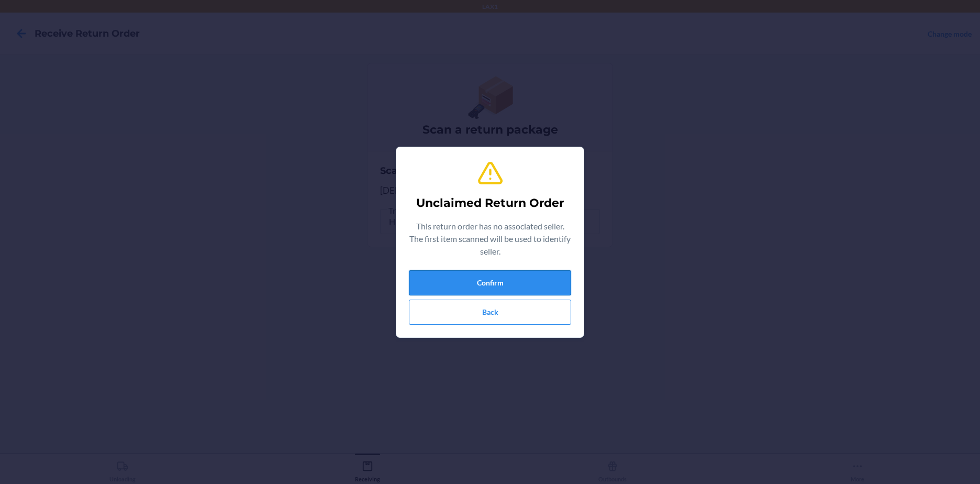
click at [469, 283] on button "Confirm" at bounding box center [490, 282] width 162 height 25
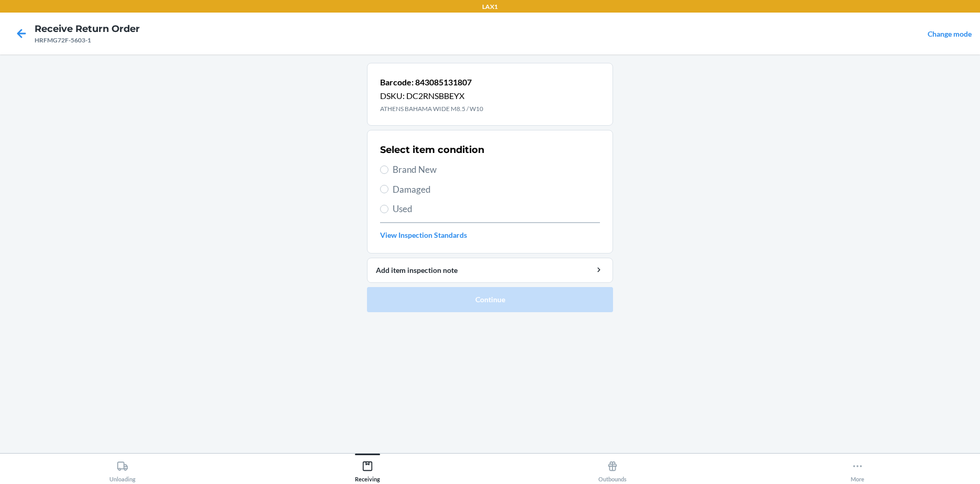
click at [389, 165] on label "Brand New" at bounding box center [490, 170] width 220 height 14
click at [388, 165] on input "Brand New" at bounding box center [384, 169] width 8 height 8
radio input "true"
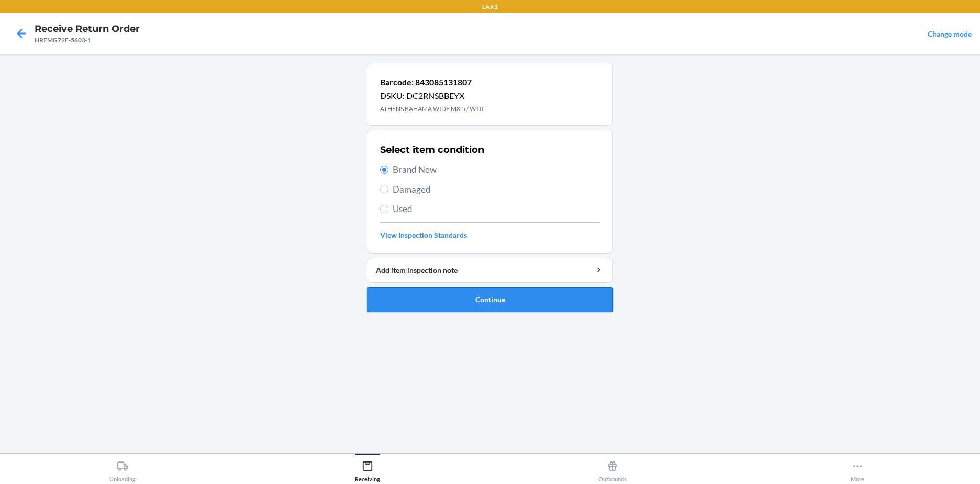
click at [454, 296] on button "Continue" at bounding box center [490, 299] width 246 height 25
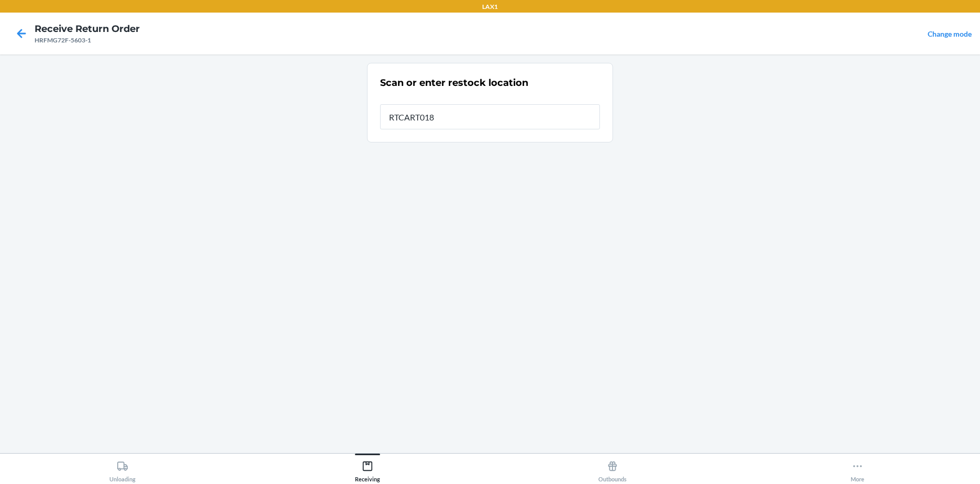
type input "RTCART018"
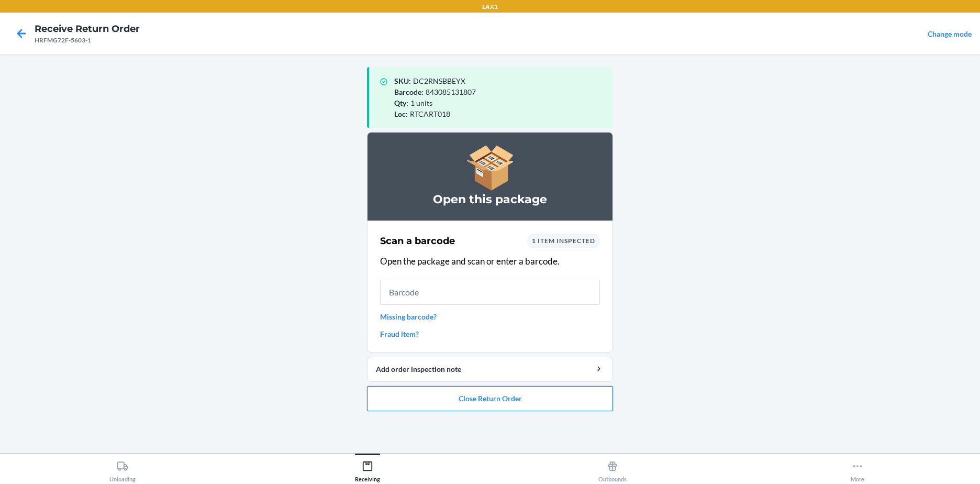
click at [518, 388] on button "Close Return Order" at bounding box center [490, 398] width 246 height 25
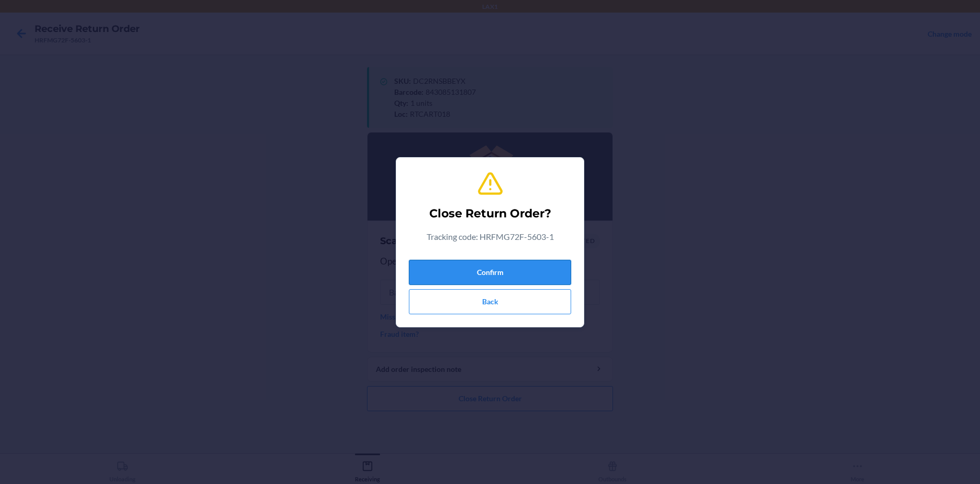
click at [490, 271] on button "Confirm" at bounding box center [490, 272] width 162 height 25
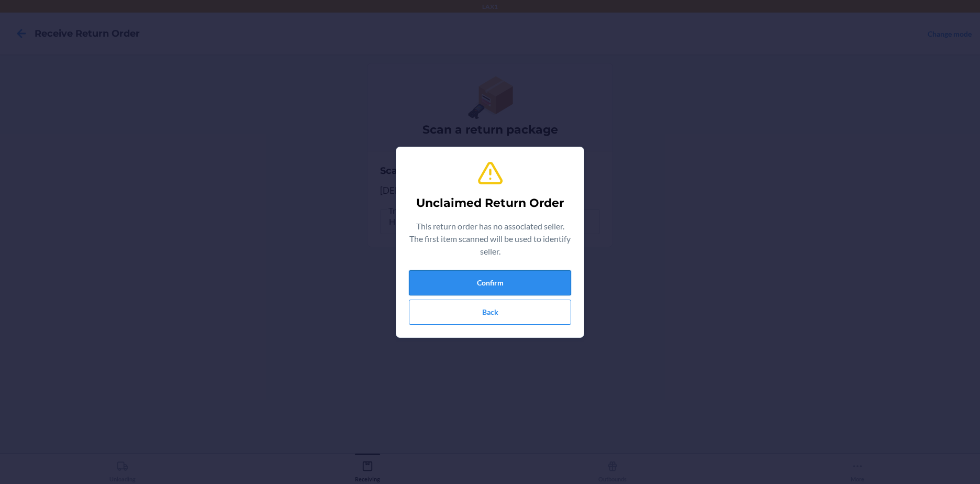
click at [490, 271] on button "Confirm" at bounding box center [490, 282] width 162 height 25
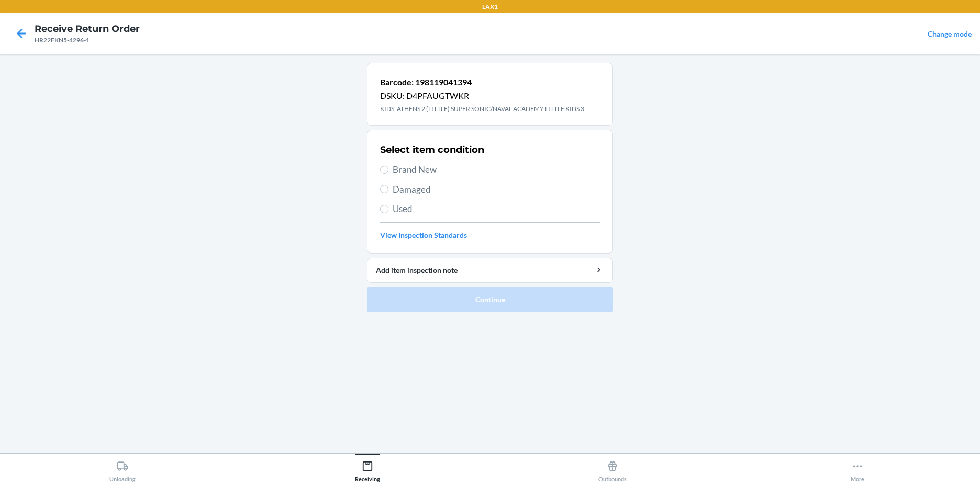
click at [402, 169] on span "Brand New" at bounding box center [496, 170] width 207 height 14
click at [388, 169] on input "Brand New" at bounding box center [384, 169] width 8 height 8
radio input "true"
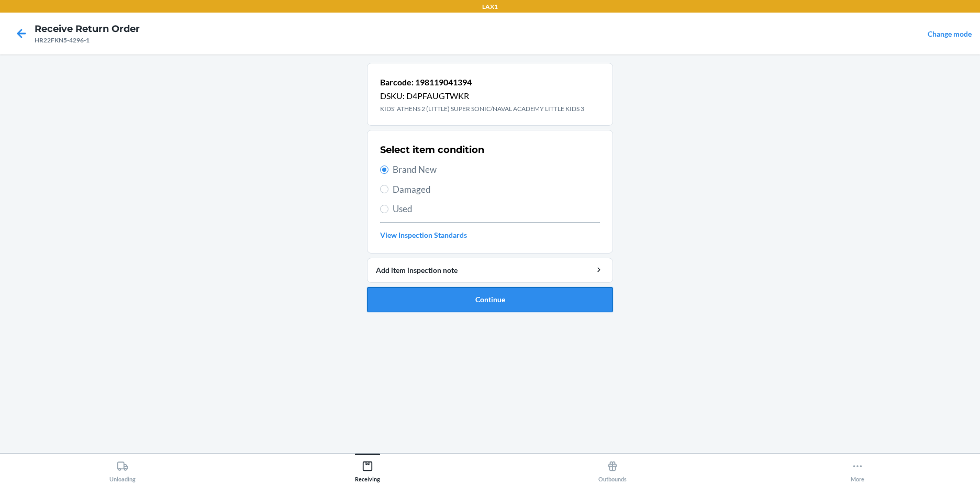
click at [440, 300] on button "Continue" at bounding box center [490, 299] width 246 height 25
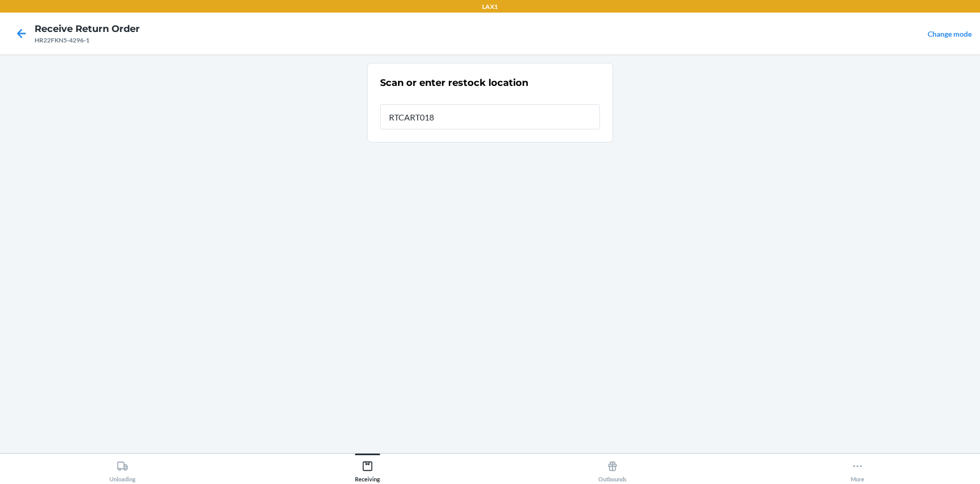
type input "RTCART018"
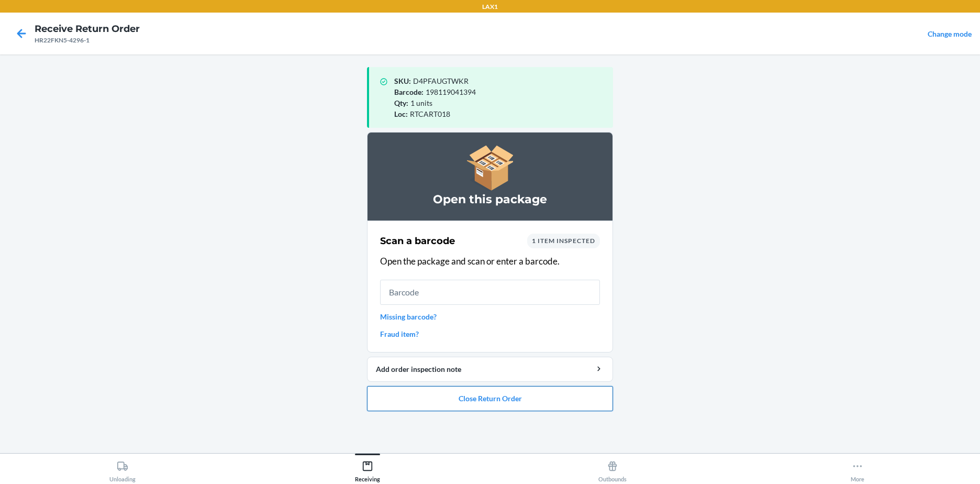
click at [511, 392] on button "Close Return Order" at bounding box center [490, 398] width 246 height 25
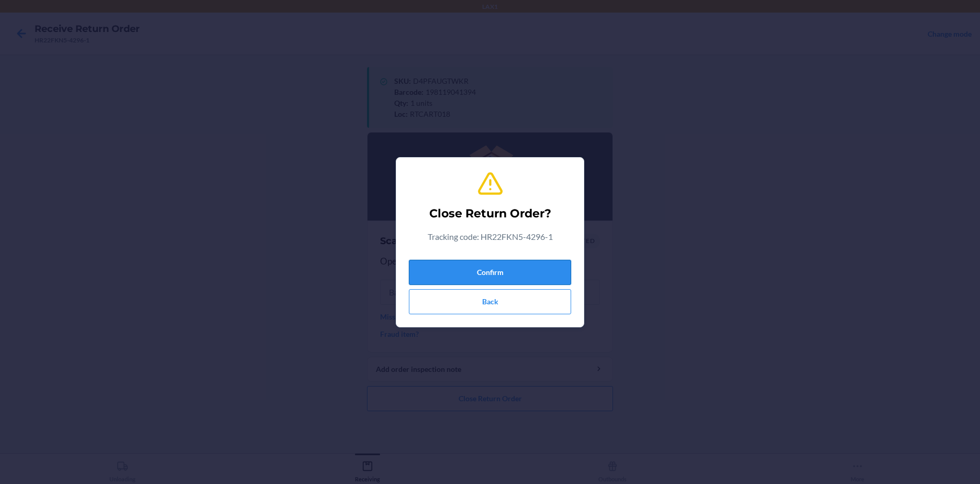
click at [483, 273] on button "Confirm" at bounding box center [490, 272] width 162 height 25
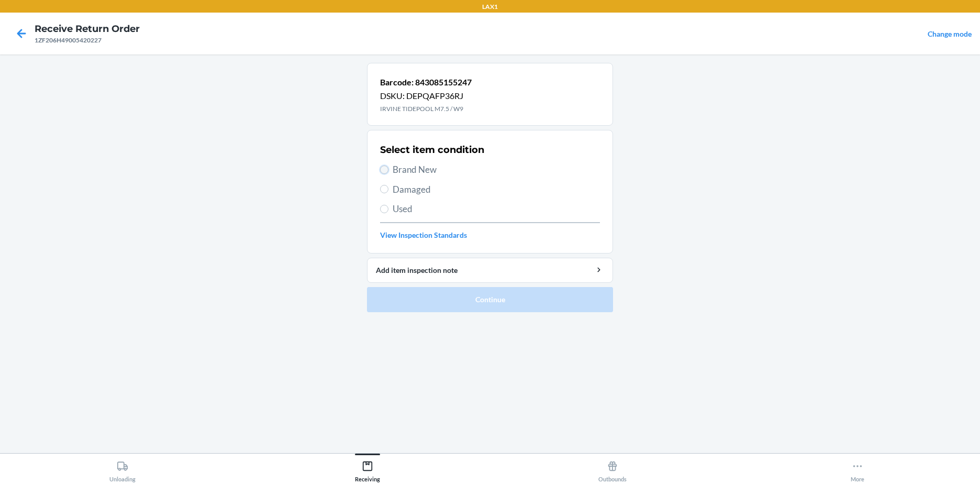
click at [386, 169] on input "Brand New" at bounding box center [384, 169] width 8 height 8
radio input "true"
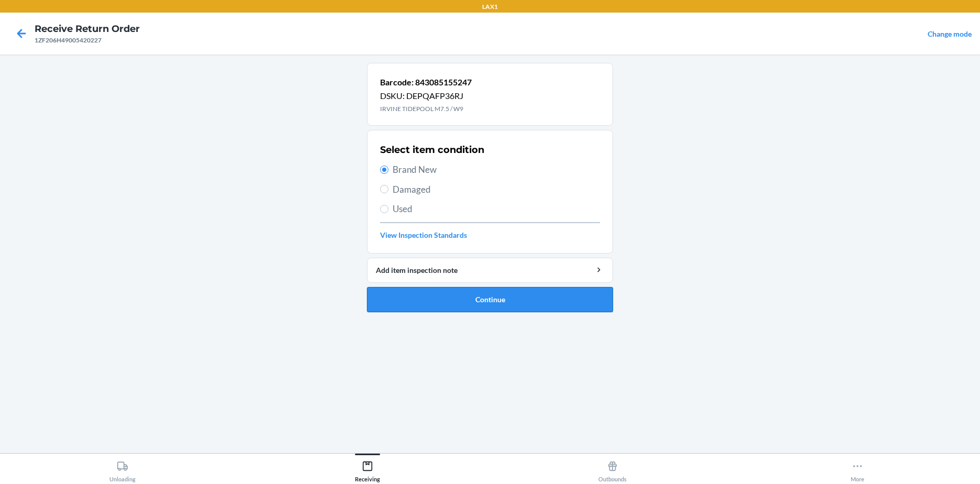
click at [480, 302] on button "Continue" at bounding box center [490, 299] width 246 height 25
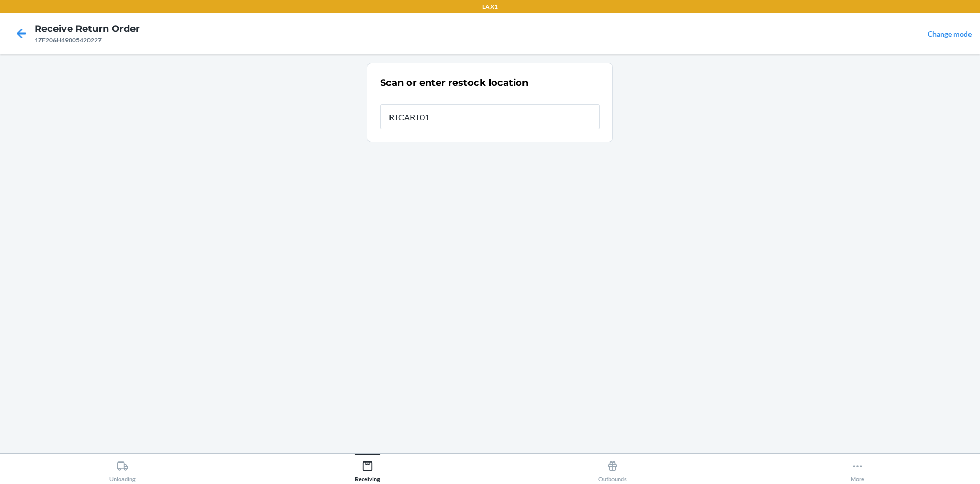
type input "RTCART018"
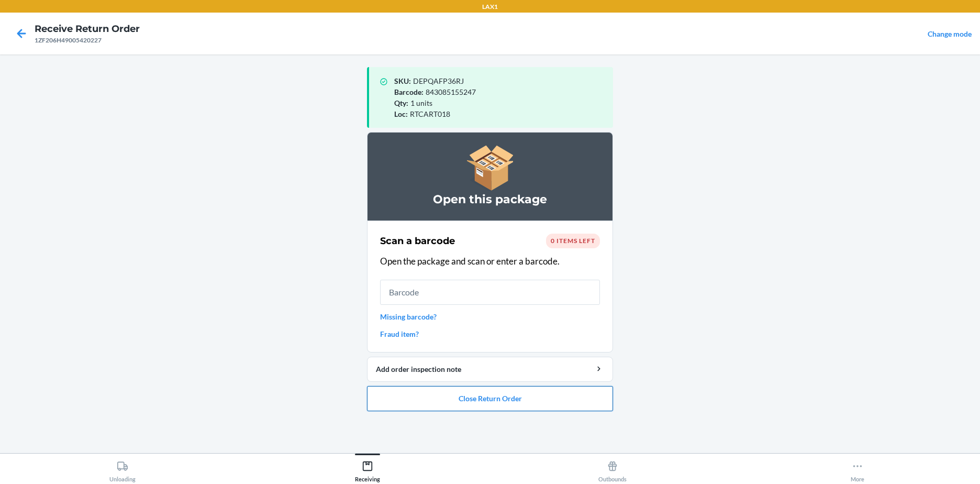
click at [521, 402] on button "Close Return Order" at bounding box center [490, 398] width 246 height 25
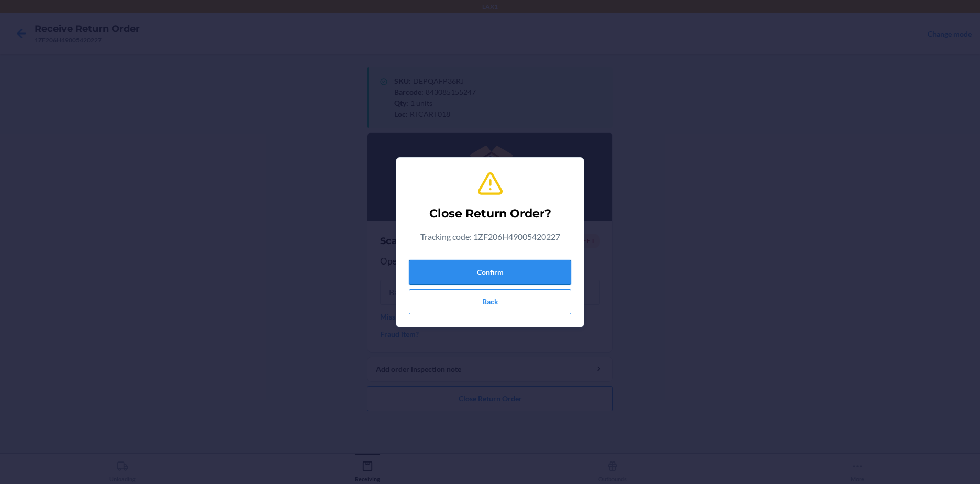
click at [491, 266] on button "Confirm" at bounding box center [490, 272] width 162 height 25
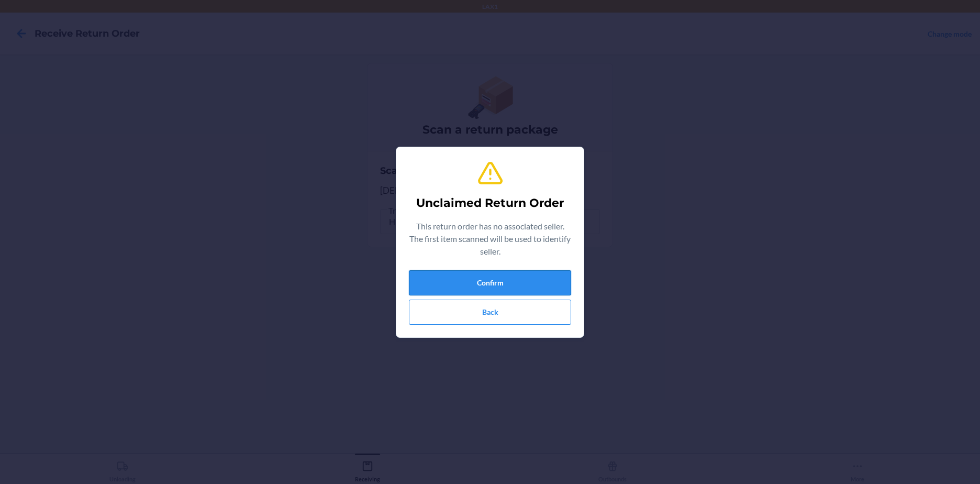
click at [499, 282] on button "Confirm" at bounding box center [490, 282] width 162 height 25
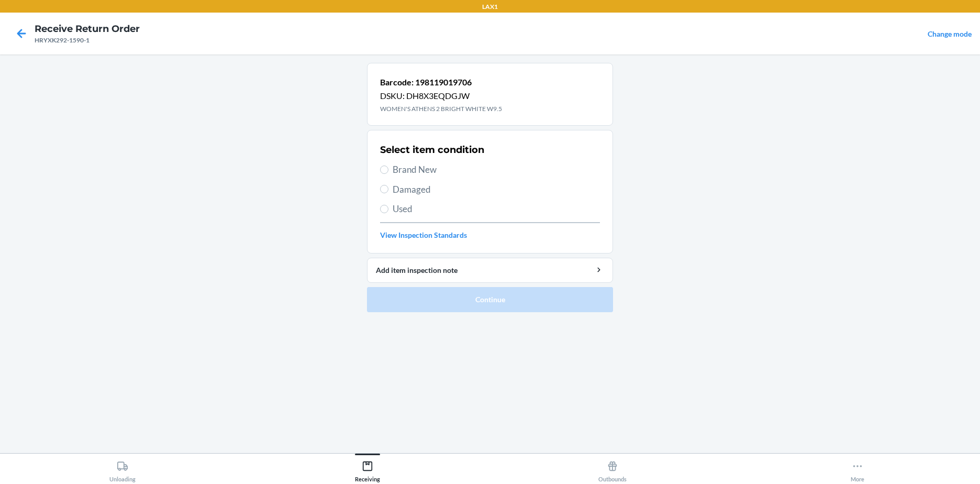
click at [395, 167] on span "Brand New" at bounding box center [496, 170] width 207 height 14
click at [388, 167] on input "Brand New" at bounding box center [384, 169] width 8 height 8
radio input "true"
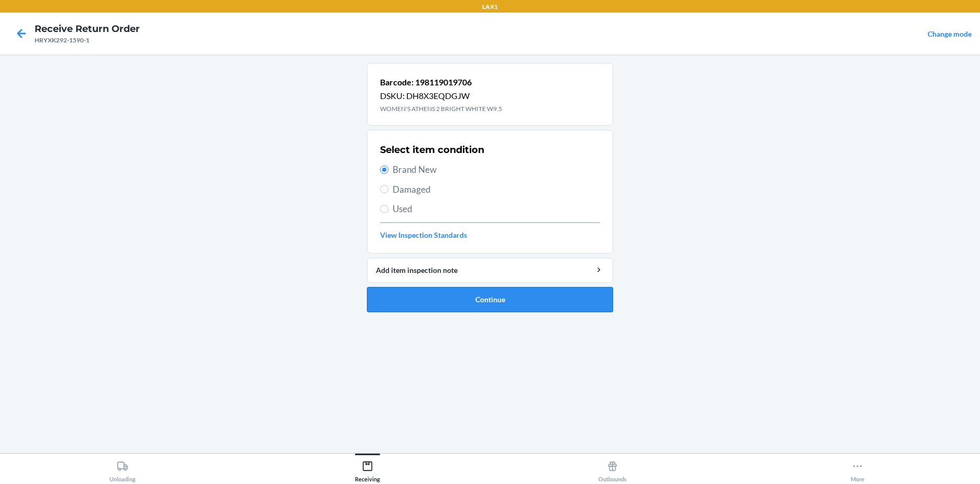
click at [456, 303] on button "Continue" at bounding box center [490, 299] width 246 height 25
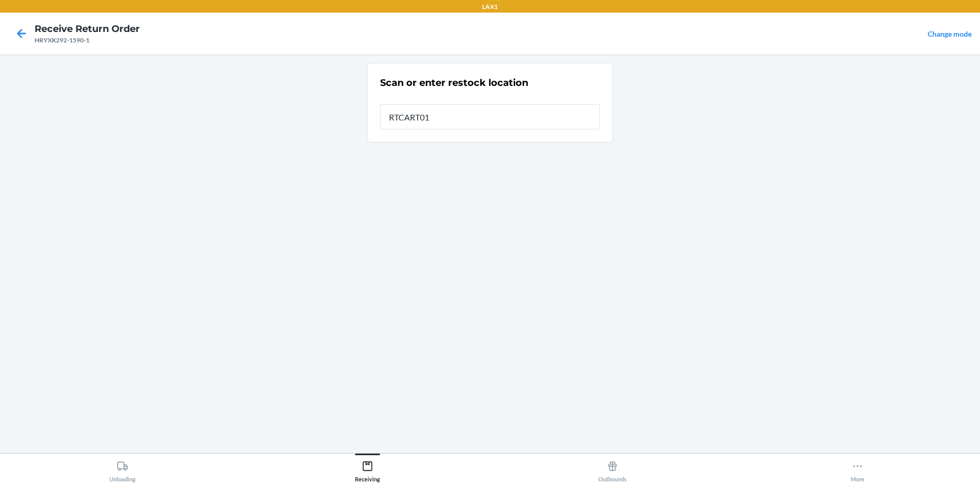
type input "RTCART018"
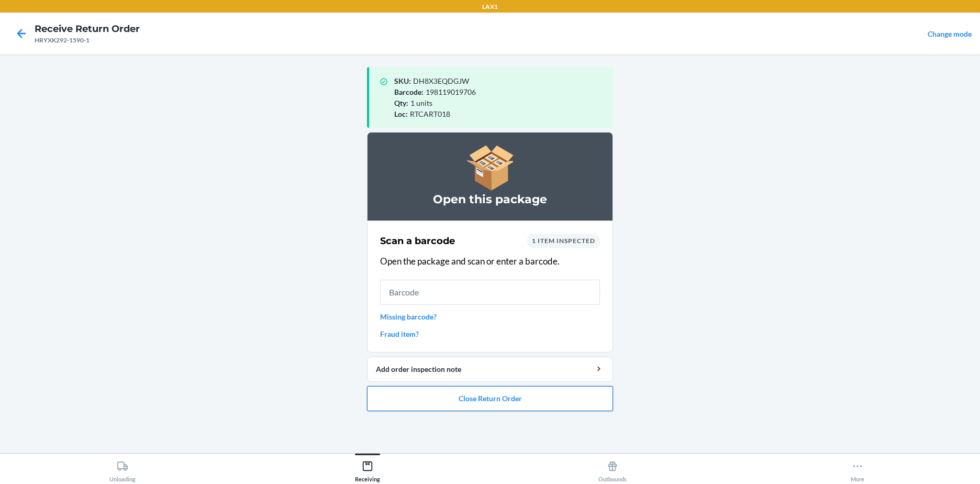
click at [524, 397] on button "Close Return Order" at bounding box center [490, 398] width 246 height 25
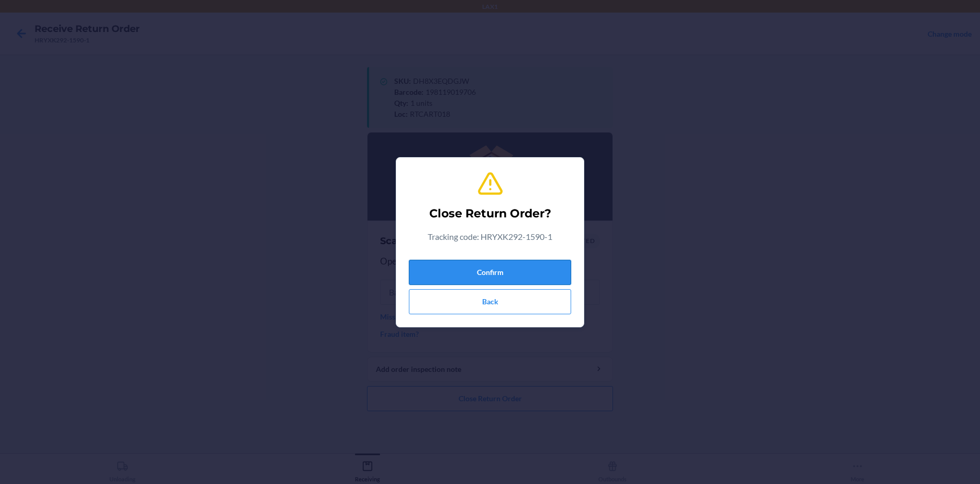
click at [526, 274] on button "Confirm" at bounding box center [490, 272] width 162 height 25
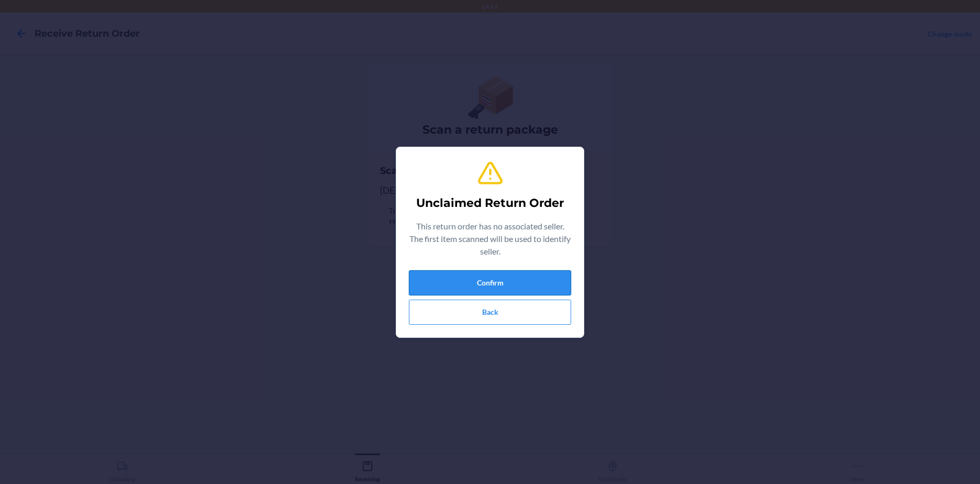
click at [504, 287] on button "Confirm" at bounding box center [490, 282] width 162 height 25
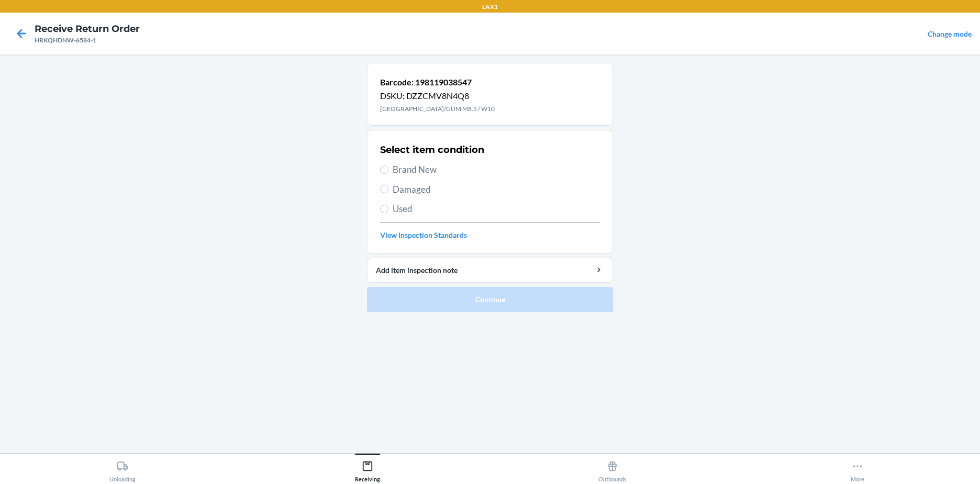
click at [391, 167] on label "Brand New" at bounding box center [490, 170] width 220 height 14
click at [388, 167] on input "Brand New" at bounding box center [384, 169] width 8 height 8
radio input "true"
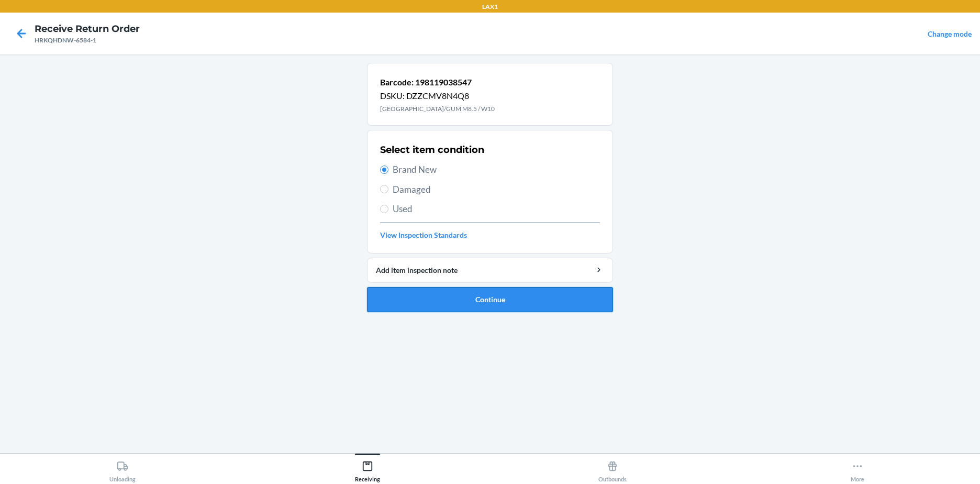
click at [463, 297] on button "Continue" at bounding box center [490, 299] width 246 height 25
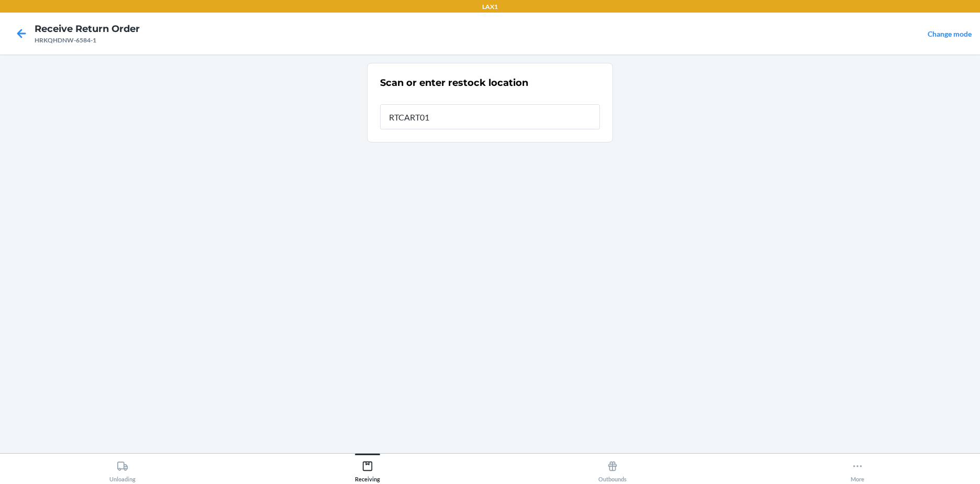
type input "RTCART018"
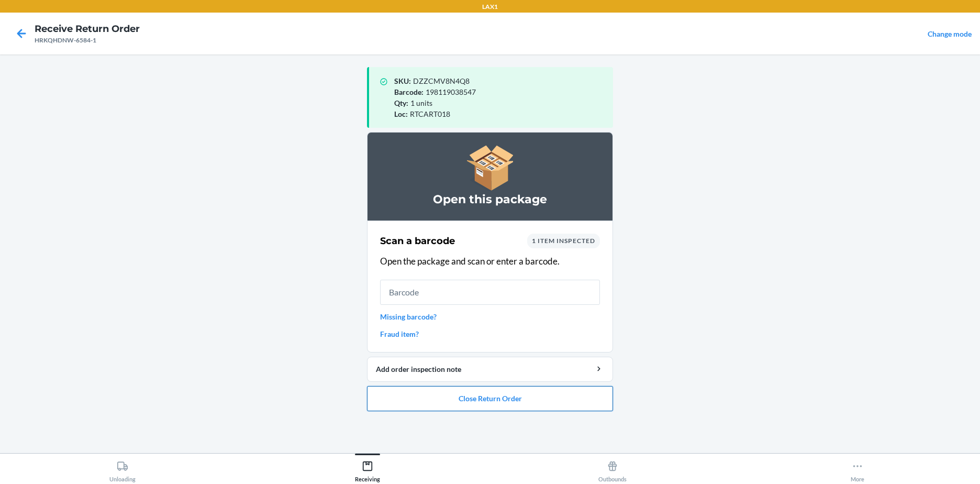
click at [485, 397] on button "Close Return Order" at bounding box center [490, 398] width 246 height 25
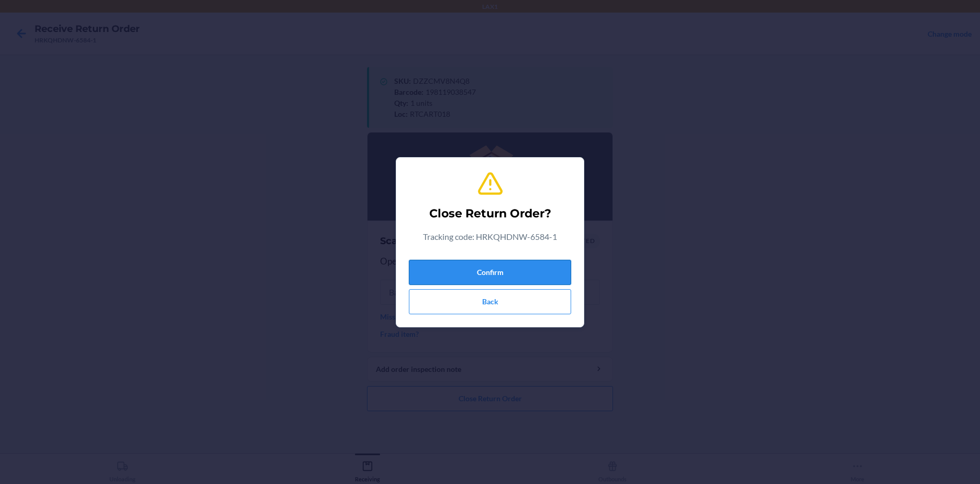
click at [491, 266] on button "Confirm" at bounding box center [490, 272] width 162 height 25
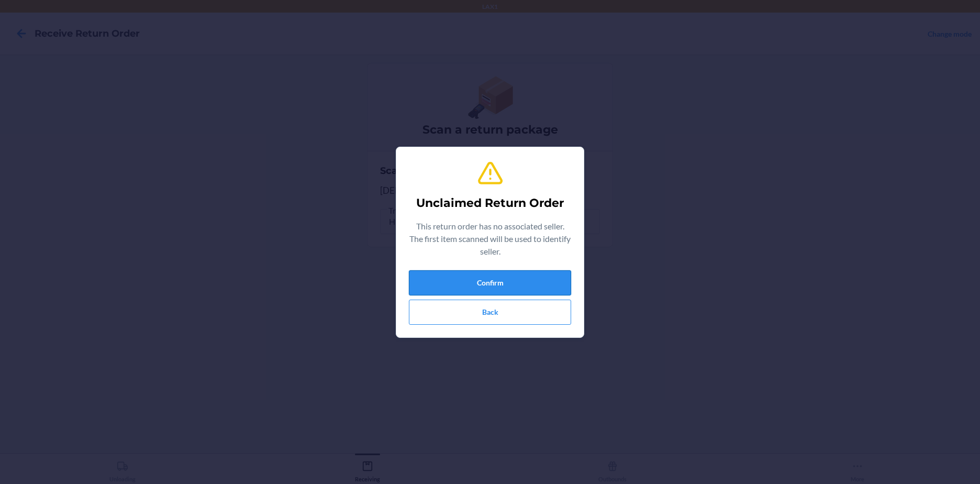
click at [498, 279] on button "Confirm" at bounding box center [490, 282] width 162 height 25
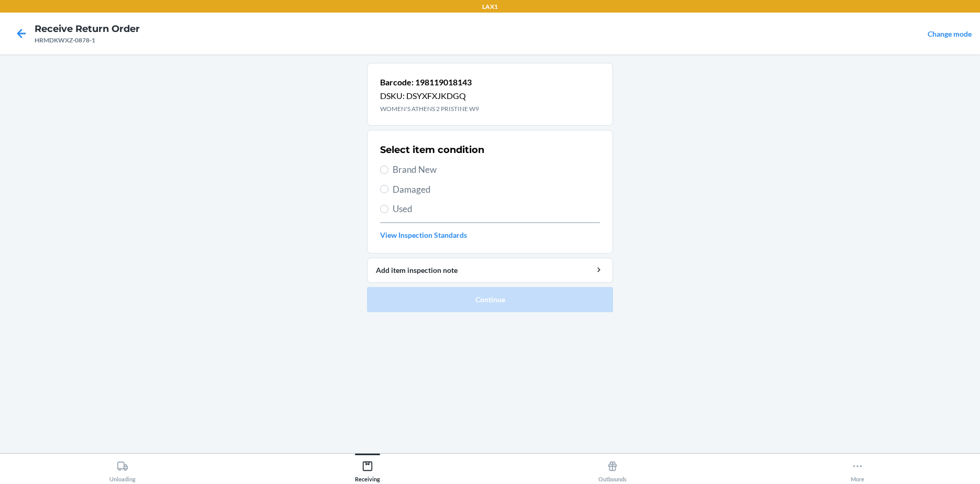
click at [394, 170] on span "Brand New" at bounding box center [496, 170] width 207 height 14
click at [388, 170] on input "Brand New" at bounding box center [384, 169] width 8 height 8
radio input "true"
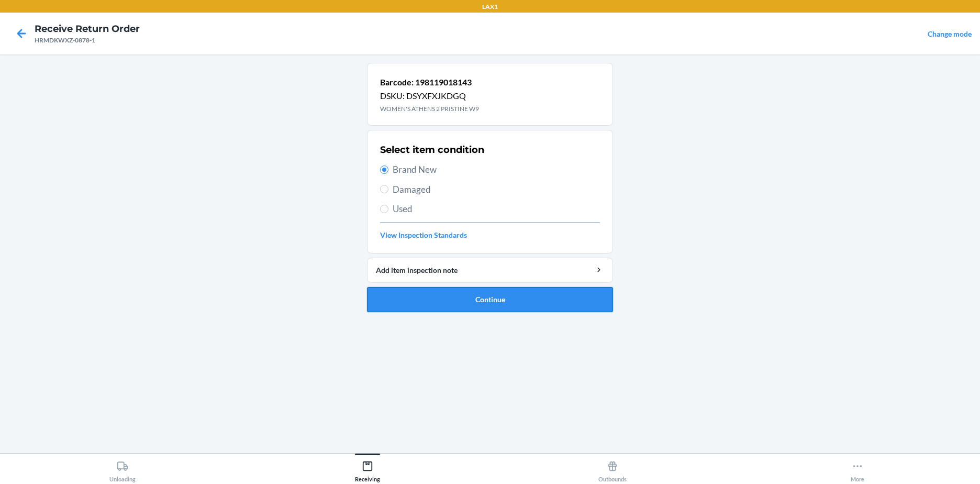
click at [442, 295] on button "Continue" at bounding box center [490, 299] width 246 height 25
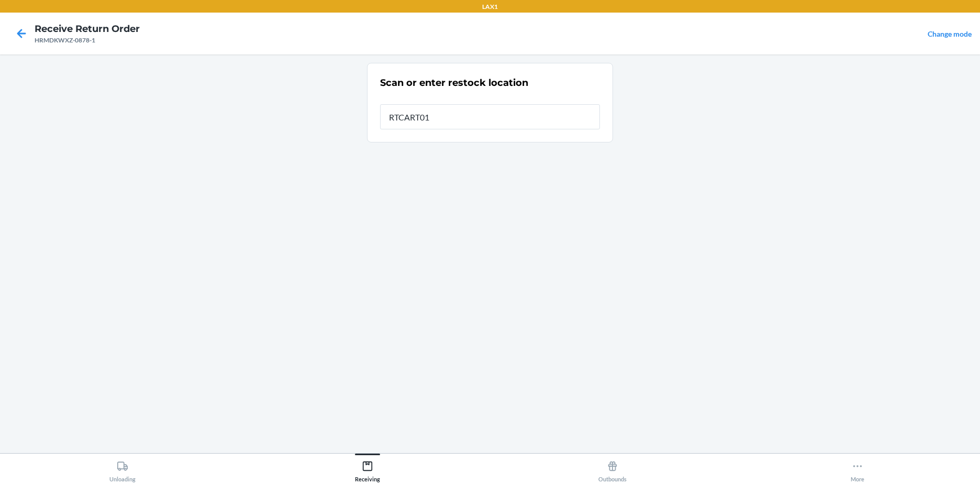
type input "RTCART018"
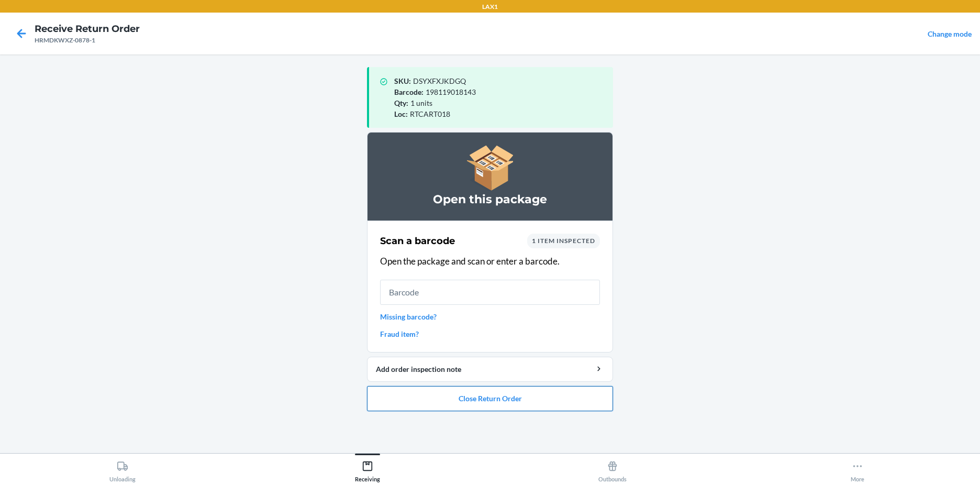
click at [489, 408] on button "Close Return Order" at bounding box center [490, 398] width 246 height 25
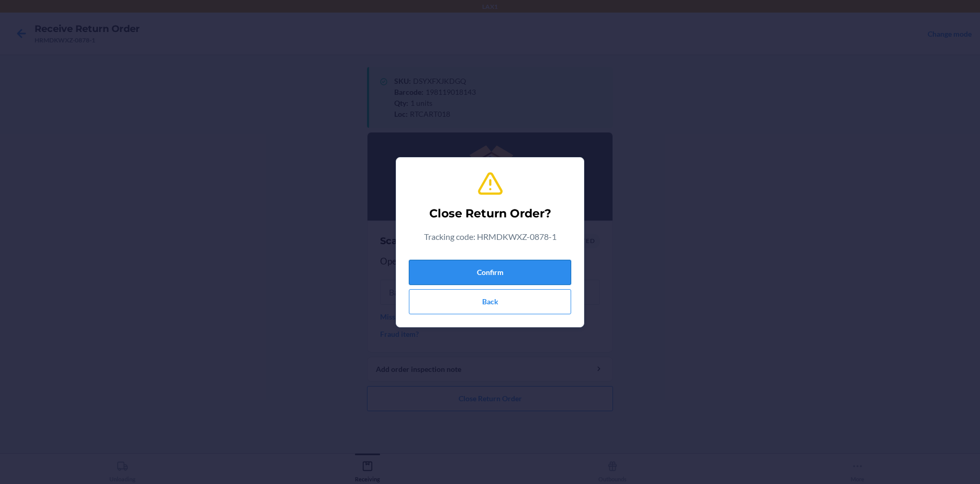
click at [475, 271] on button "Confirm" at bounding box center [490, 272] width 162 height 25
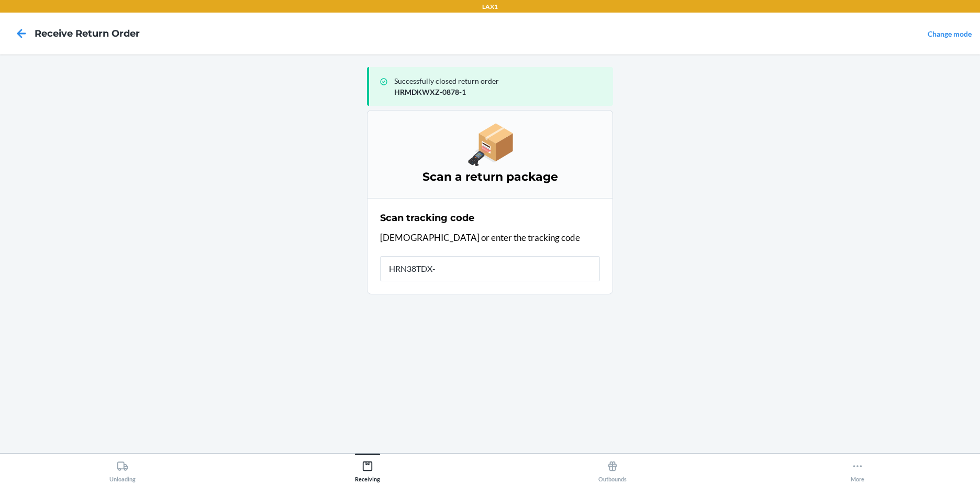
type input "HRN38TDX-3"
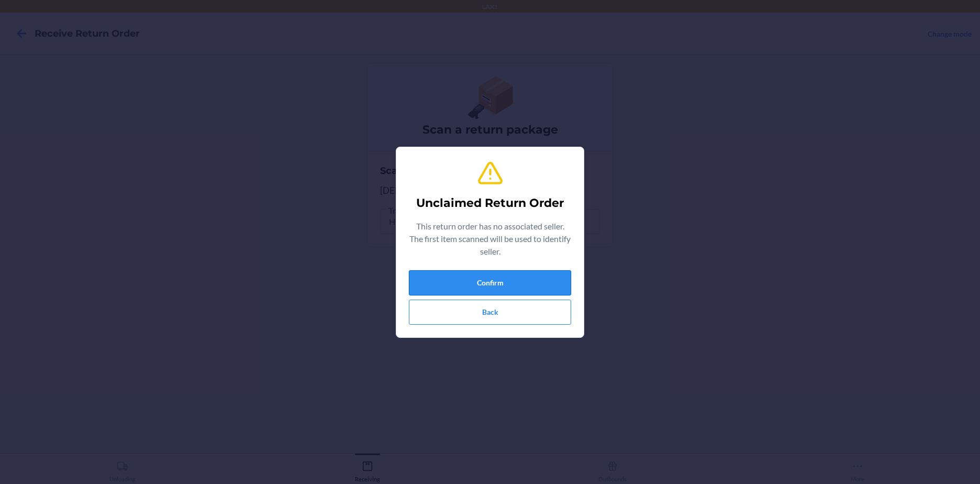
click at [522, 277] on button "Confirm" at bounding box center [490, 282] width 162 height 25
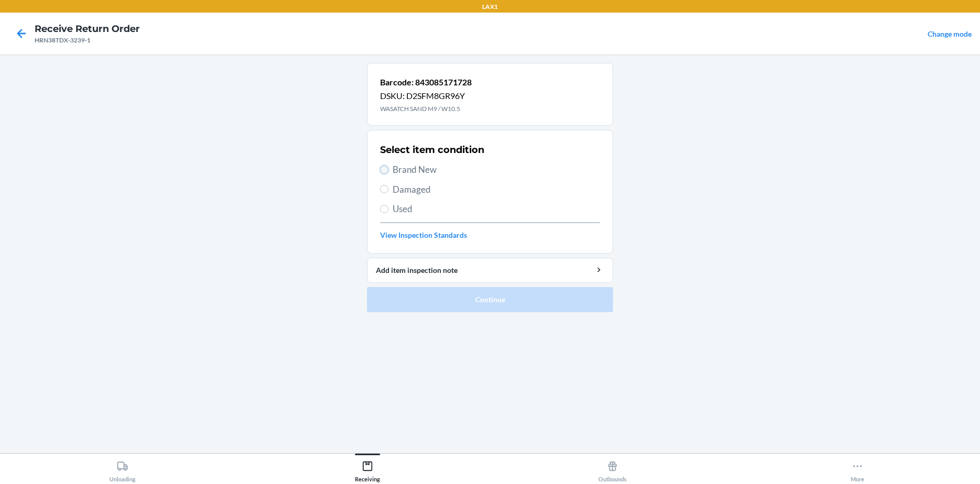
click at [385, 169] on input "Brand New" at bounding box center [384, 169] width 8 height 8
radio input "true"
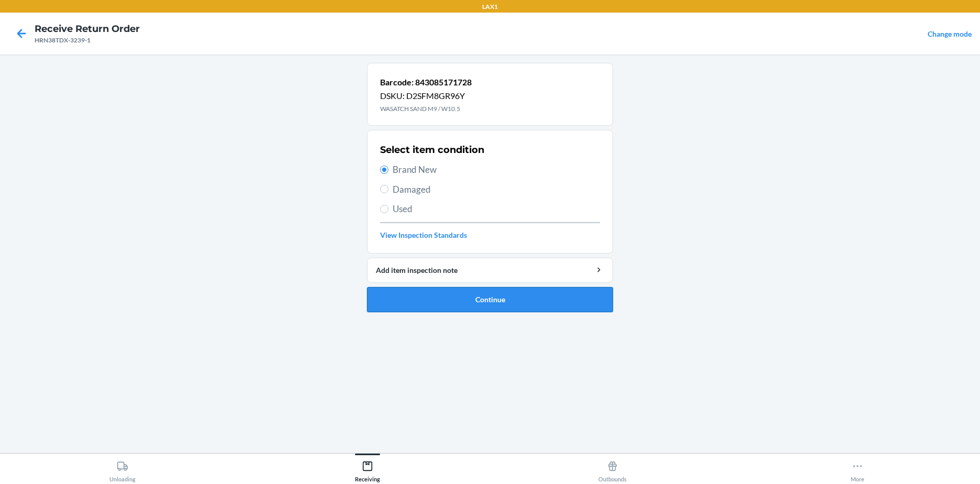
click at [506, 306] on button "Continue" at bounding box center [490, 299] width 246 height 25
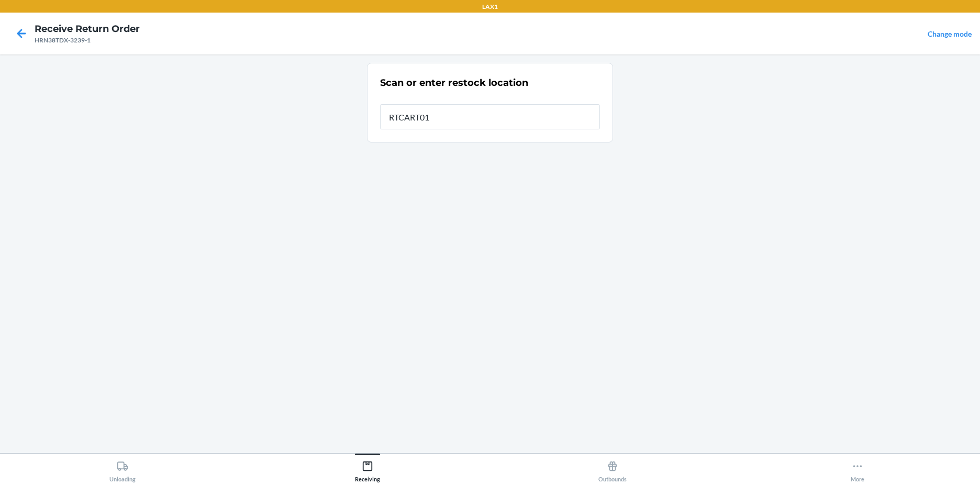
type input "RTCART018"
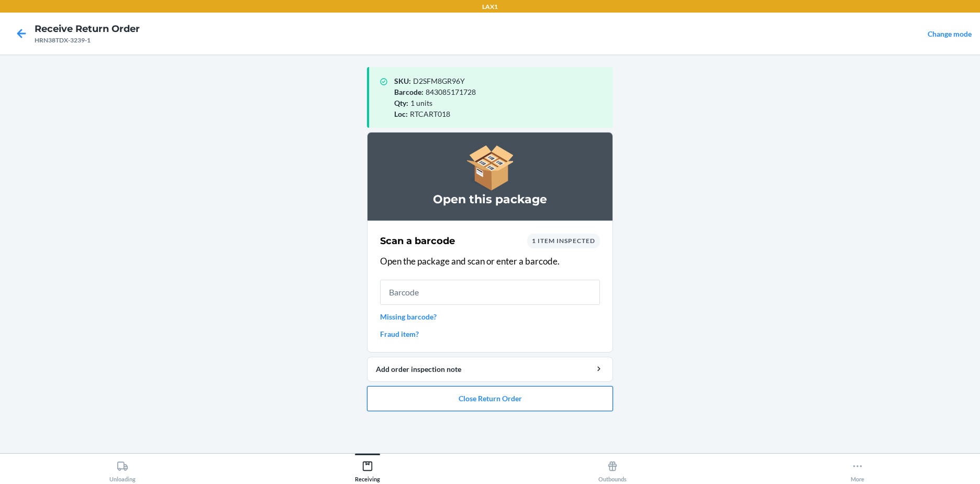
click at [503, 399] on button "Close Return Order" at bounding box center [490, 398] width 246 height 25
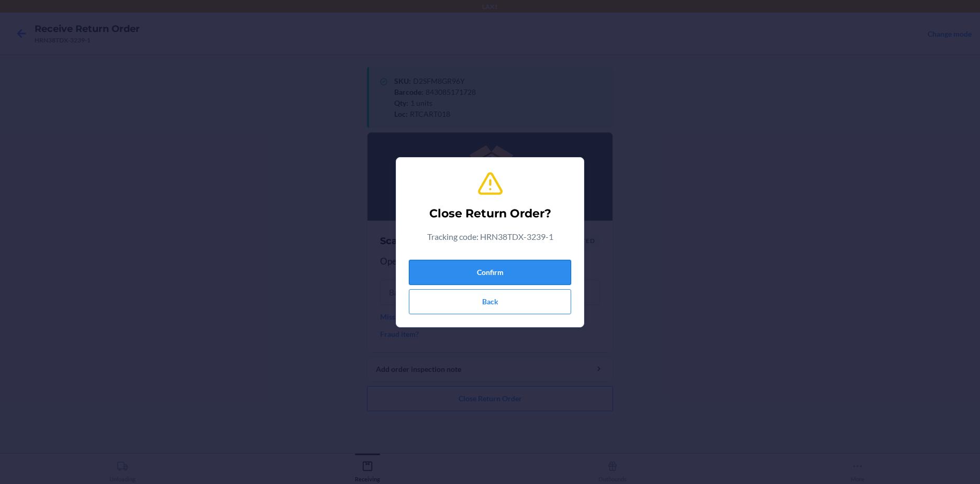
click at [498, 277] on button "Confirm" at bounding box center [490, 272] width 162 height 25
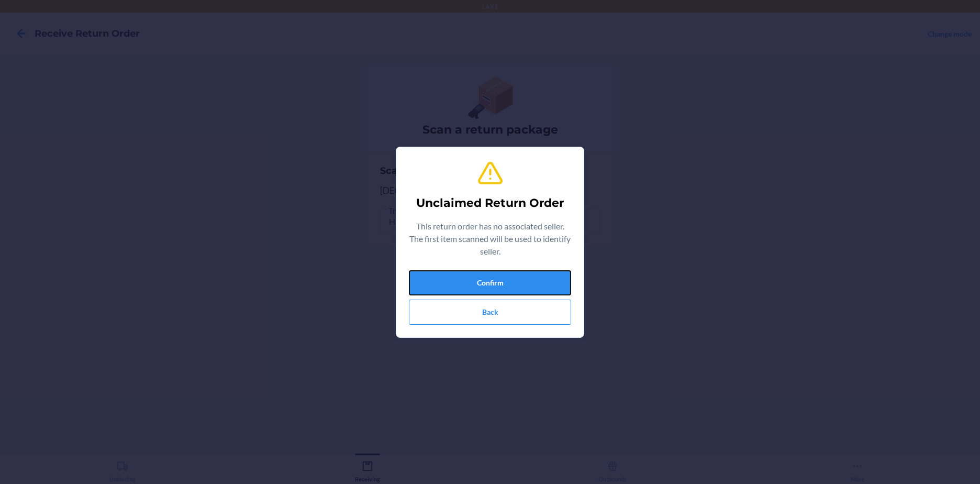
click at [498, 277] on button "Confirm" at bounding box center [490, 282] width 162 height 25
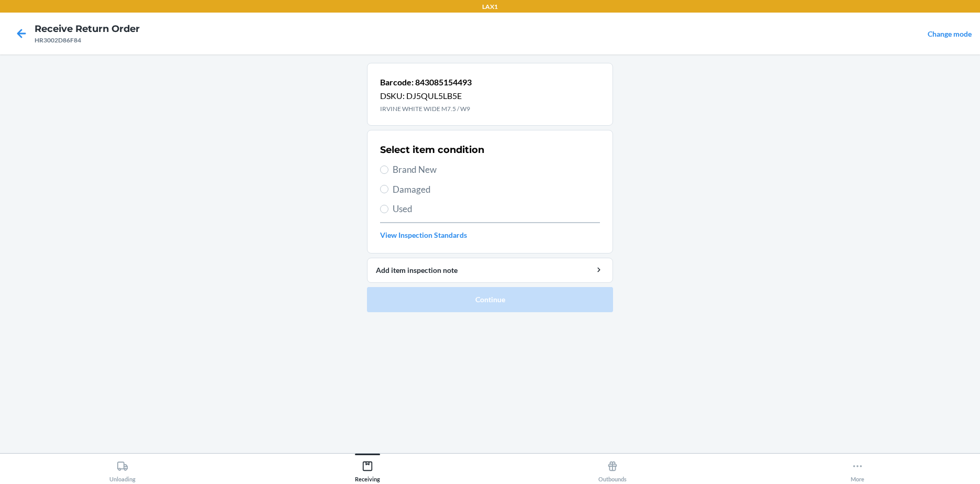
click at [388, 169] on label "Brand New" at bounding box center [490, 170] width 220 height 14
click at [388, 169] on input "Brand New" at bounding box center [384, 169] width 8 height 8
radio input "true"
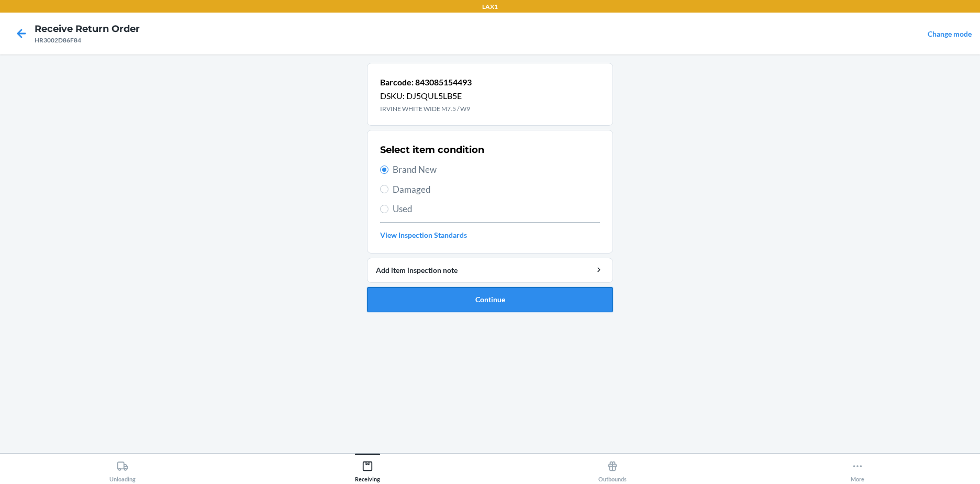
click at [453, 303] on button "Continue" at bounding box center [490, 299] width 246 height 25
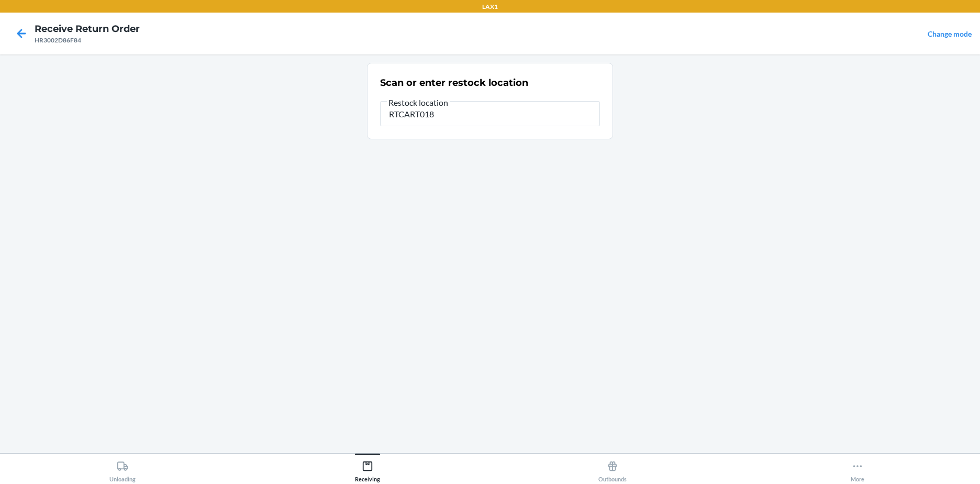
type input "RTCART018"
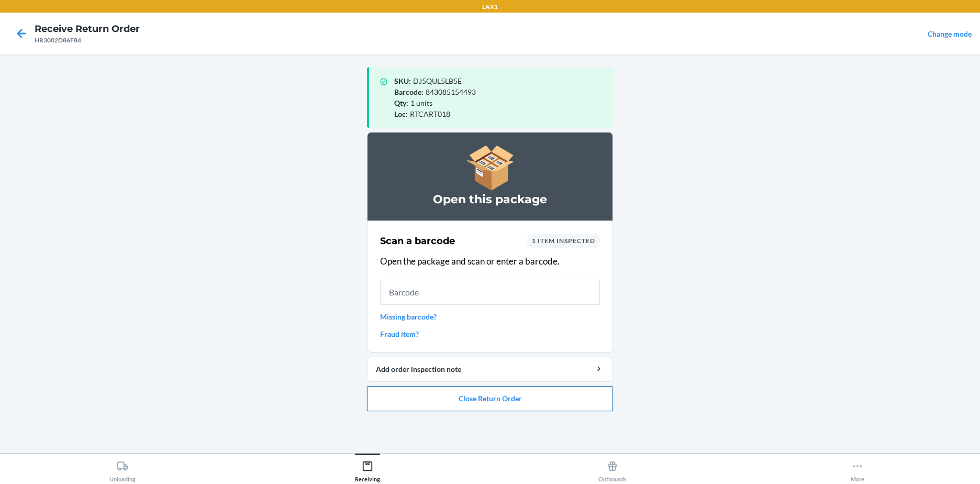
click at [516, 393] on button "Close Return Order" at bounding box center [490, 398] width 246 height 25
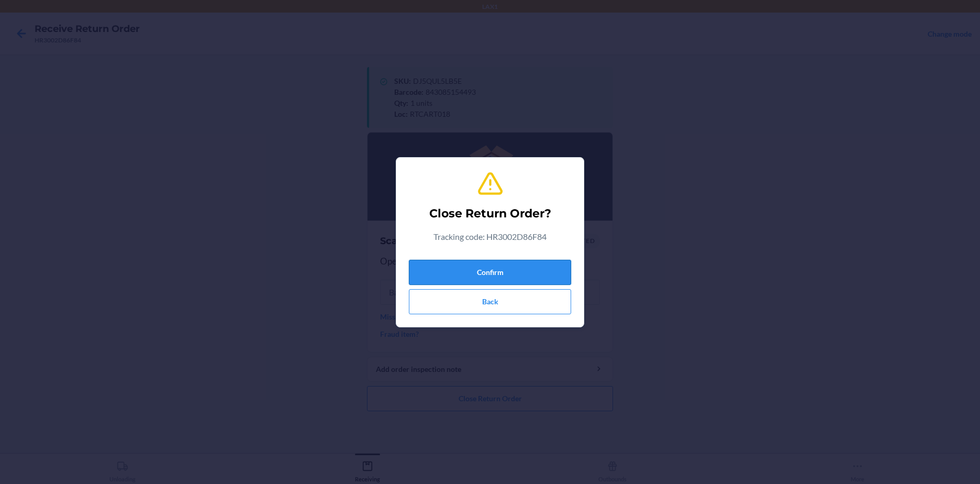
click at [479, 265] on button "Confirm" at bounding box center [490, 272] width 162 height 25
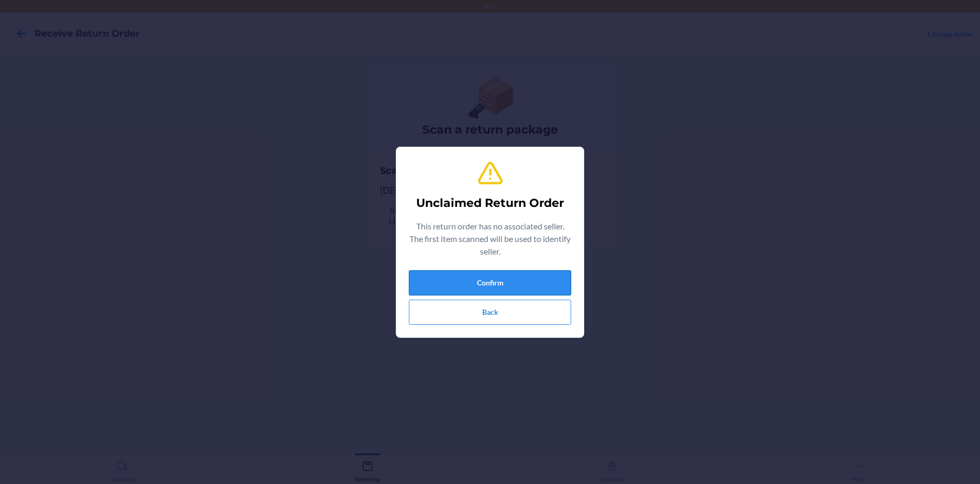
click at [488, 272] on button "Confirm" at bounding box center [490, 282] width 162 height 25
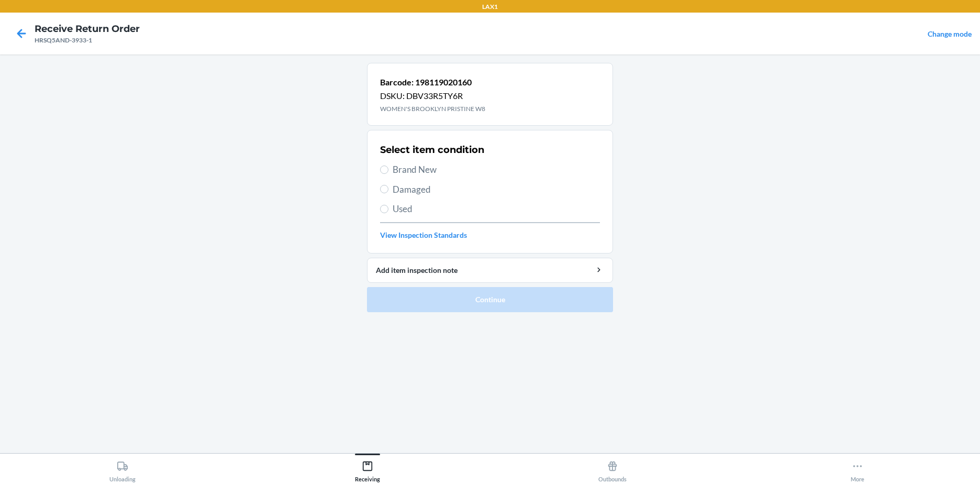
click at [389, 173] on label "Brand New" at bounding box center [490, 170] width 220 height 14
click at [388, 173] on input "Brand New" at bounding box center [384, 169] width 8 height 8
radio input "true"
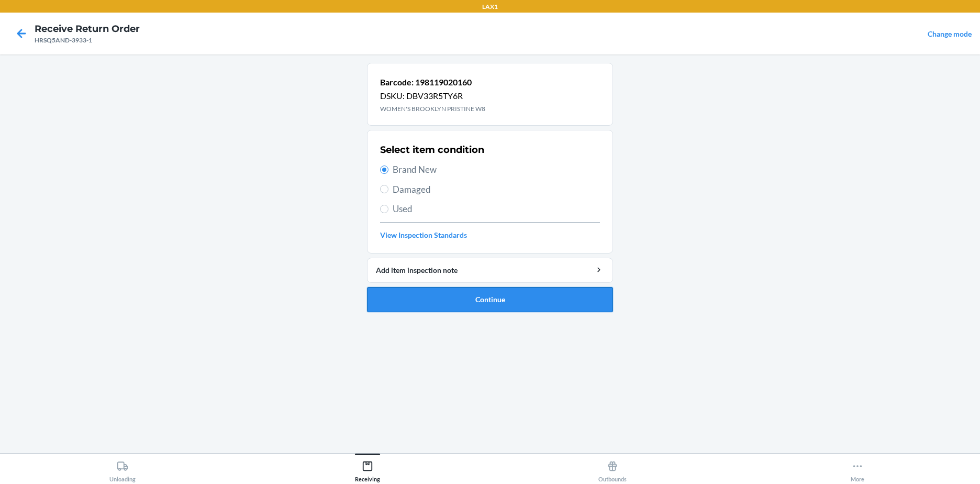
click at [461, 307] on button "Continue" at bounding box center [490, 299] width 246 height 25
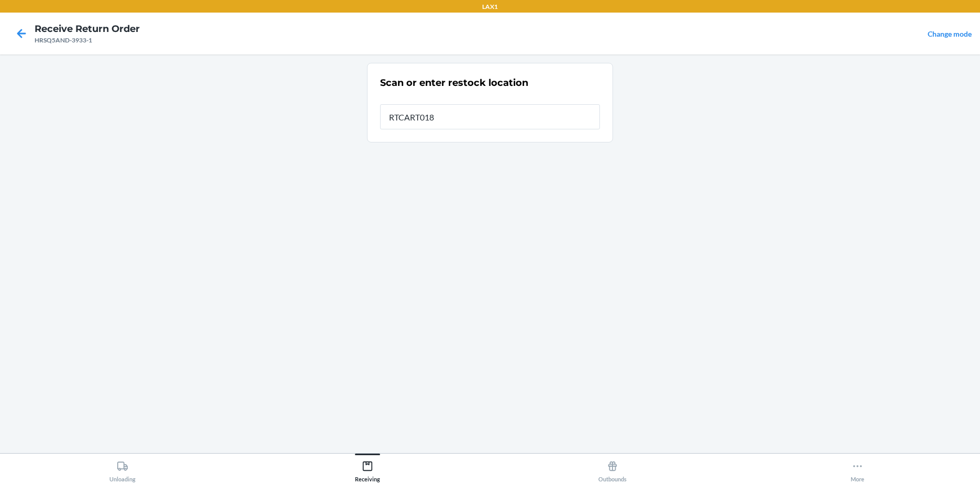
type input "RTCART018"
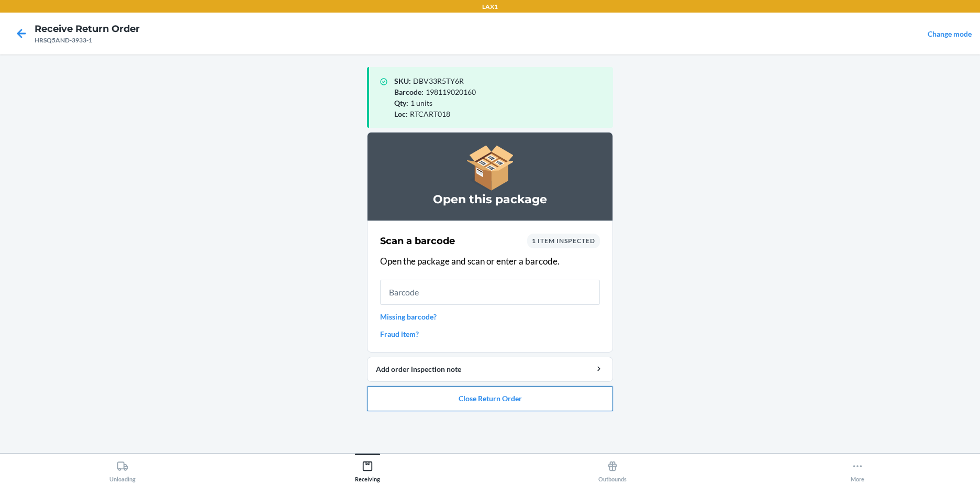
click at [497, 396] on button "Close Return Order" at bounding box center [490, 398] width 246 height 25
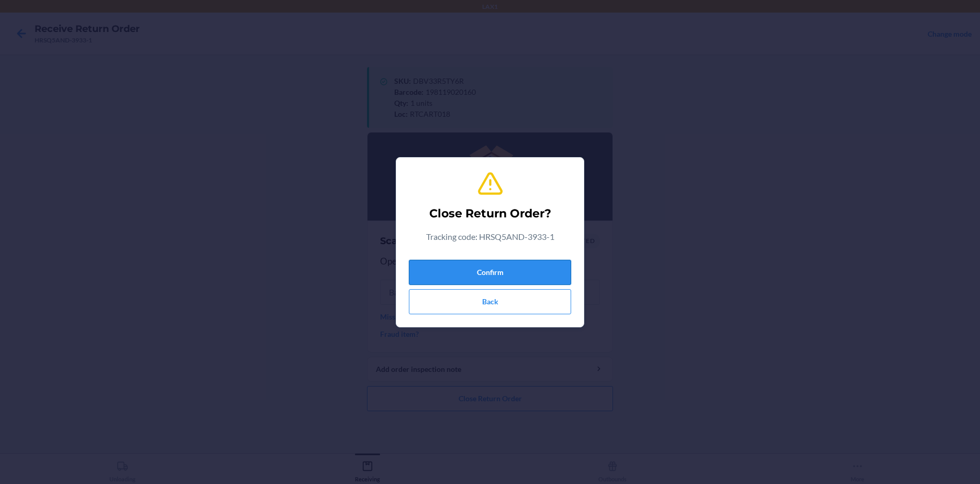
click at [468, 266] on button "Confirm" at bounding box center [490, 272] width 162 height 25
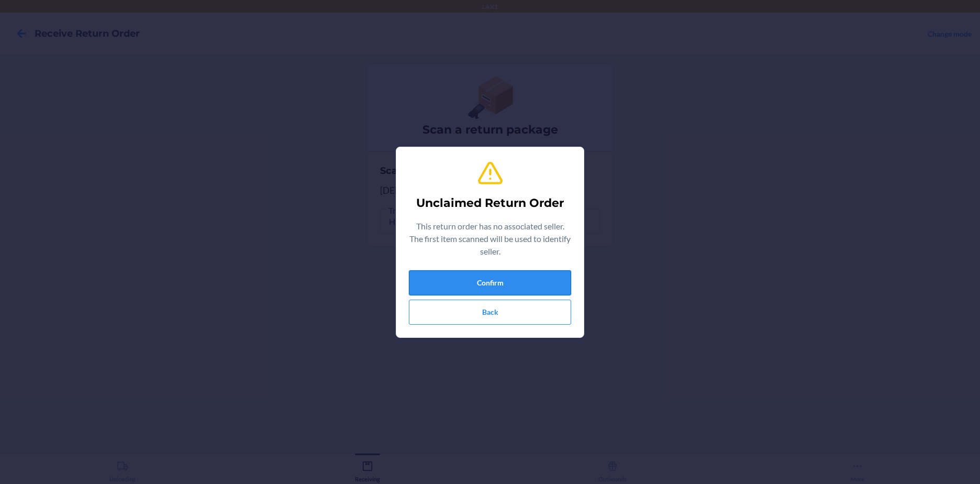
click at [442, 277] on button "Confirm" at bounding box center [490, 282] width 162 height 25
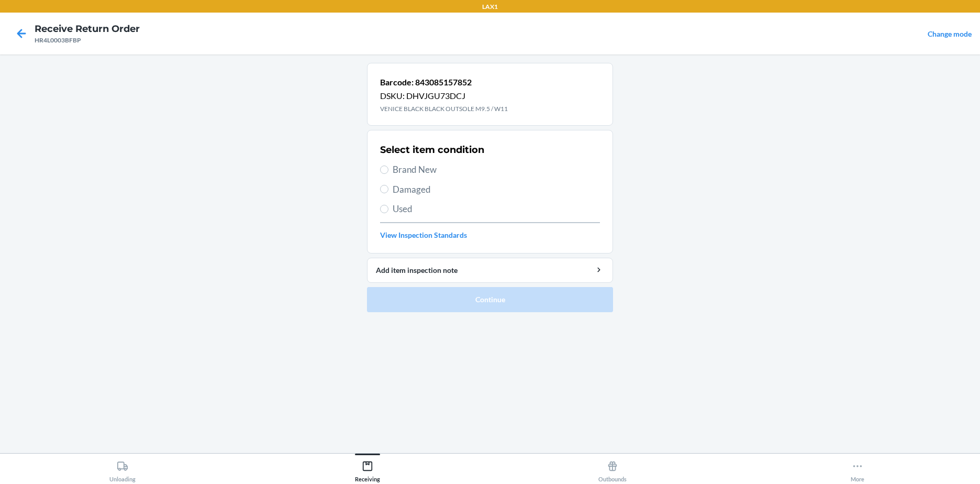
click at [389, 166] on label "Brand New" at bounding box center [490, 170] width 220 height 14
click at [388, 166] on input "Brand New" at bounding box center [384, 169] width 8 height 8
radio input "true"
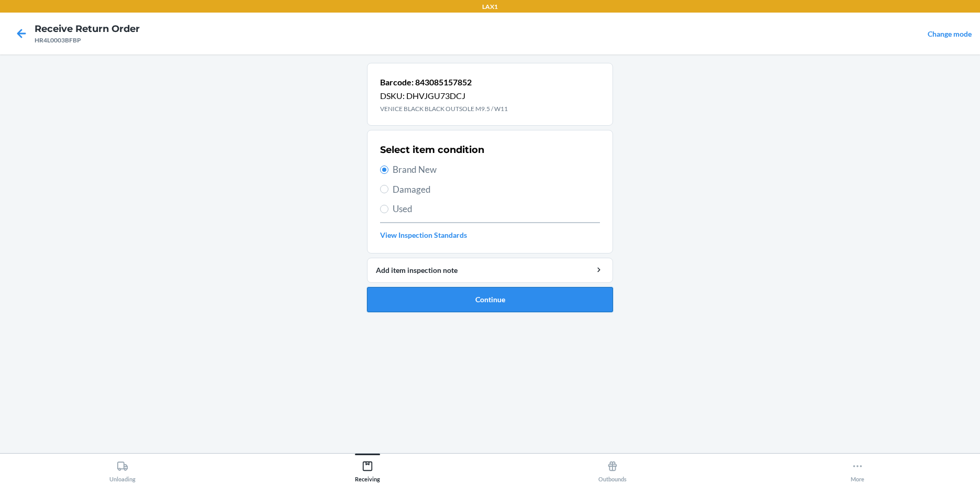
click at [450, 298] on button "Continue" at bounding box center [490, 299] width 246 height 25
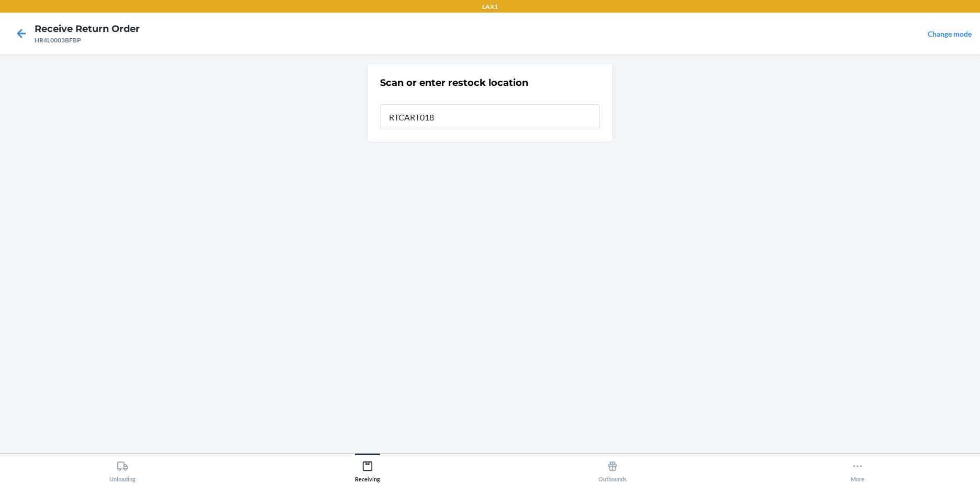
type input "RTCART018"
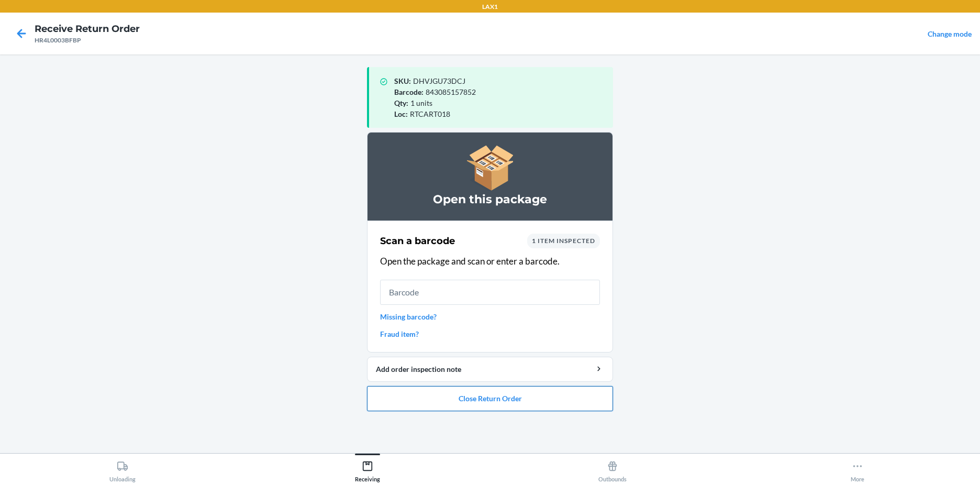
click at [533, 400] on button "Close Return Order" at bounding box center [490, 398] width 246 height 25
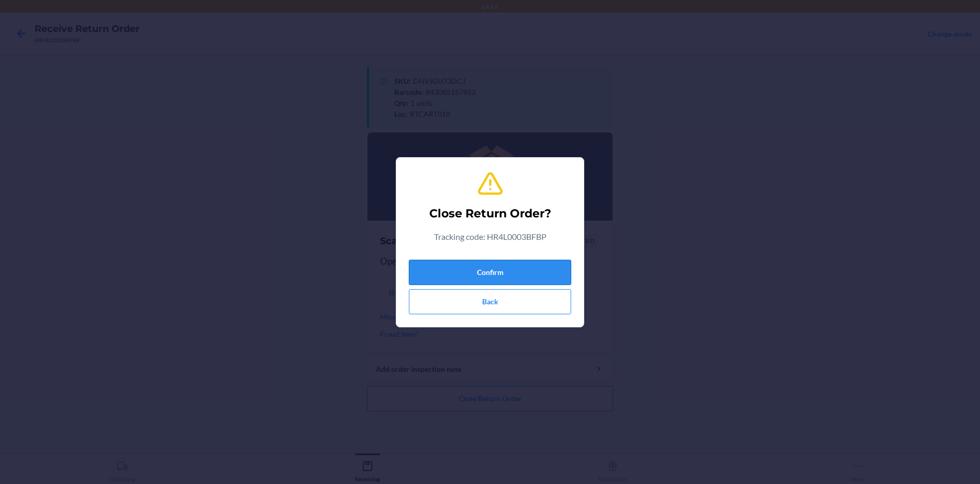
click at [525, 264] on button "Confirm" at bounding box center [490, 272] width 162 height 25
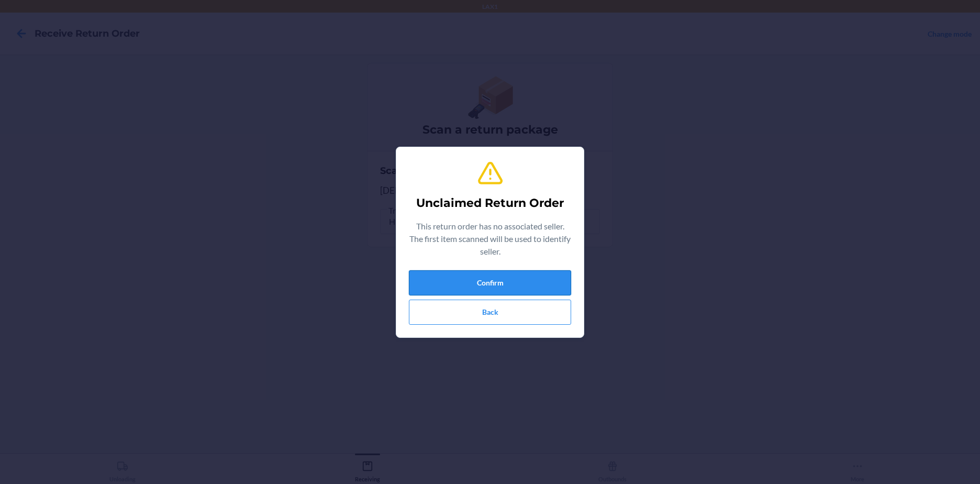
click at [493, 283] on button "Confirm" at bounding box center [490, 282] width 162 height 25
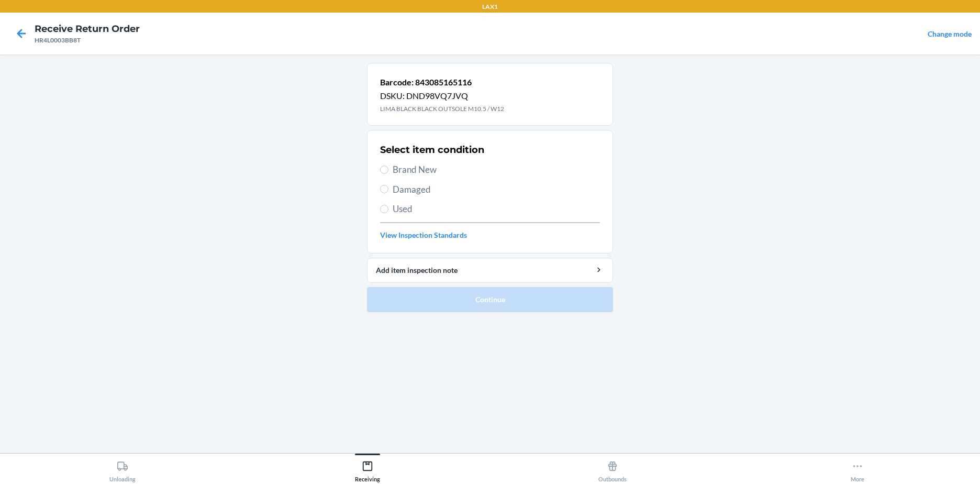
click at [402, 171] on span "Brand New" at bounding box center [496, 170] width 207 height 14
click at [388, 171] on input "Brand New" at bounding box center [384, 169] width 8 height 8
radio input "true"
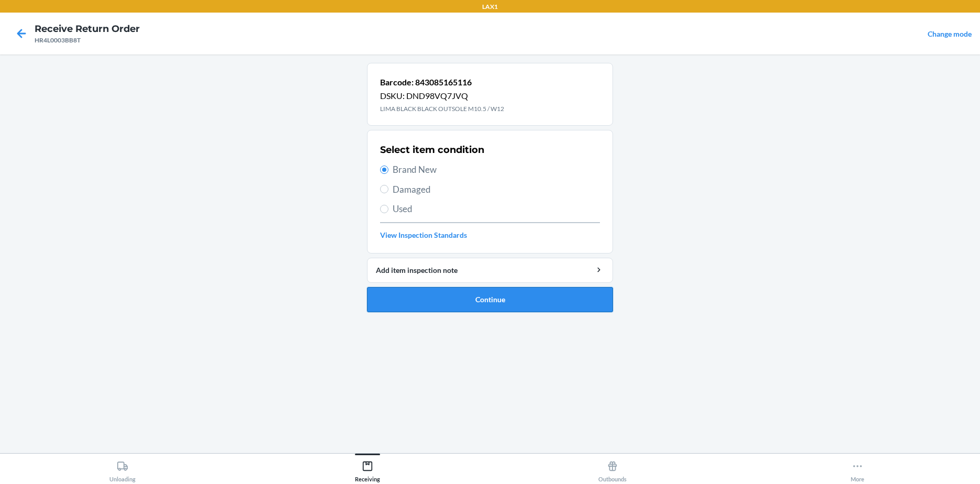
click at [470, 301] on button "Continue" at bounding box center [490, 299] width 246 height 25
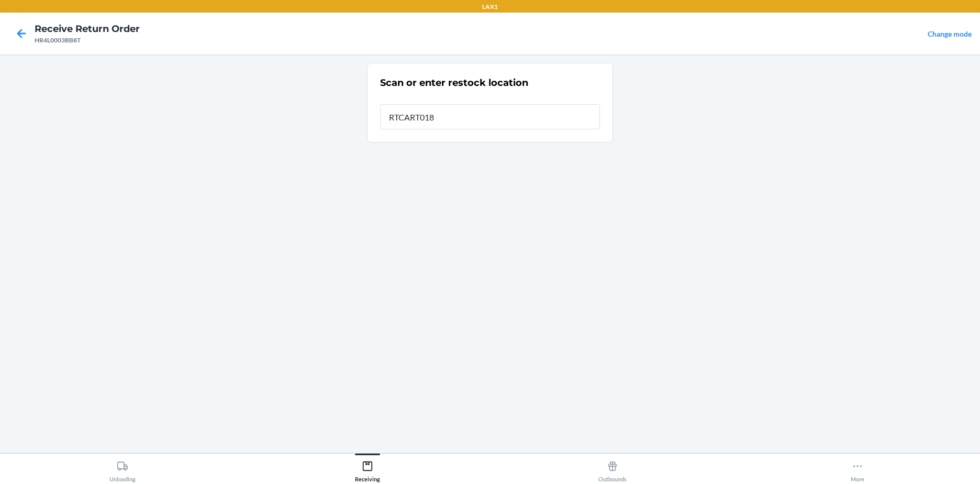
type input "RTCART018"
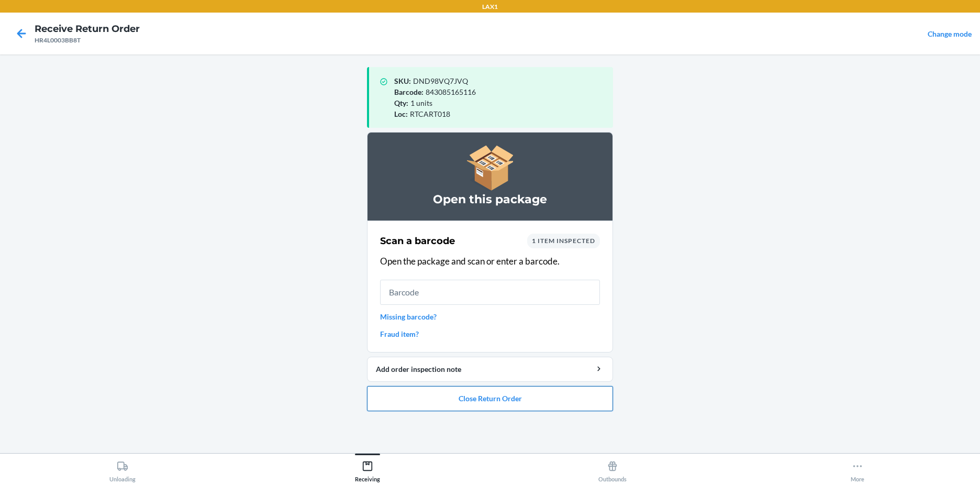
click at [511, 397] on button "Close Return Order" at bounding box center [490, 398] width 246 height 25
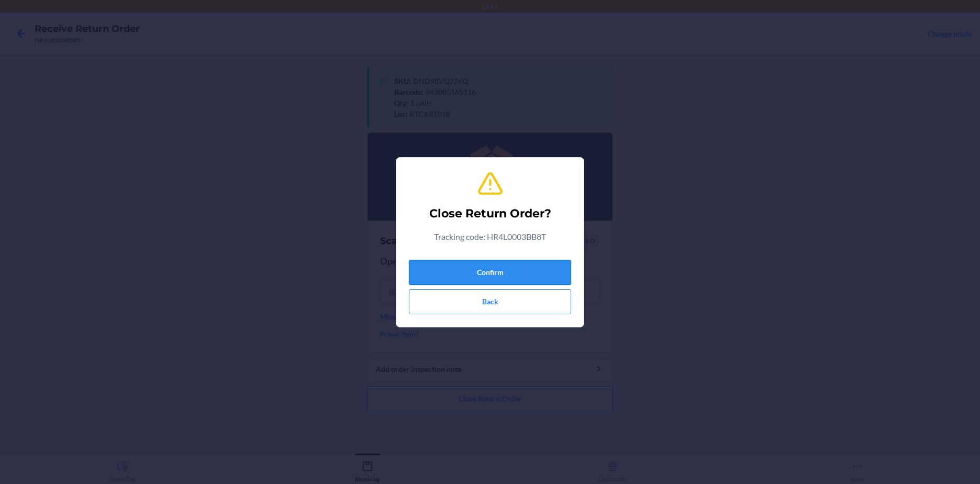
click at [488, 271] on button "Confirm" at bounding box center [490, 272] width 162 height 25
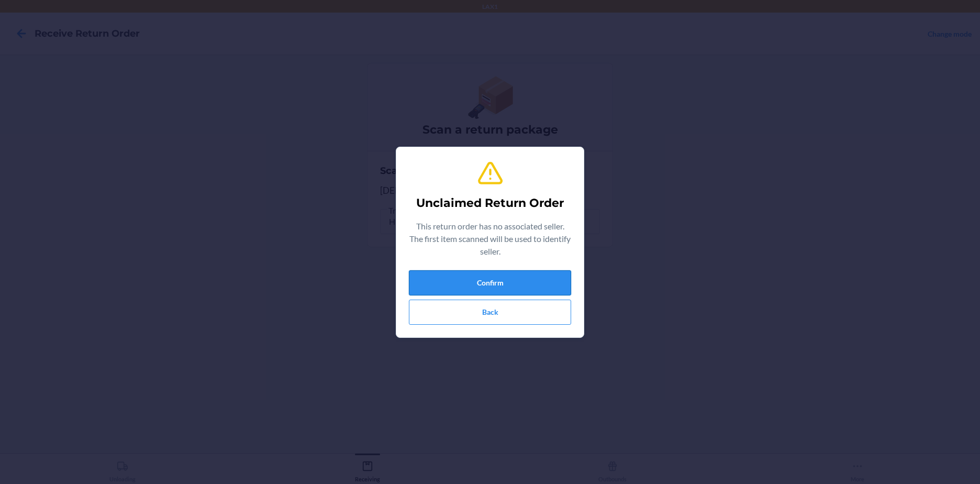
click at [524, 271] on button "Confirm" at bounding box center [490, 282] width 162 height 25
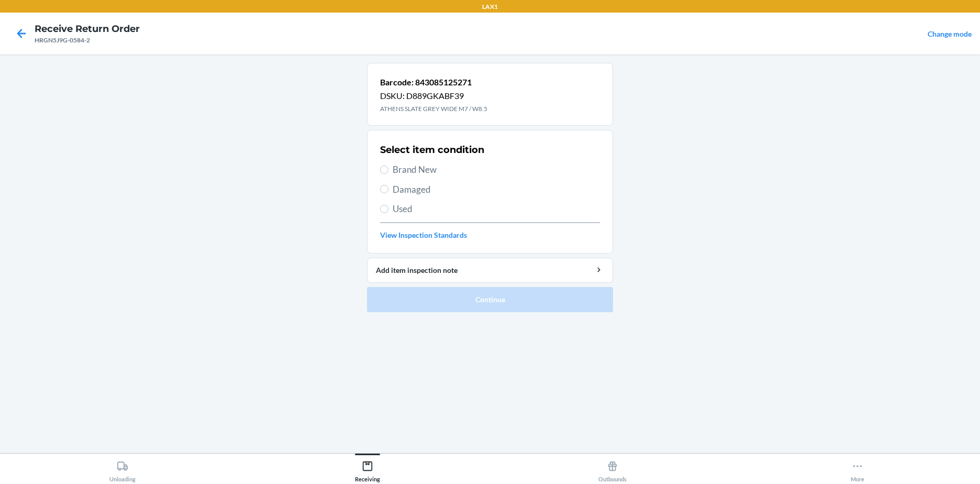
click at [401, 171] on span "Brand New" at bounding box center [496, 170] width 207 height 14
click at [388, 171] on input "Brand New" at bounding box center [384, 169] width 8 height 8
radio input "true"
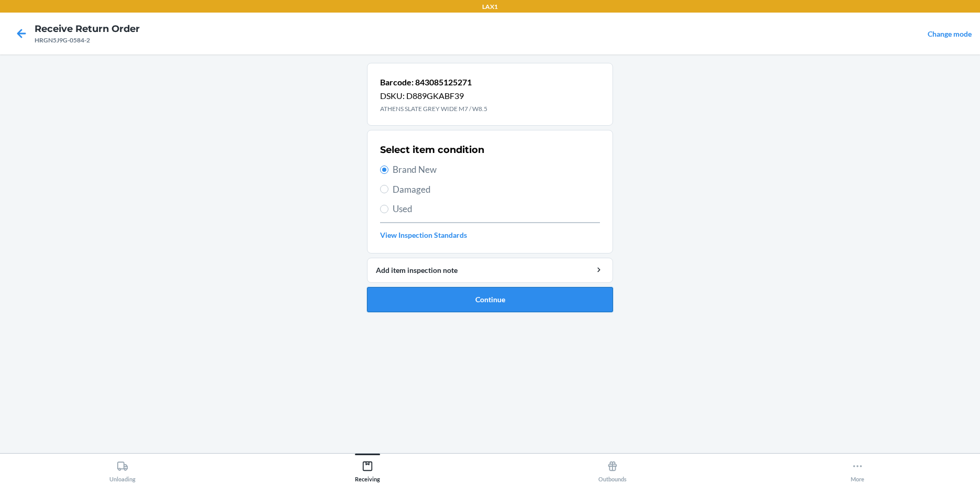
click at [440, 293] on button "Continue" at bounding box center [490, 299] width 246 height 25
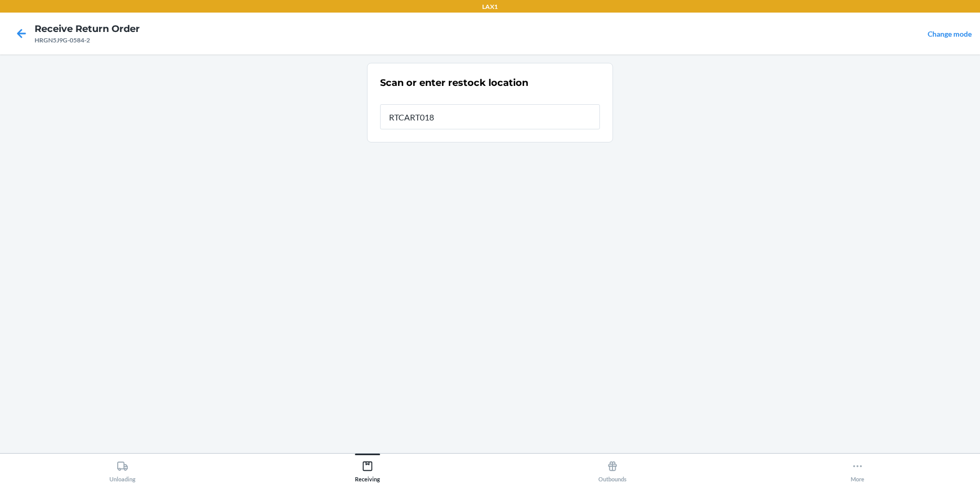
type input "RTCART018"
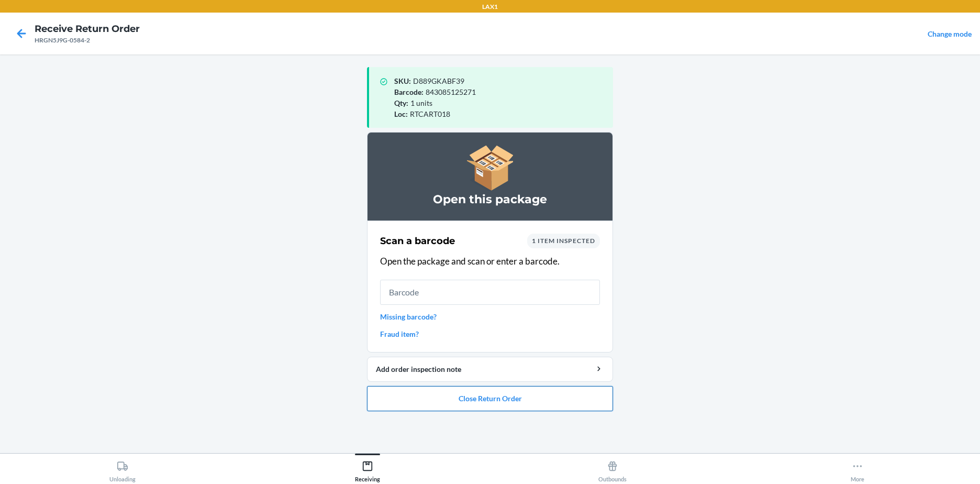
click at [484, 394] on button "Close Return Order" at bounding box center [490, 398] width 246 height 25
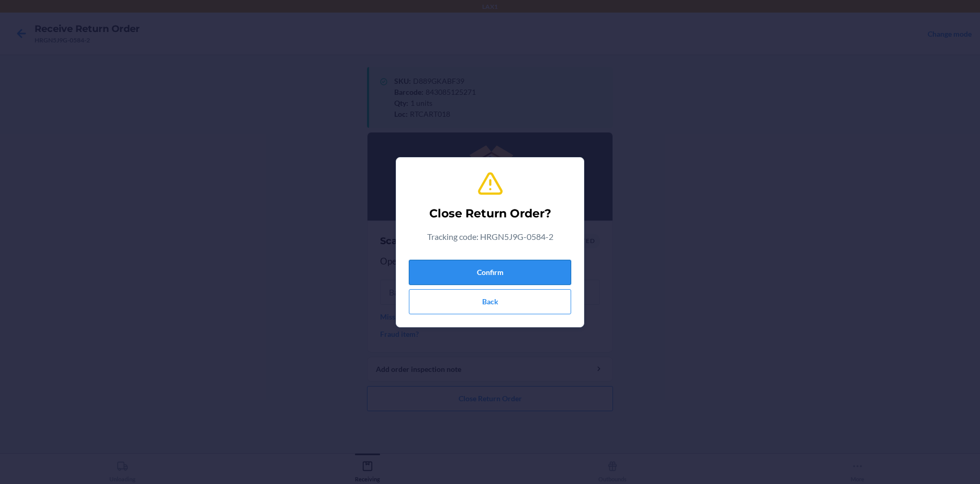
click at [496, 272] on button "Confirm" at bounding box center [490, 272] width 162 height 25
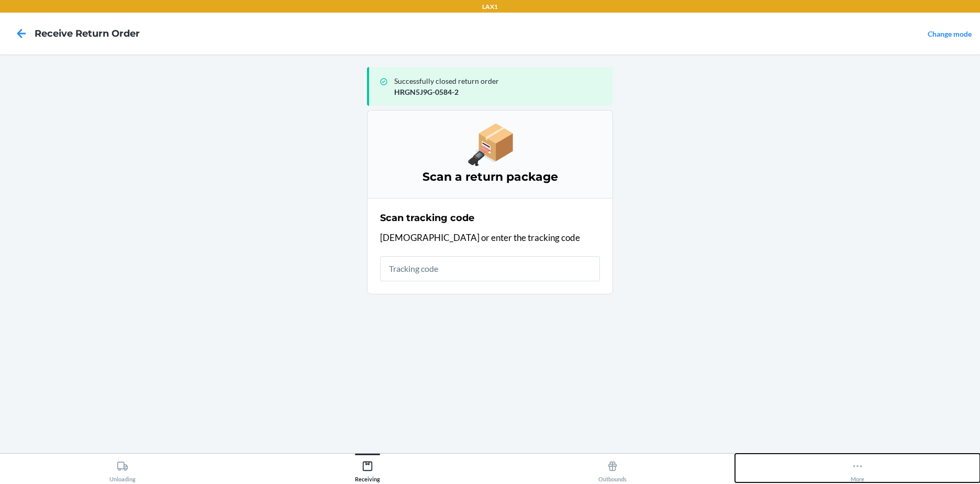
click at [858, 468] on icon at bounding box center [857, 466] width 12 height 12
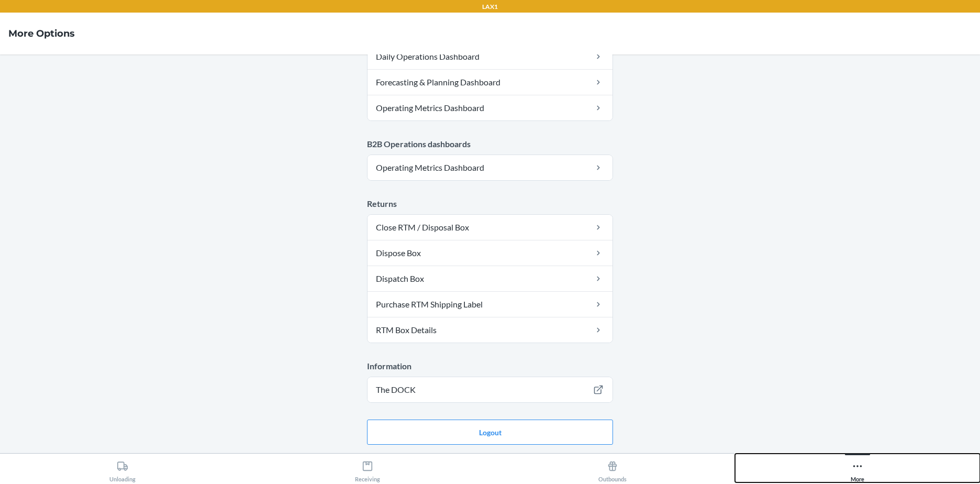
scroll to position [522, 0]
click at [482, 438] on button "Logout" at bounding box center [490, 431] width 246 height 25
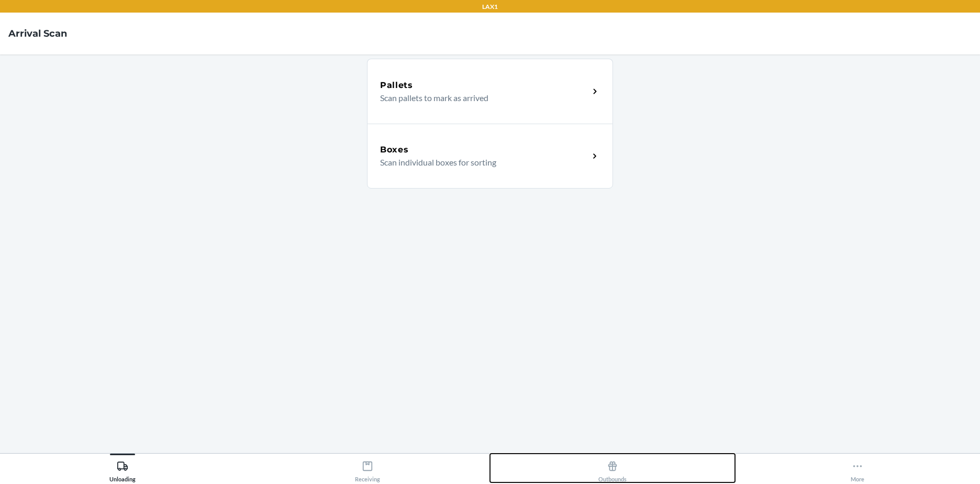
click at [615, 478] on div "Outbounds" at bounding box center [612, 469] width 28 height 26
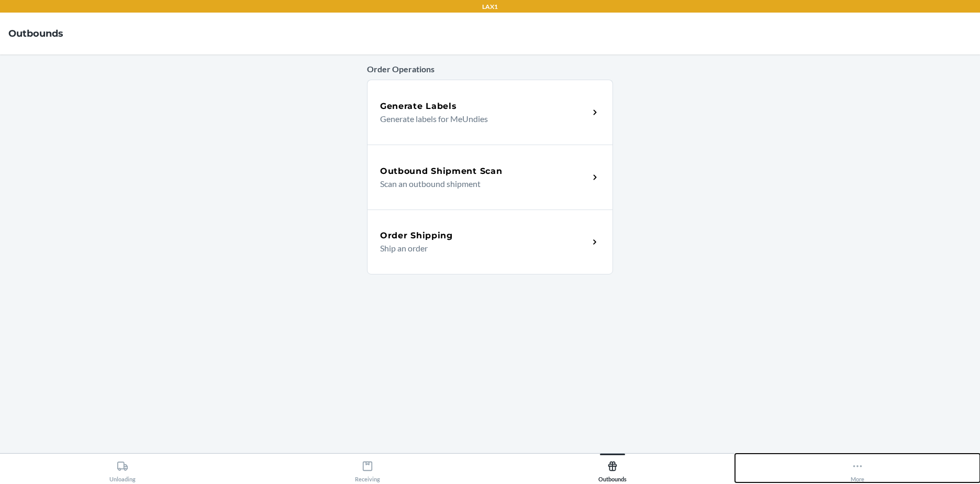
click at [856, 469] on icon at bounding box center [857, 466] width 12 height 12
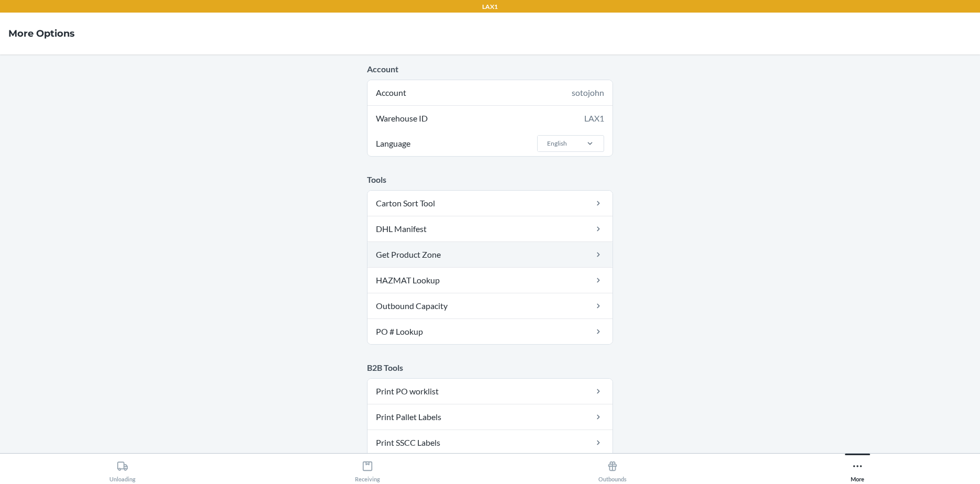
click at [422, 254] on link "Get Product Zone" at bounding box center [489, 254] width 245 height 25
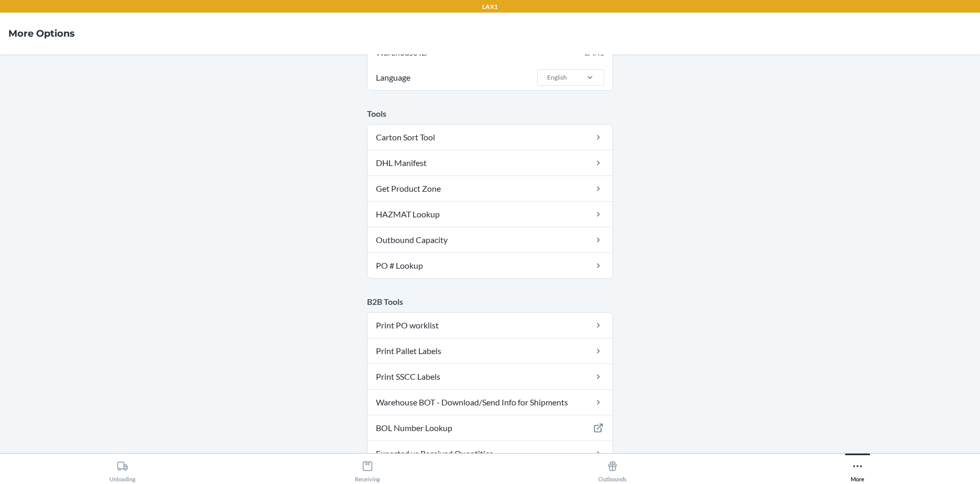
scroll to position [105, 0]
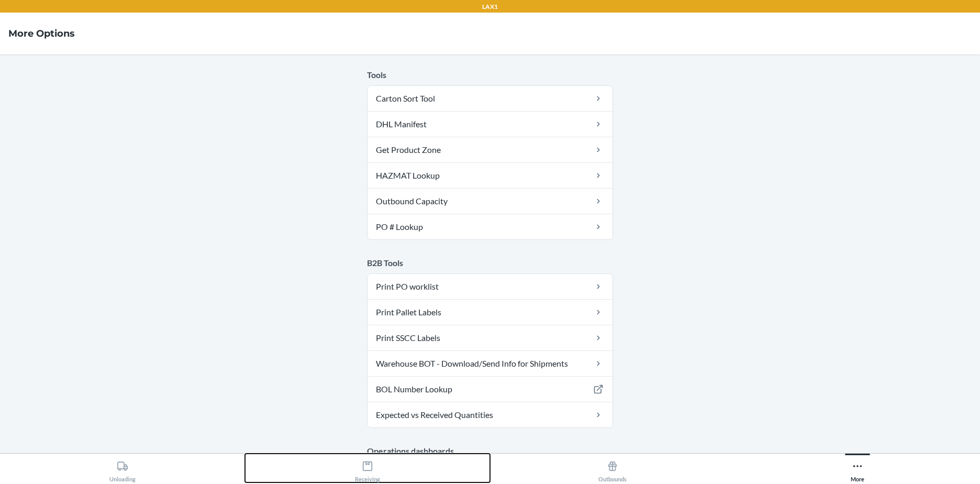
click at [361, 469] on div "Receiving" at bounding box center [367, 469] width 25 height 26
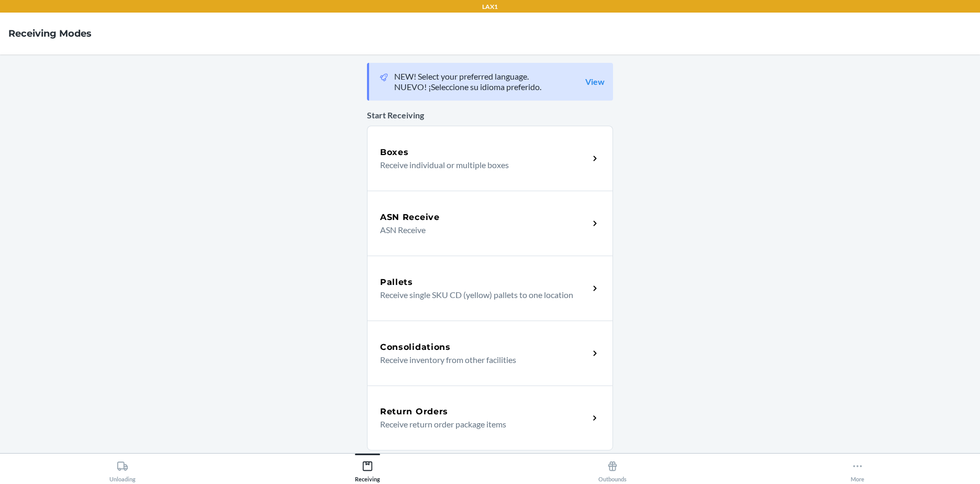
drag, startPoint x: 119, startPoint y: 1, endPoint x: 196, endPoint y: 67, distance: 101.7
click at [196, 67] on main "NEW! Select your preferred language. NUEVO! ¡Seleccione su idioma preferido. Vi…" at bounding box center [490, 253] width 980 height 398
drag, startPoint x: 4, startPoint y: 1, endPoint x: 241, endPoint y: 141, distance: 275.2
click at [249, 151] on main "NEW! Select your preferred language. NUEVO! ¡Seleccione su idioma preferido. Vi…" at bounding box center [490, 253] width 980 height 398
